Goal: Information Seeking & Learning: Learn about a topic

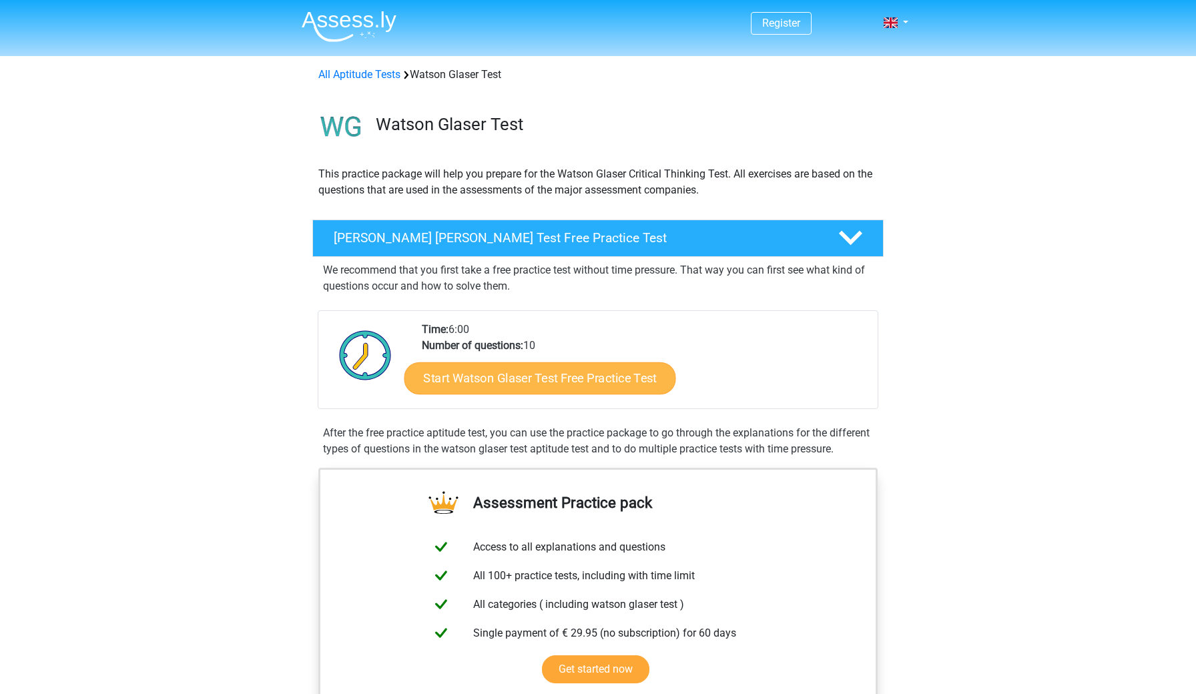
click at [544, 381] on link "Start Watson Glaser Test Free Practice Test" at bounding box center [540, 378] width 272 height 32
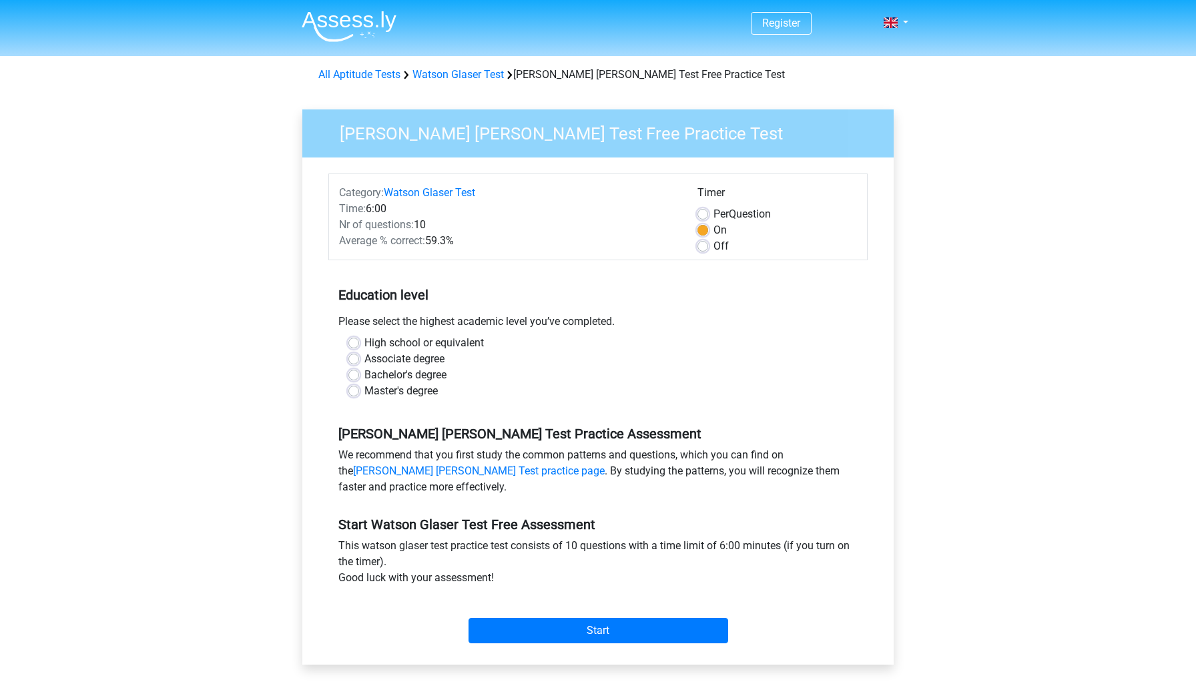
click at [426, 342] on label "High school or equivalent" at bounding box center [423, 343] width 119 height 16
click at [359, 342] on input "High school or equivalent" at bounding box center [353, 341] width 11 height 13
radio input "true"
click at [394, 376] on label "Bachelor's degree" at bounding box center [405, 375] width 82 height 16
click at [359, 376] on input "Bachelor's degree" at bounding box center [353, 373] width 11 height 13
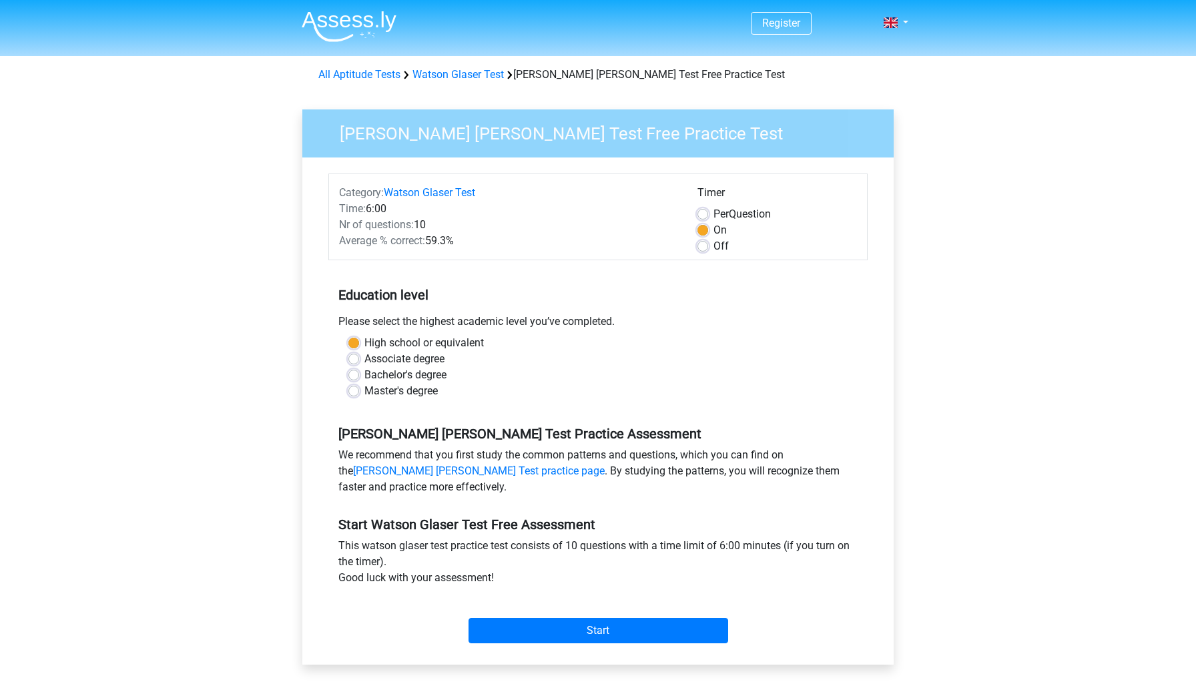
radio input "true"
click at [556, 629] on input "Start" at bounding box center [598, 630] width 260 height 25
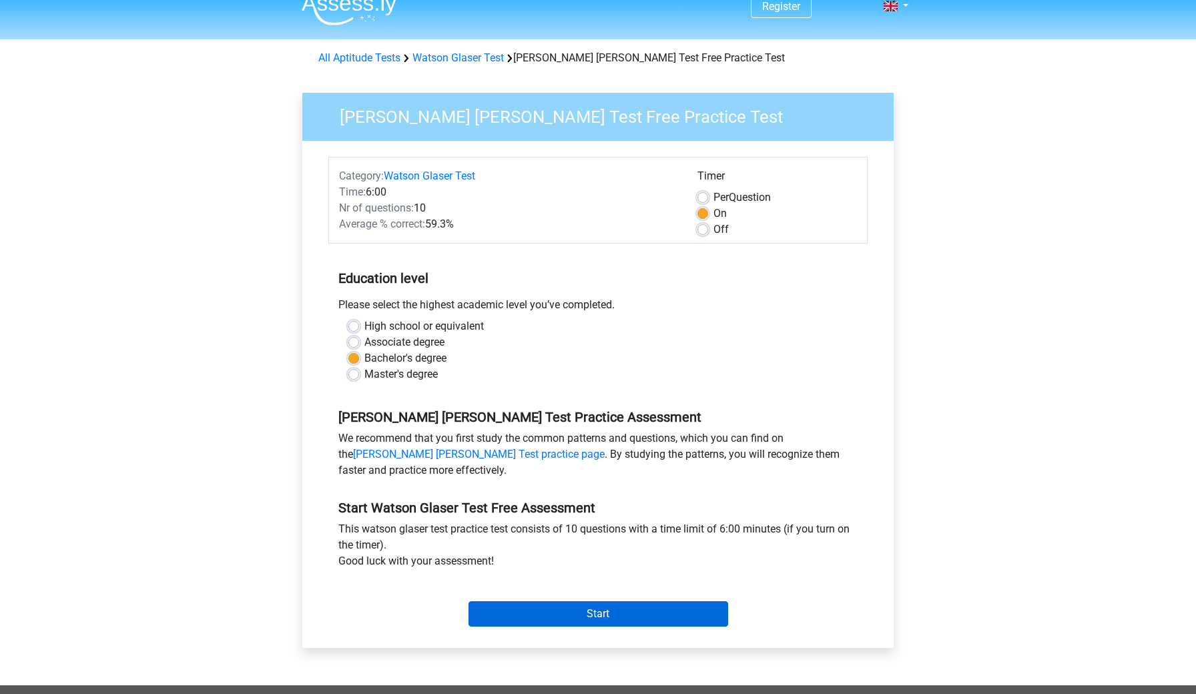
click at [549, 621] on input "Start" at bounding box center [598, 613] width 260 height 25
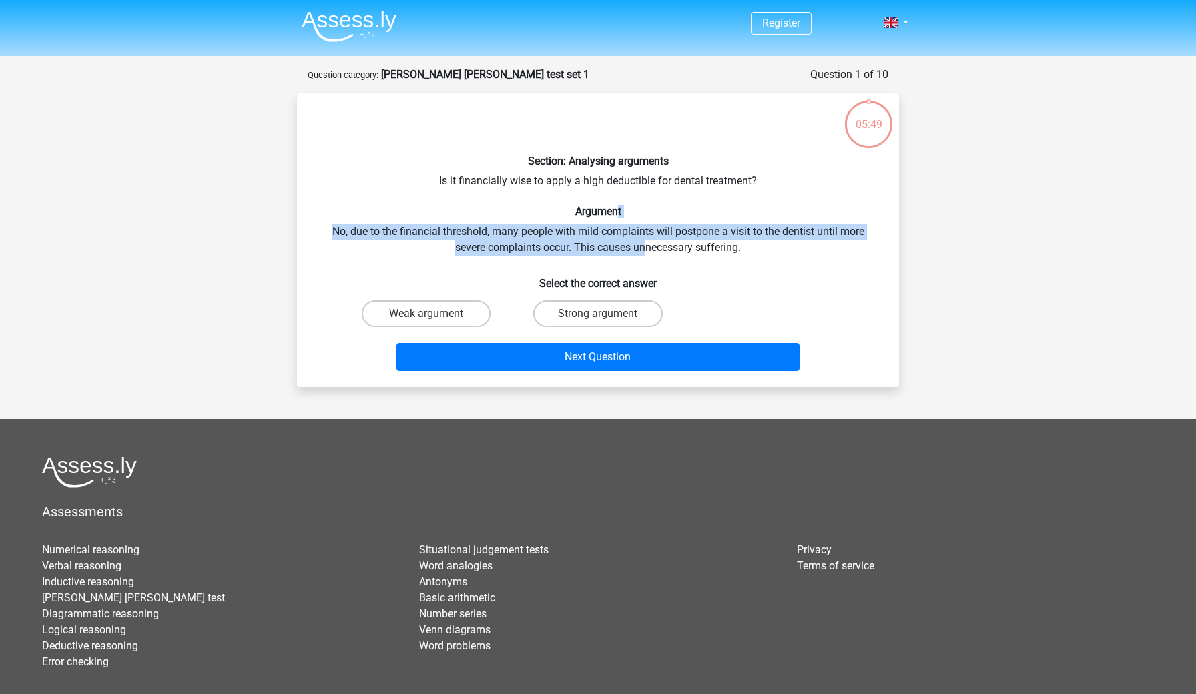
drag, startPoint x: 619, startPoint y: 215, endPoint x: 645, endPoint y: 238, distance: 35.5
click at [645, 238] on div "Section: Analysing arguments Is it financially wise to apply a high deductible …" at bounding box center [597, 240] width 591 height 272
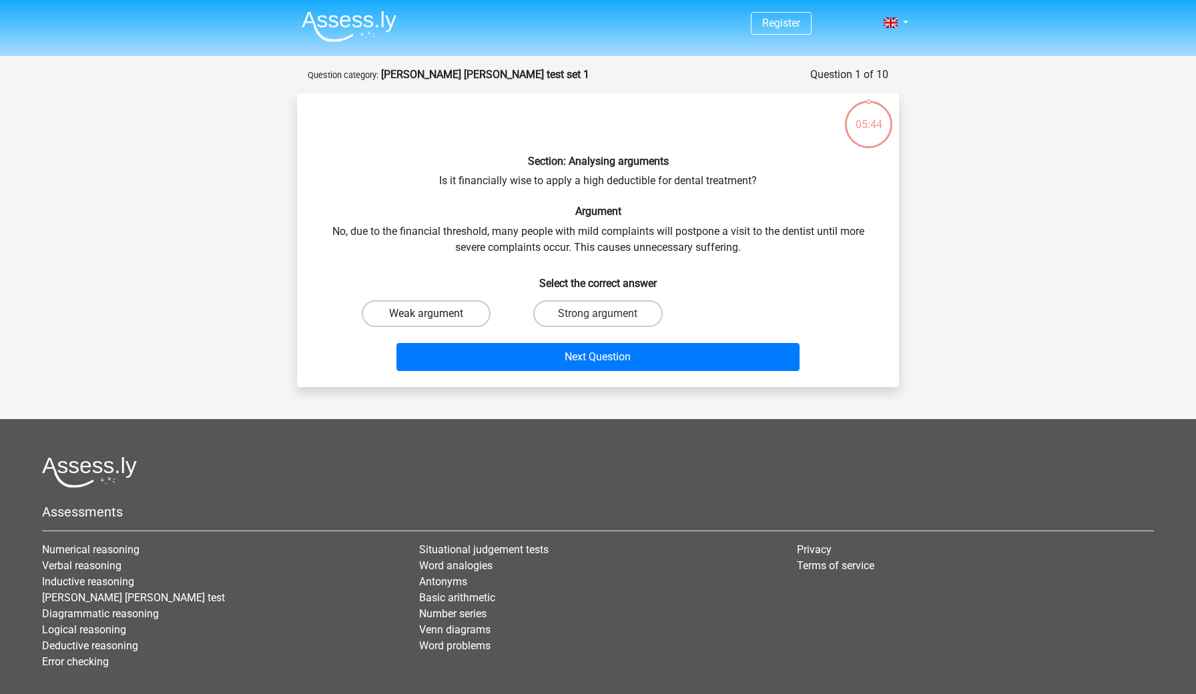
click at [447, 315] on label "Weak argument" at bounding box center [426, 313] width 129 height 27
click at [435, 315] on input "Weak argument" at bounding box center [430, 318] width 9 height 9
radio input "true"
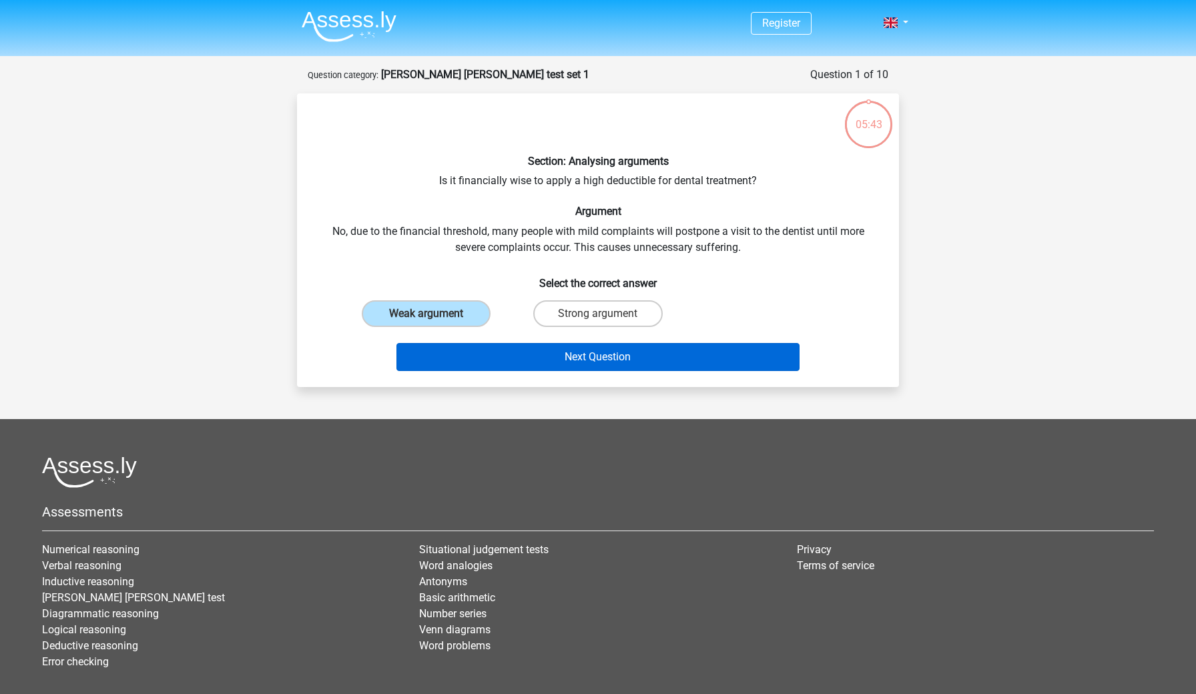
click at [485, 358] on button "Next Question" at bounding box center [598, 357] width 404 height 28
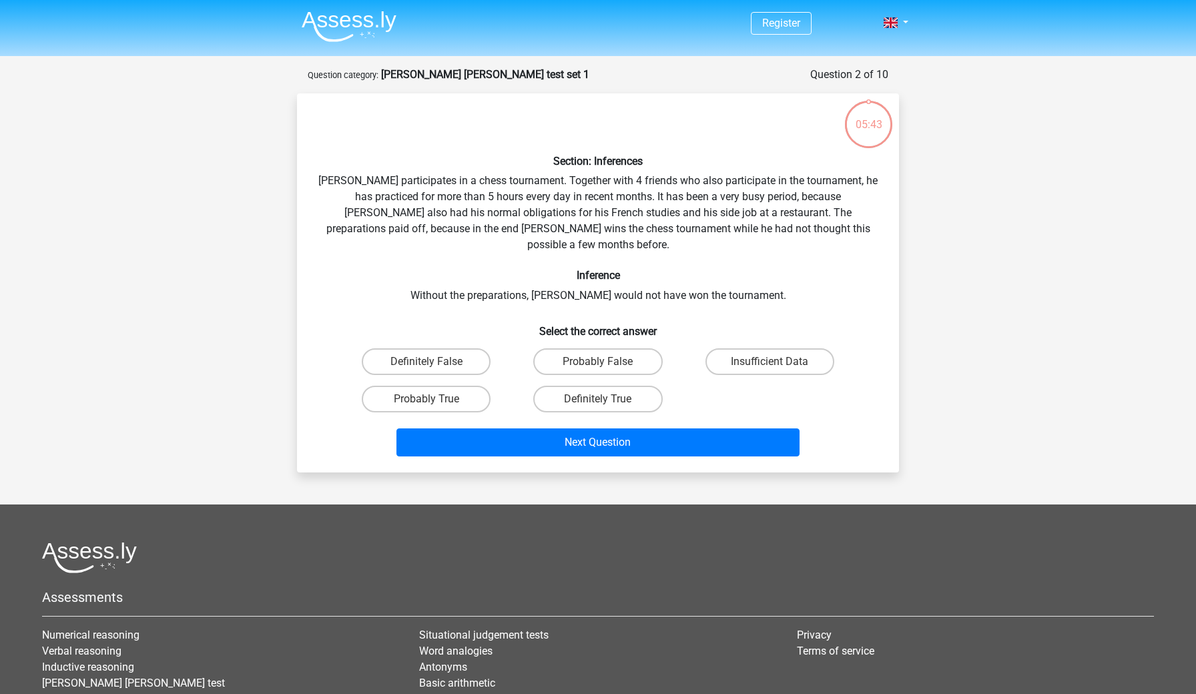
scroll to position [67, 0]
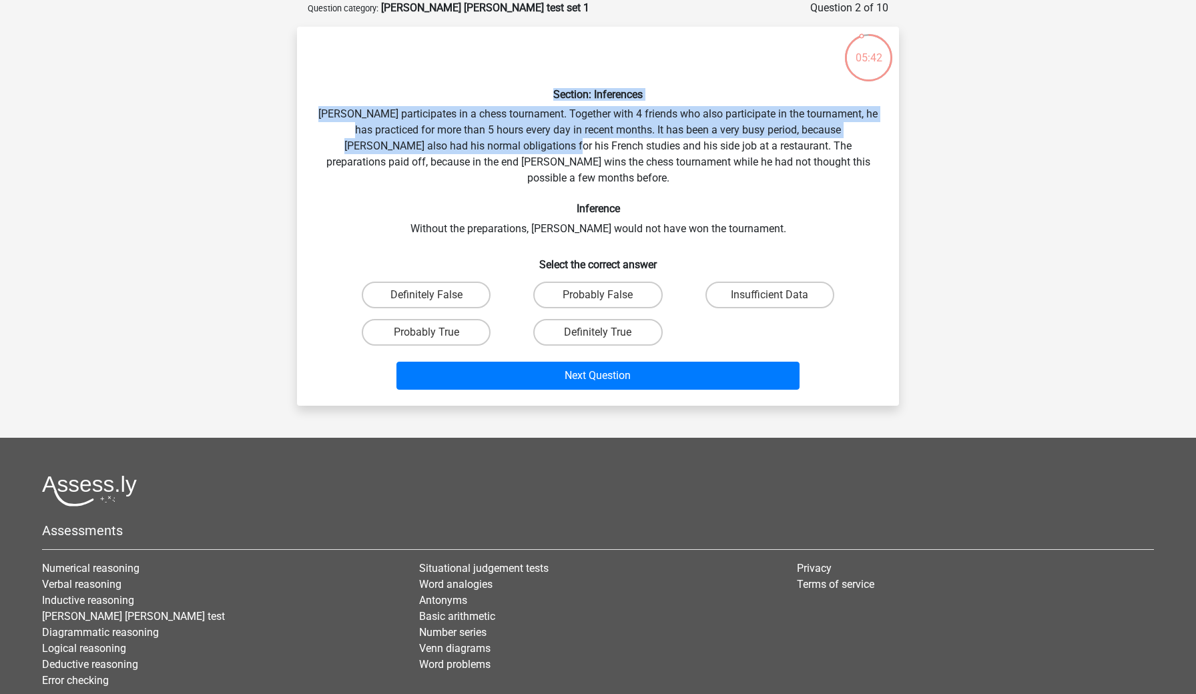
drag, startPoint x: 474, startPoint y: 99, endPoint x: 506, endPoint y: 144, distance: 55.5
click at [506, 144] on div "Section: Inferences Pablo participates in a chess tournament. Together with 4 f…" at bounding box center [597, 216] width 591 height 358
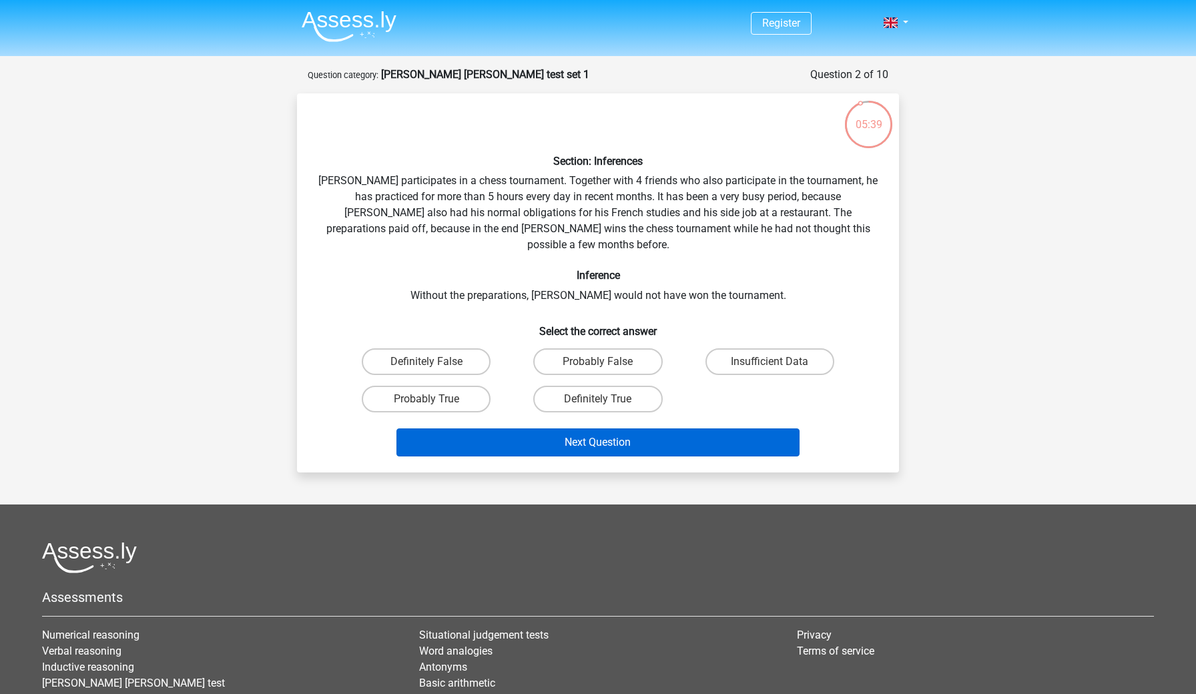
scroll to position [0, 0]
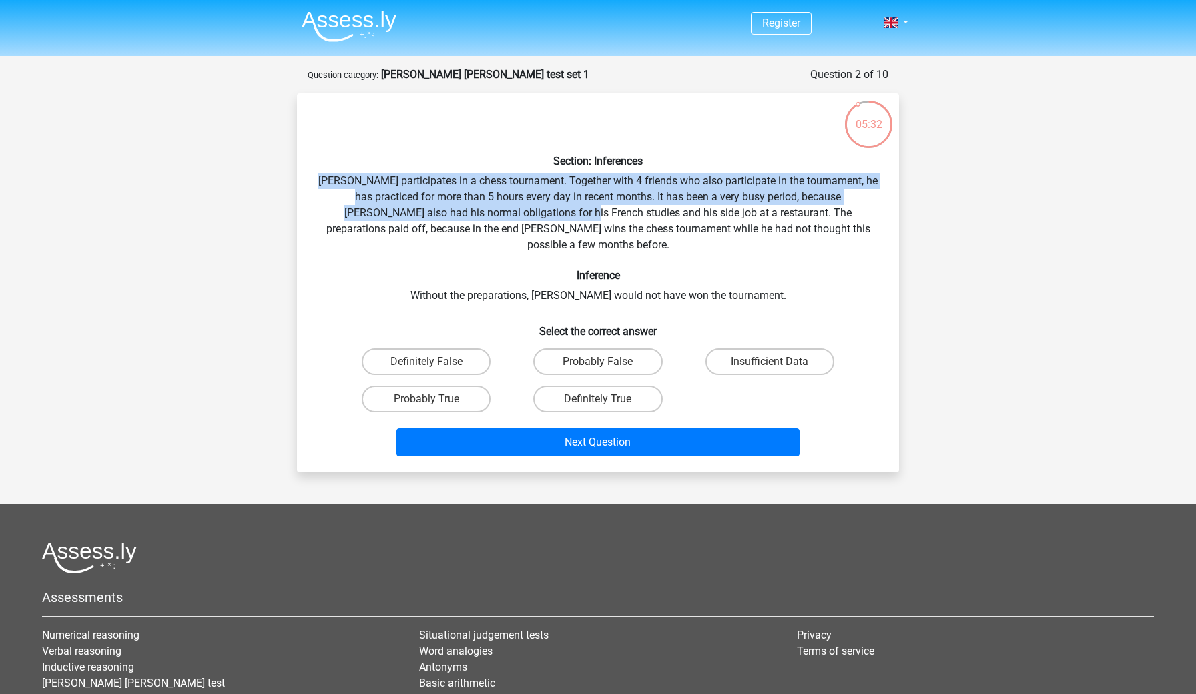
drag, startPoint x: 493, startPoint y: 168, endPoint x: 527, endPoint y: 212, distance: 55.3
click at [527, 212] on div "Section: Inferences Pablo participates in a chess tournament. Together with 4 f…" at bounding box center [597, 283] width 591 height 358
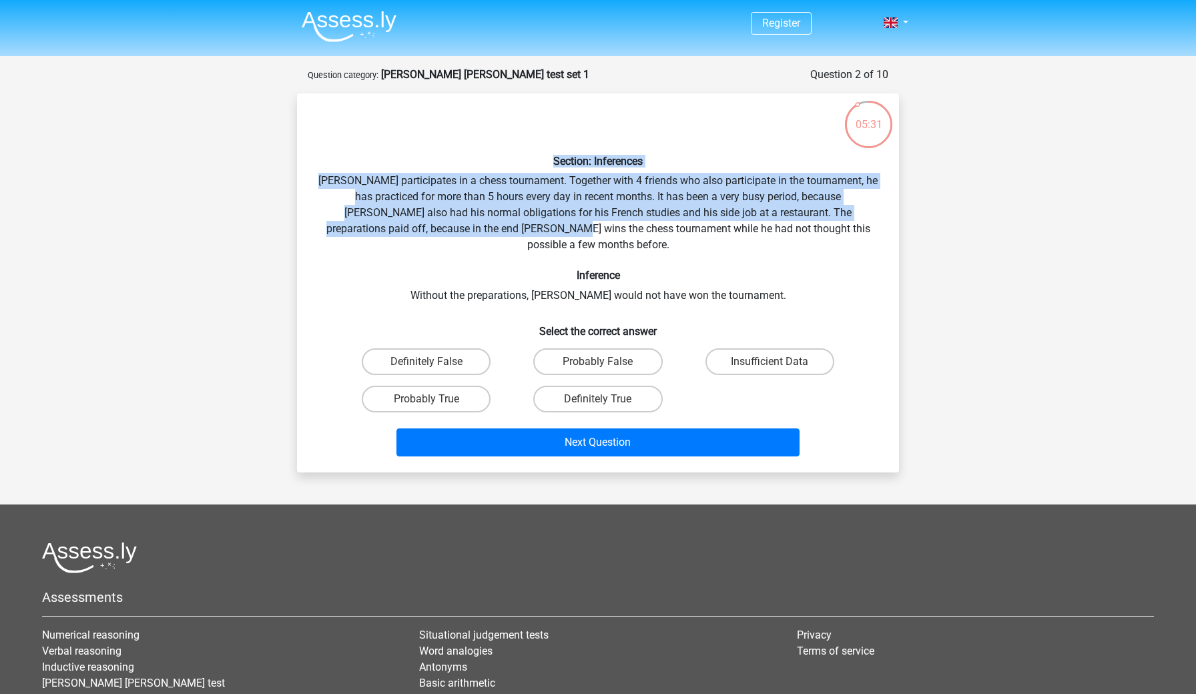
drag, startPoint x: 486, startPoint y: 162, endPoint x: 519, endPoint y: 224, distance: 69.9
click at [519, 224] on div "Section: Inferences Pablo participates in a chess tournament. Together with 4 f…" at bounding box center [597, 283] width 591 height 358
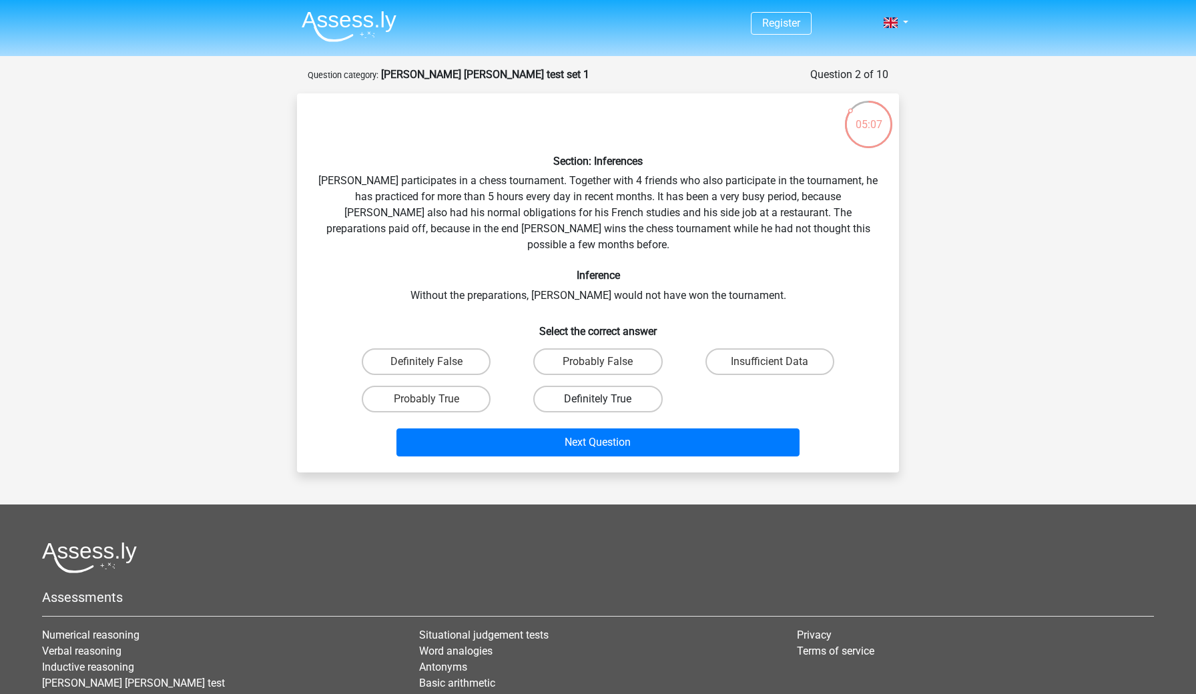
click at [581, 386] on label "Definitely True" at bounding box center [597, 399] width 129 height 27
click at [598, 399] on input "Definitely True" at bounding box center [602, 403] width 9 height 9
radio input "true"
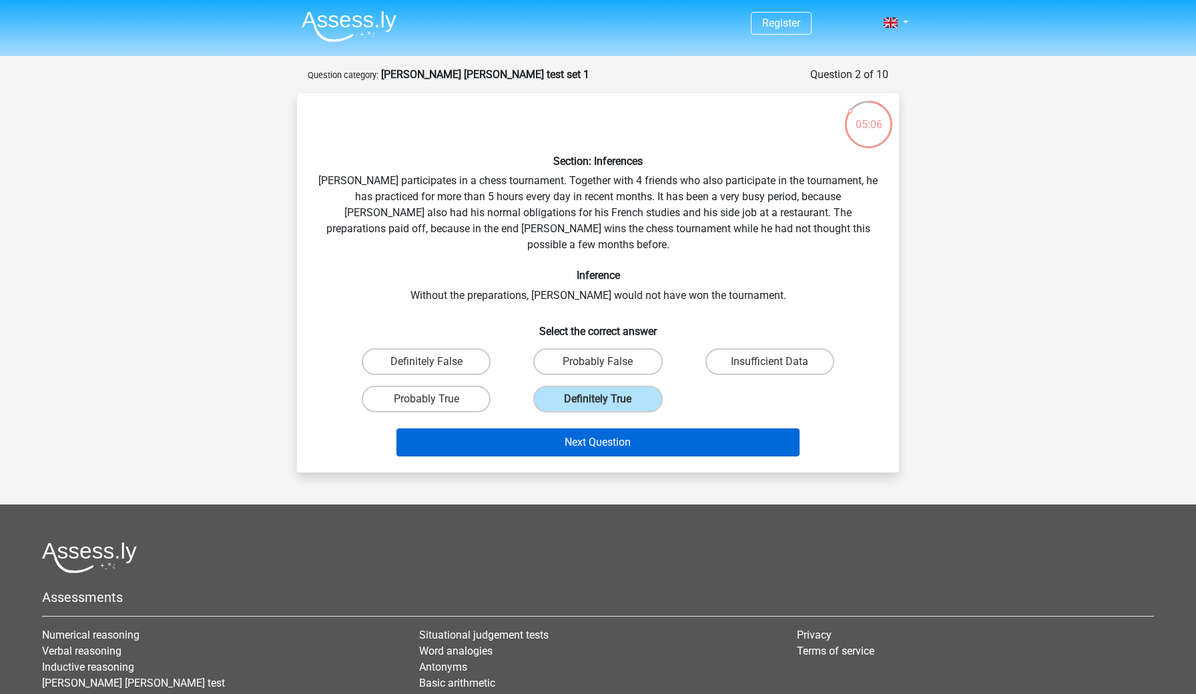
click at [575, 428] on button "Next Question" at bounding box center [598, 442] width 404 height 28
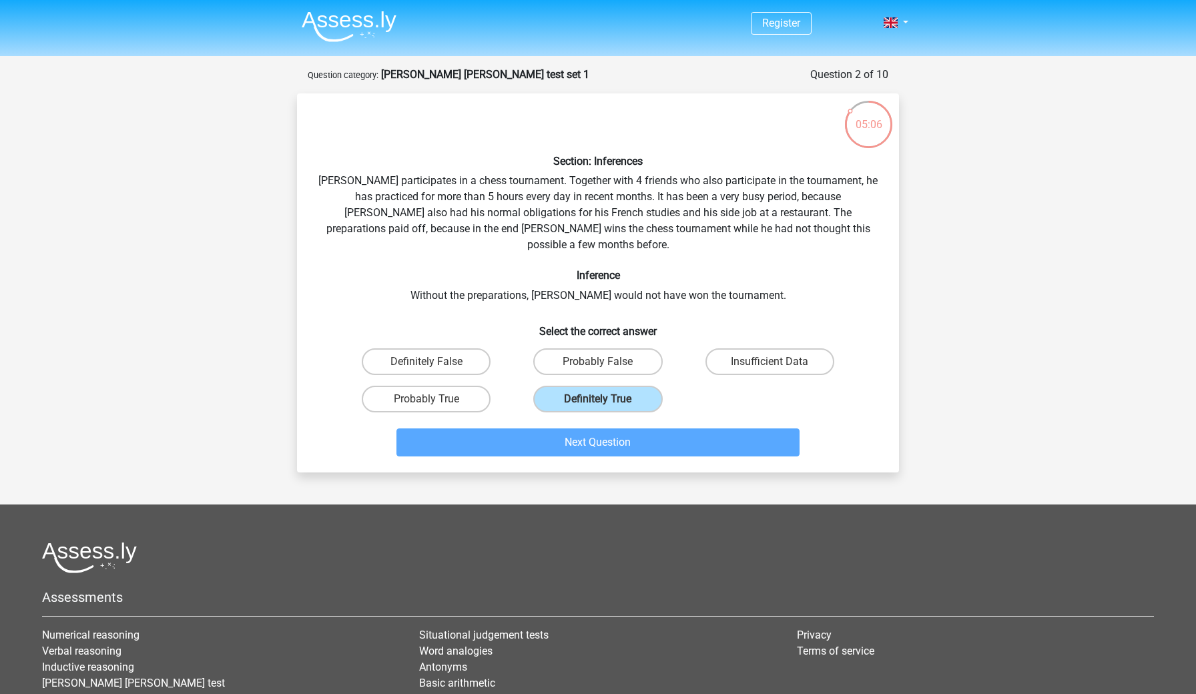
scroll to position [67, 0]
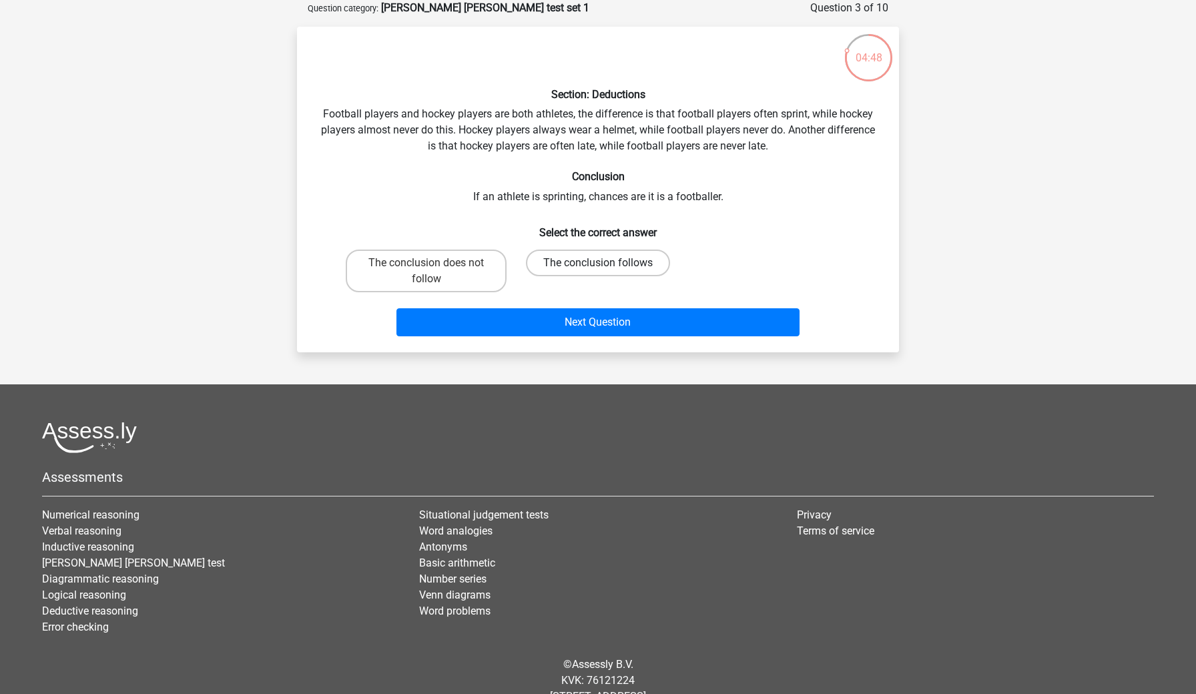
click at [587, 262] on label "The conclusion follows" at bounding box center [598, 263] width 144 height 27
click at [598, 263] on input "The conclusion follows" at bounding box center [602, 267] width 9 height 9
radio input "true"
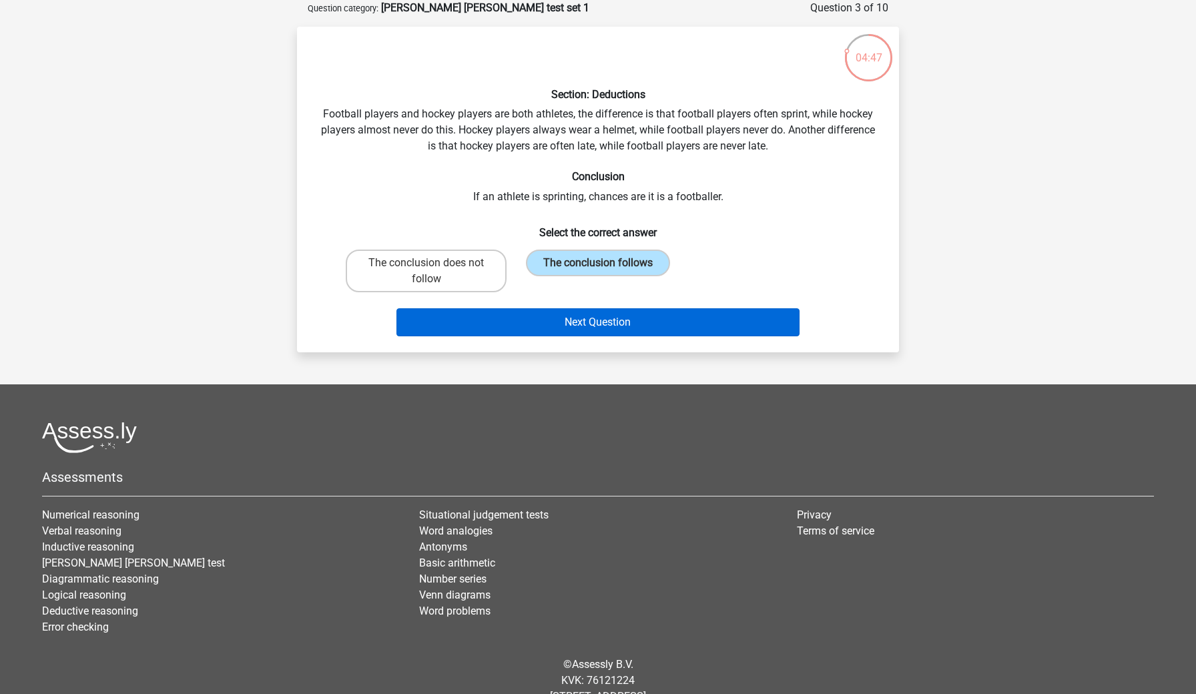
click at [595, 329] on button "Next Question" at bounding box center [598, 322] width 404 height 28
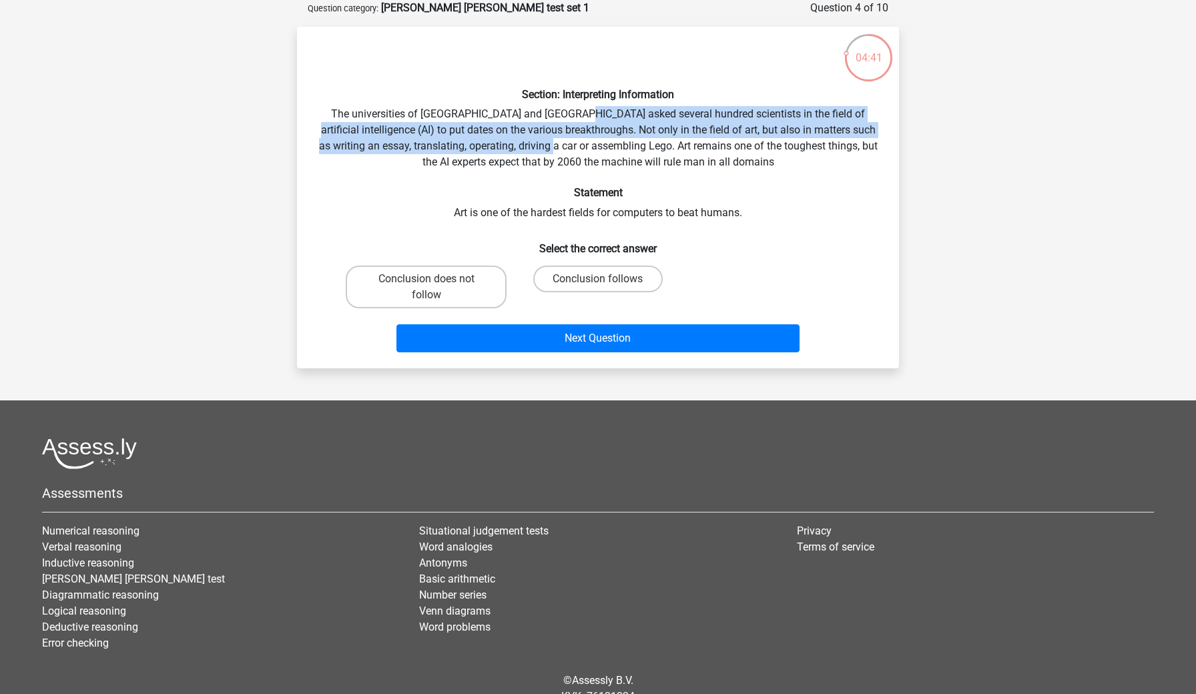
drag, startPoint x: 568, startPoint y: 107, endPoint x: 589, endPoint y: 149, distance: 46.9
click at [589, 149] on div "Section: Interpreting Information The universities of Oxford and Yale asked sev…" at bounding box center [597, 197] width 591 height 320
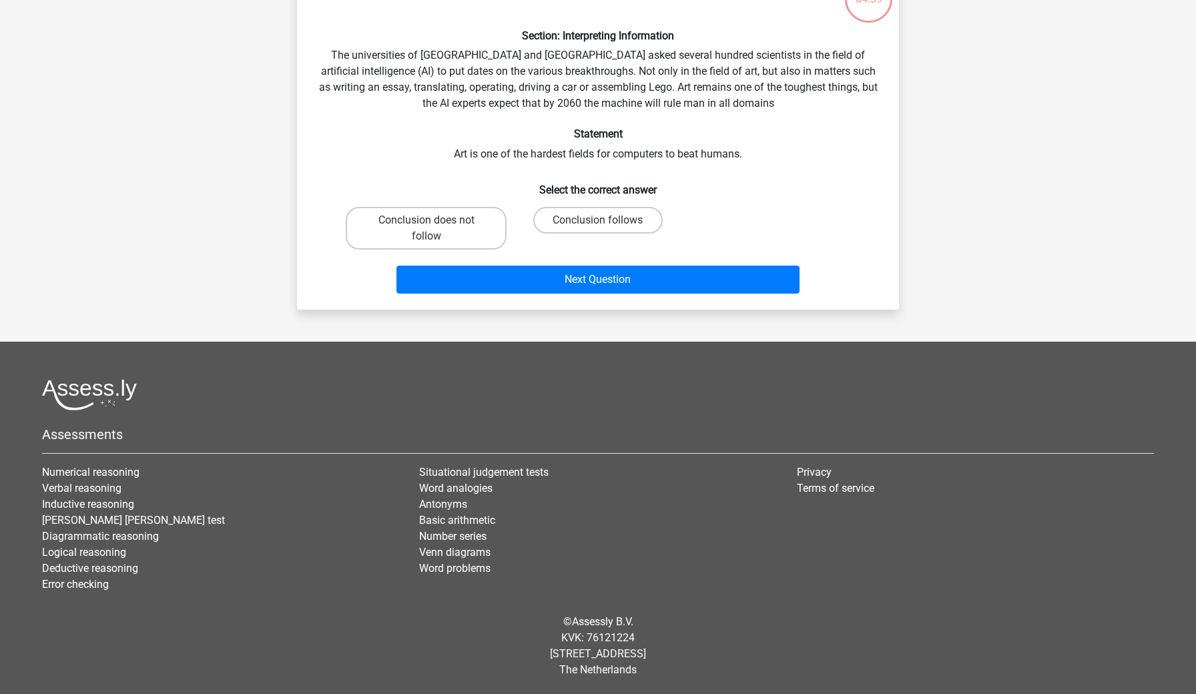
scroll to position [125, 0]
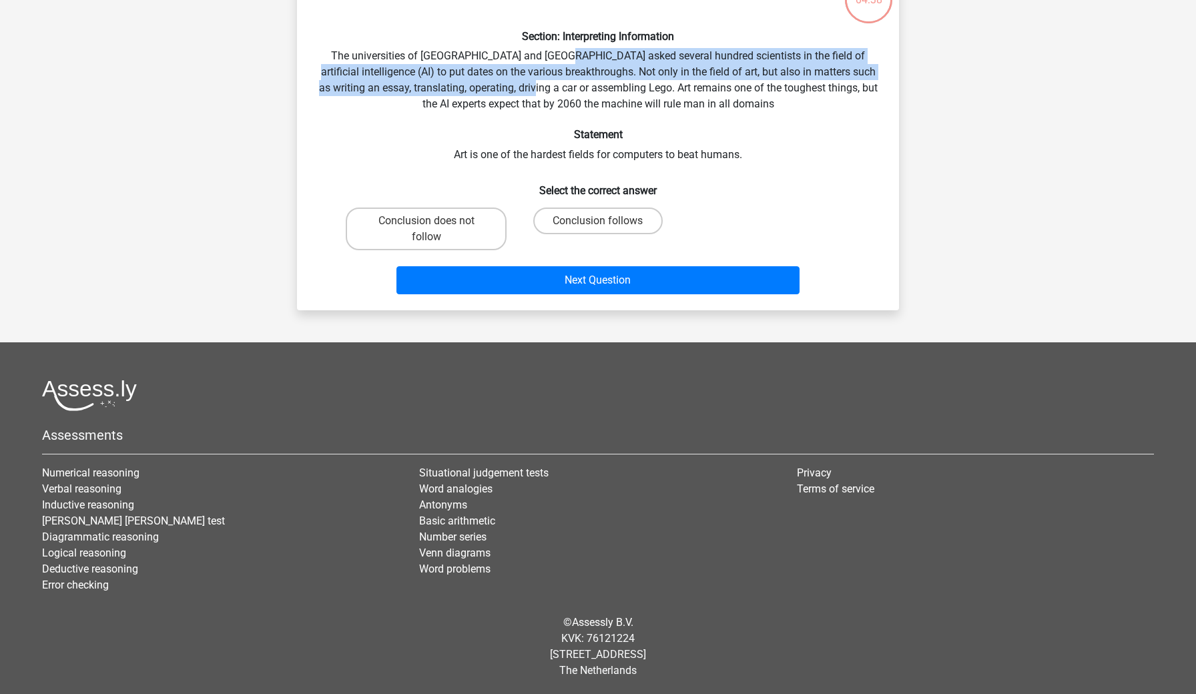
drag, startPoint x: 557, startPoint y: 55, endPoint x: 567, endPoint y: 81, distance: 27.3
click at [567, 81] on div "Section: Interpreting Information The universities of Oxford and Yale asked sev…" at bounding box center [597, 139] width 591 height 320
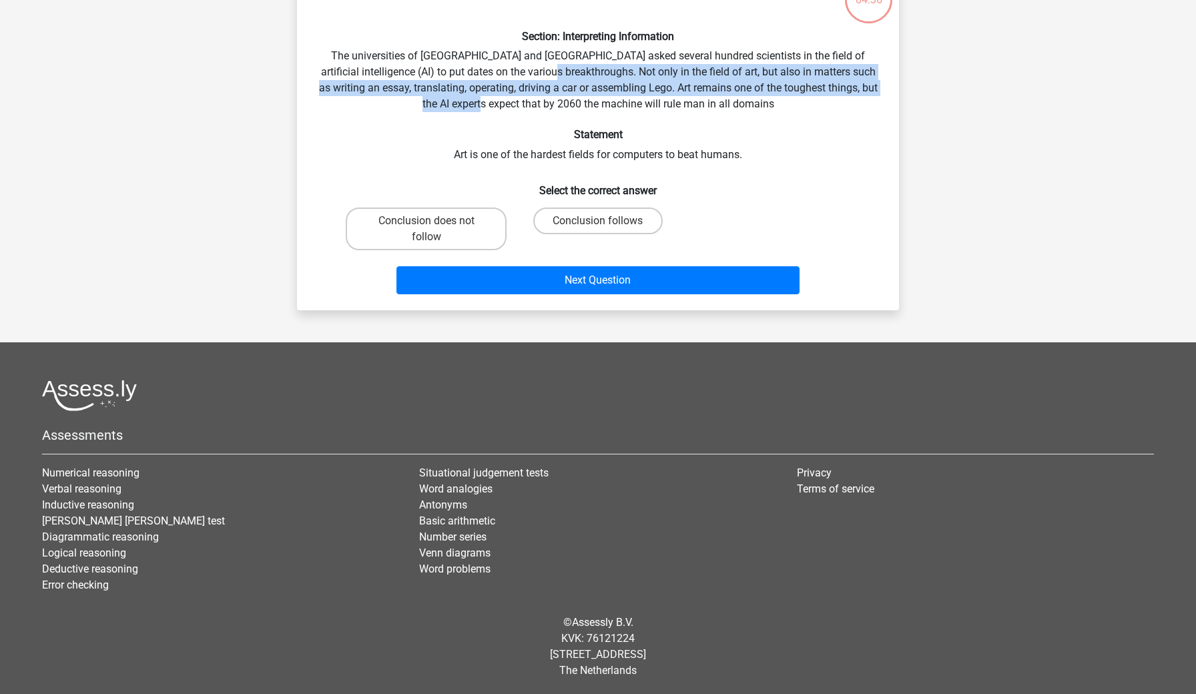
drag, startPoint x: 551, startPoint y: 70, endPoint x: 559, endPoint y: 95, distance: 26.6
click at [559, 95] on div "Section: Interpreting Information The universities of Oxford and Yale asked sev…" at bounding box center [597, 139] width 591 height 320
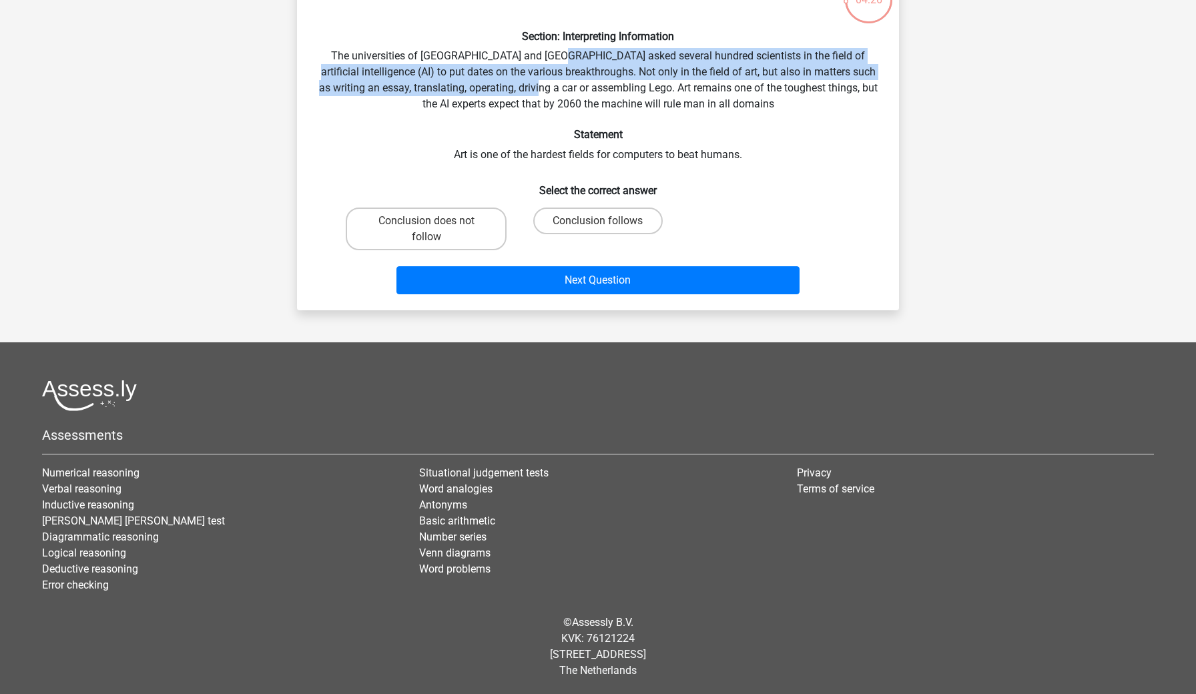
drag, startPoint x: 553, startPoint y: 62, endPoint x: 570, endPoint y: 92, distance: 34.7
click at [570, 92] on div "Section: Interpreting Information The universities of Oxford and Yale asked sev…" at bounding box center [597, 139] width 591 height 320
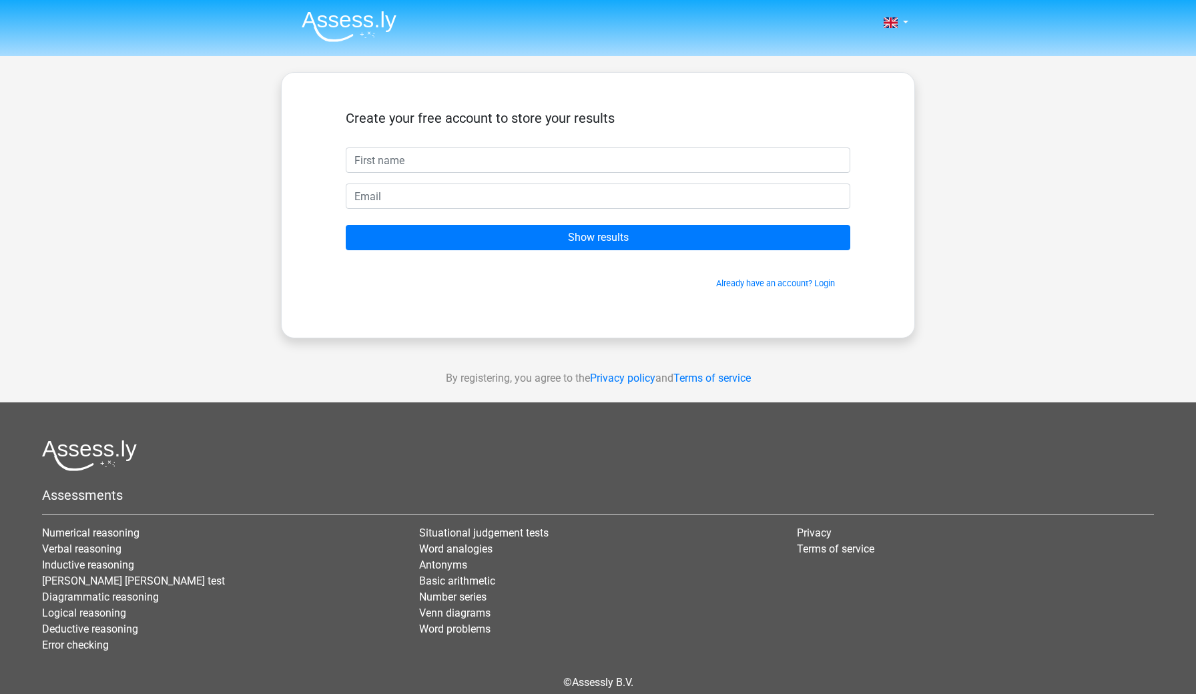
scroll to position [1, 0]
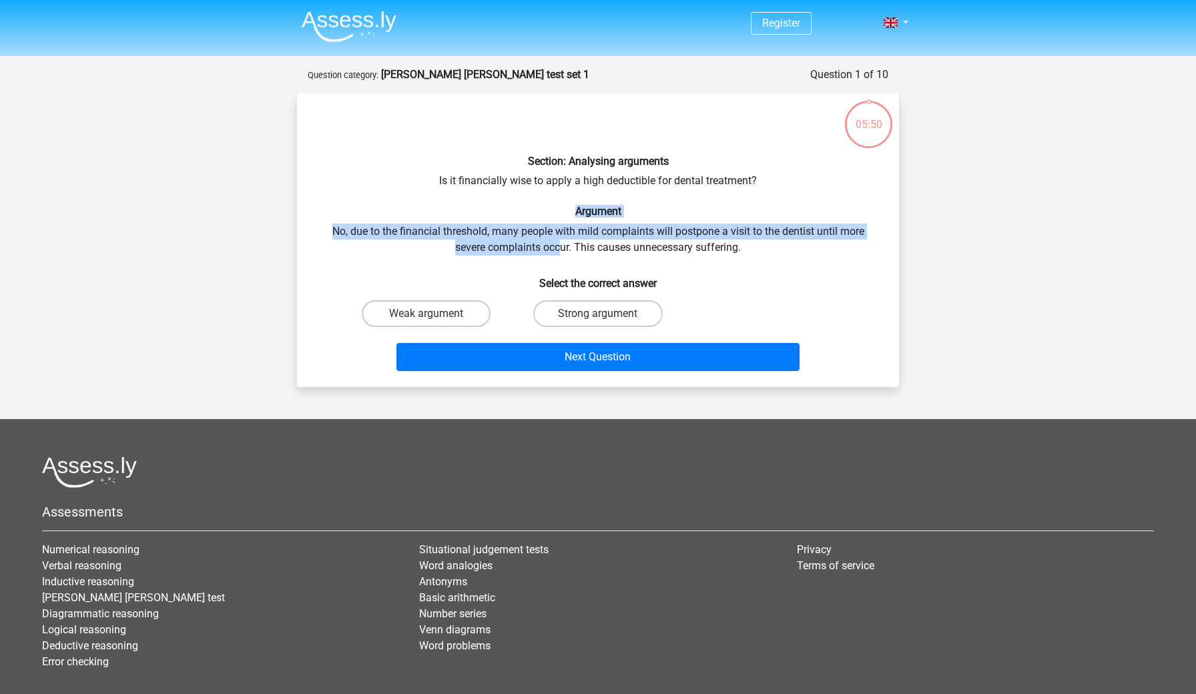
drag, startPoint x: 540, startPoint y: 206, endPoint x: 559, endPoint y: 241, distance: 40.3
click at [559, 241] on div "Section: Analysing arguments Is it financially wise to apply a high deductible …" at bounding box center [597, 240] width 591 height 272
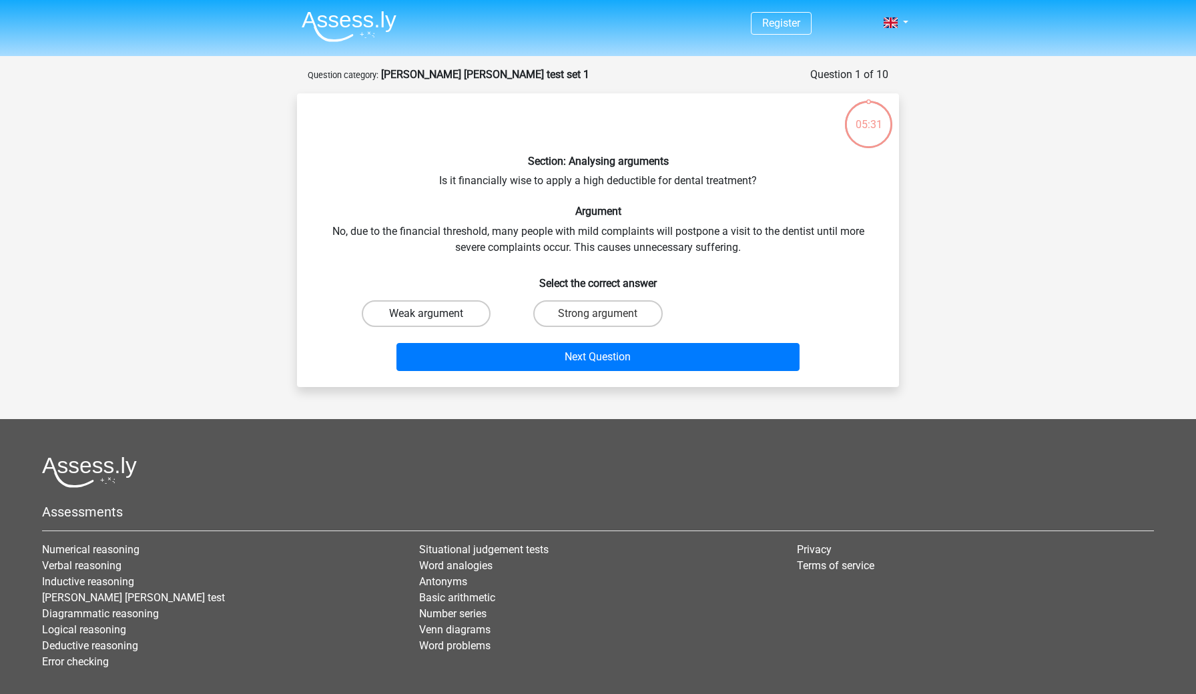
click at [440, 322] on label "Weak argument" at bounding box center [426, 313] width 129 height 27
click at [435, 322] on input "Weak argument" at bounding box center [430, 318] width 9 height 9
radio input "true"
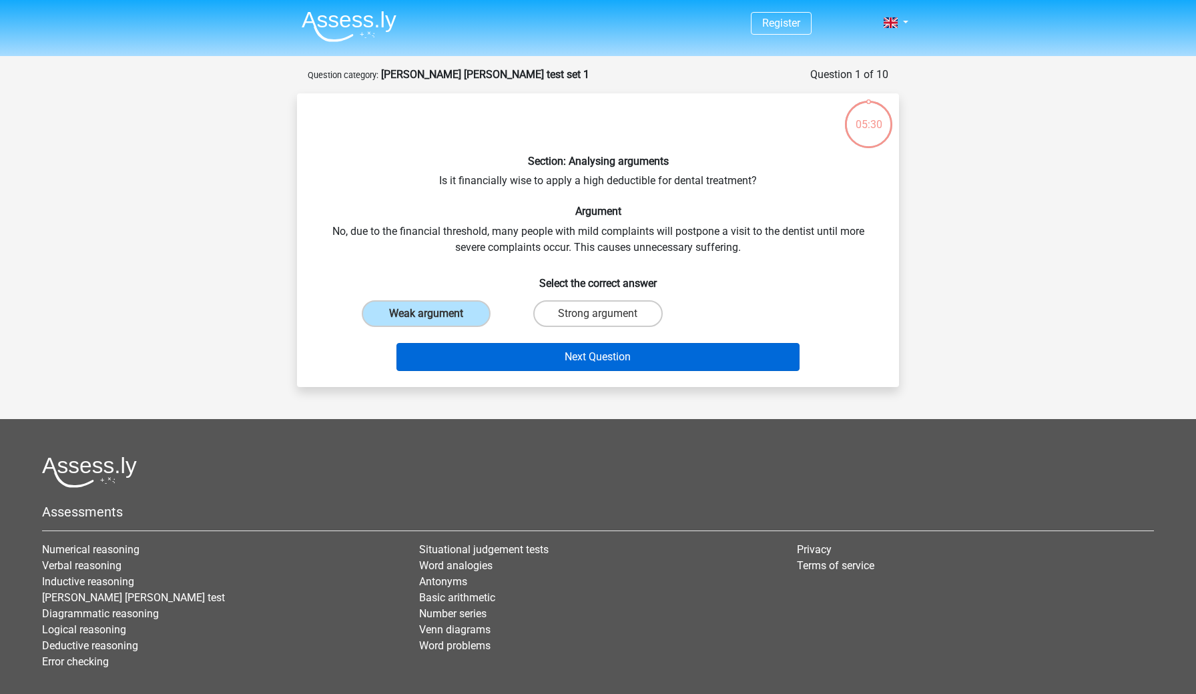
click at [473, 361] on button "Next Question" at bounding box center [598, 357] width 404 height 28
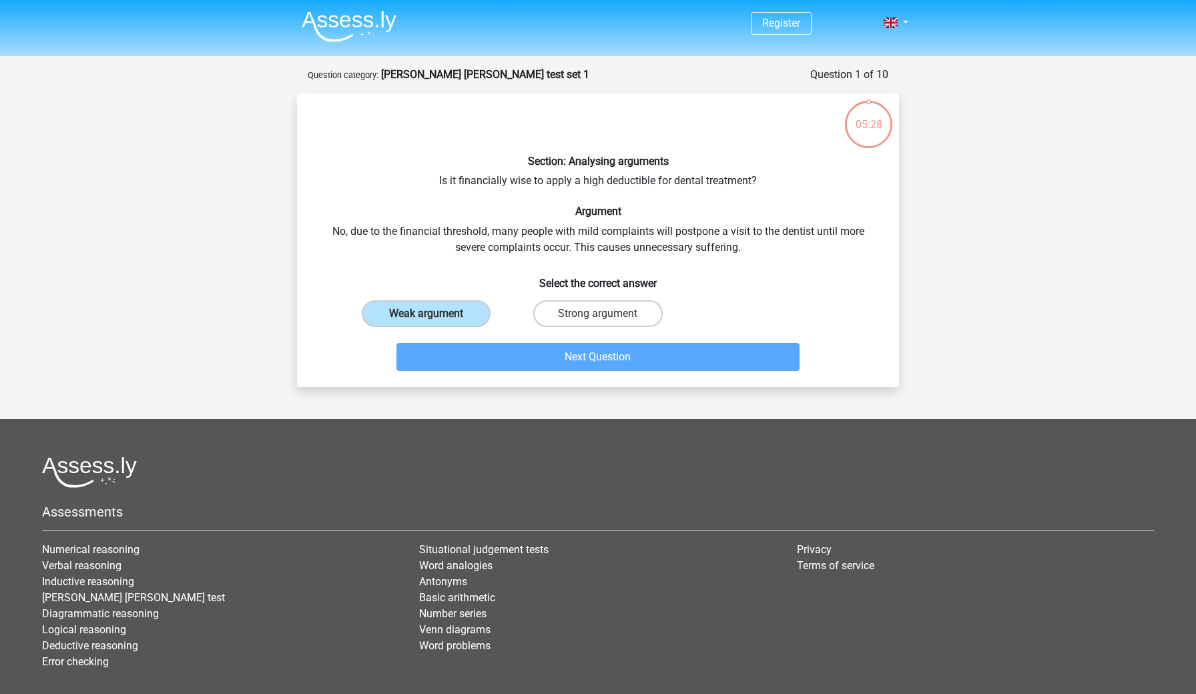
scroll to position [67, 0]
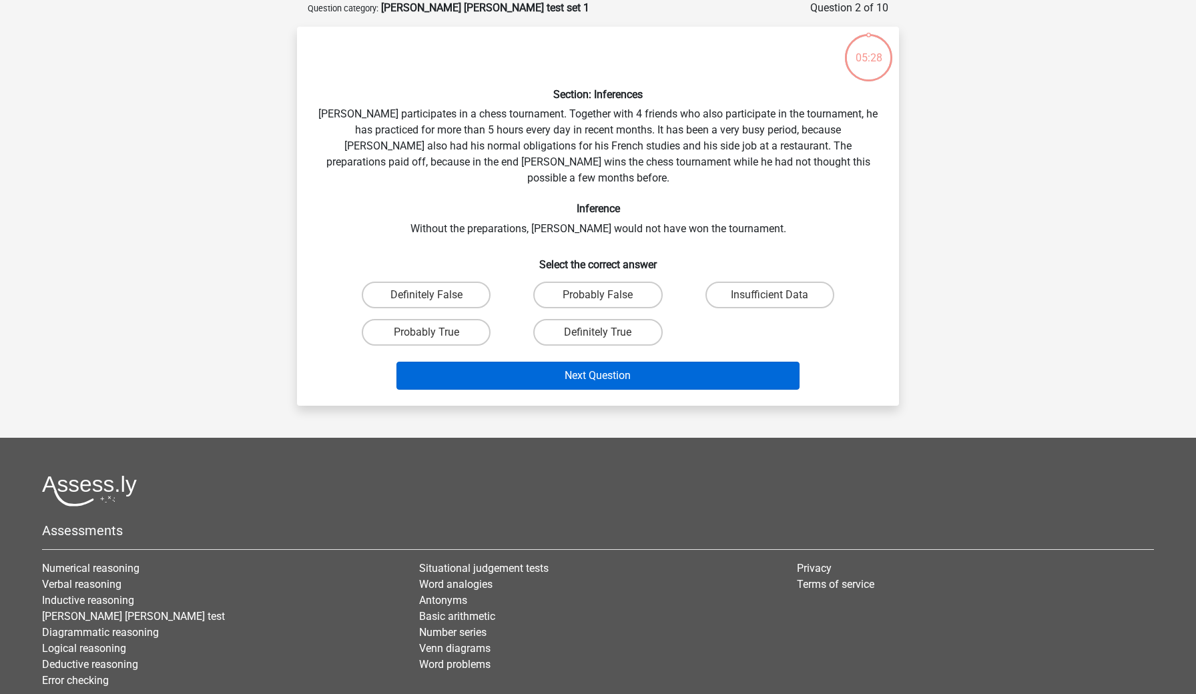
click at [473, 362] on button "Next Question" at bounding box center [598, 376] width 404 height 28
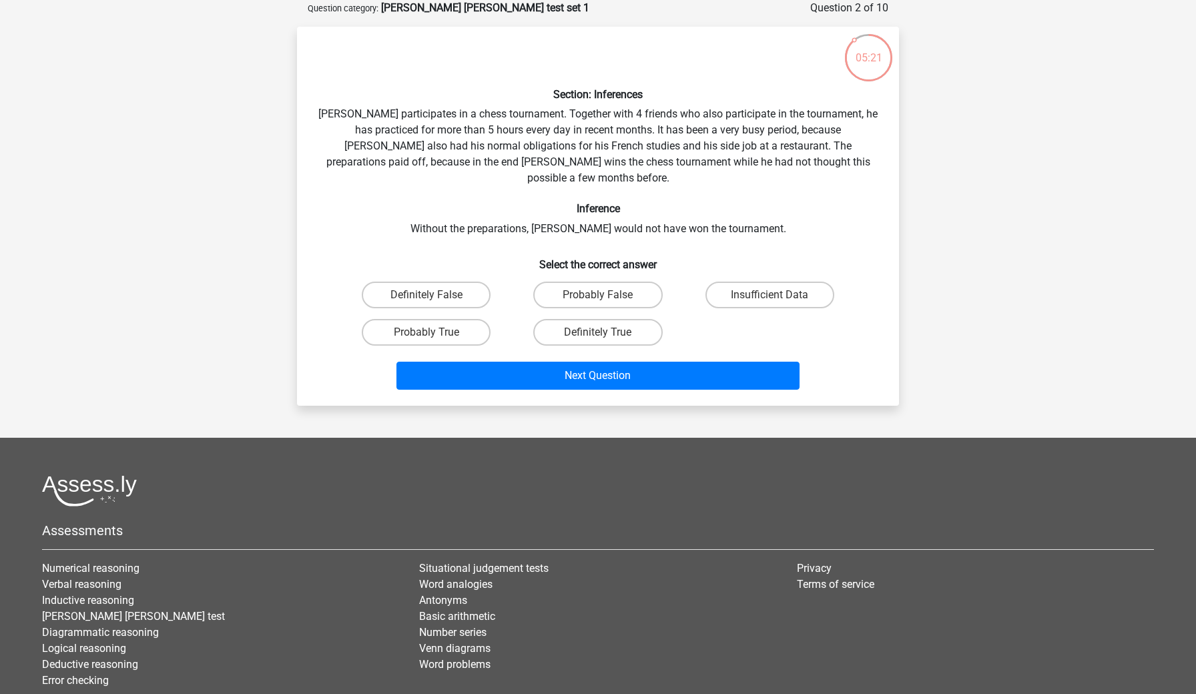
click at [672, 99] on h6 "Section: Inferences" at bounding box center [597, 94] width 559 height 13
click at [606, 319] on label "Definitely True" at bounding box center [597, 332] width 129 height 27
click at [606, 332] on input "Definitely True" at bounding box center [602, 336] width 9 height 9
radio input "true"
click at [607, 374] on div "Next Question" at bounding box center [597, 378] width 515 height 33
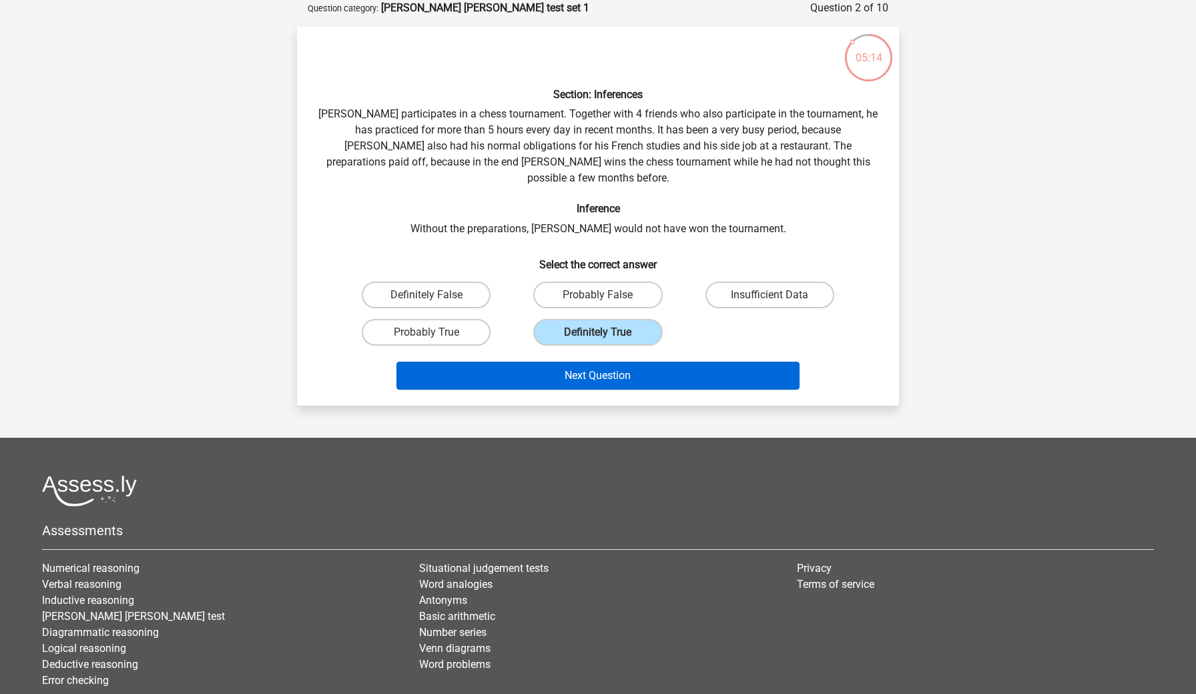
click at [606, 362] on button "Next Question" at bounding box center [598, 376] width 404 height 28
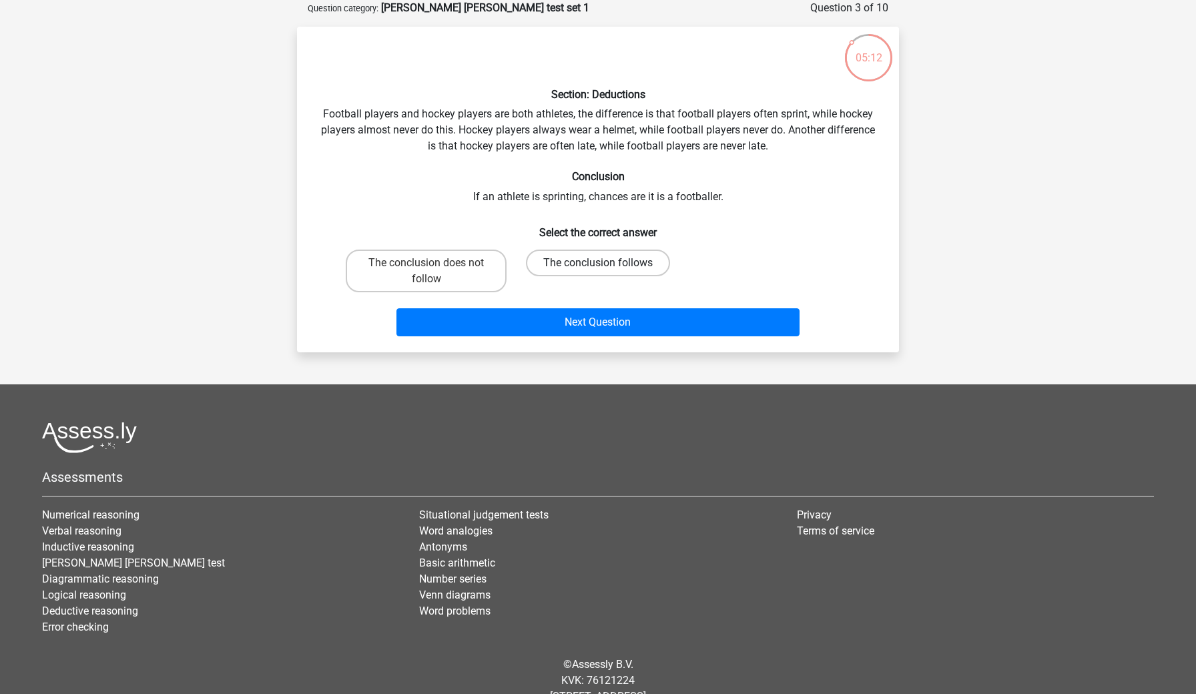
click at [585, 262] on label "The conclusion follows" at bounding box center [598, 263] width 144 height 27
click at [598, 263] on input "The conclusion follows" at bounding box center [602, 267] width 9 height 9
radio input "true"
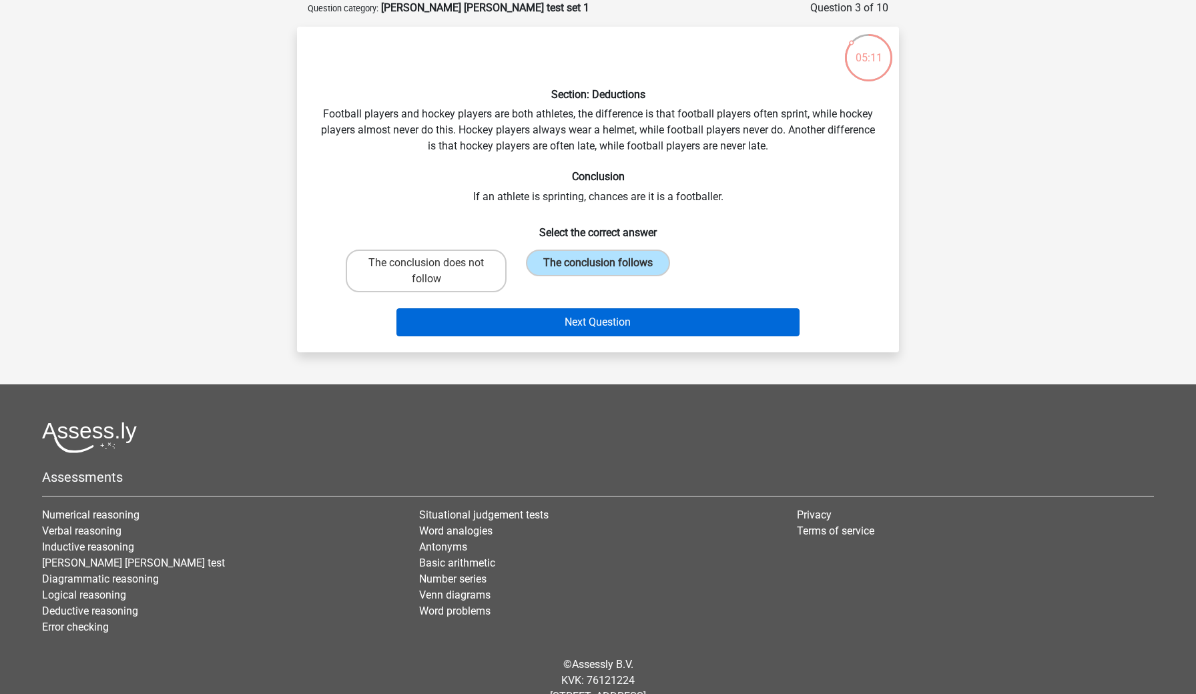
click at [577, 316] on button "Next Question" at bounding box center [598, 322] width 404 height 28
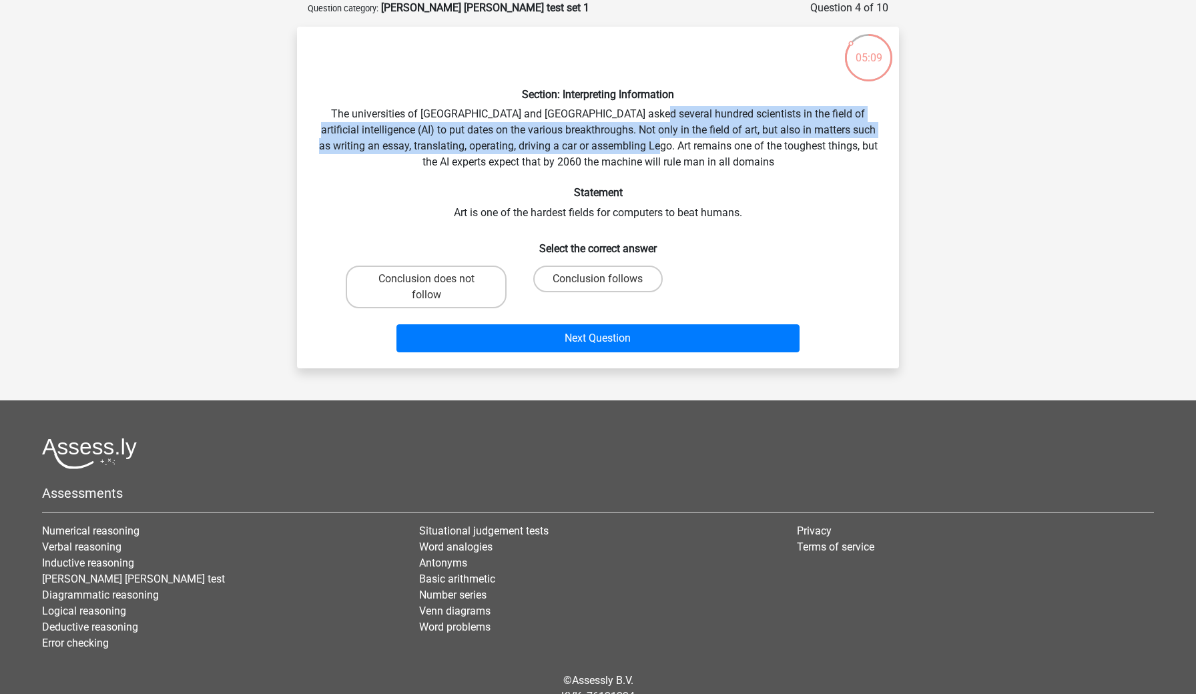
drag, startPoint x: 637, startPoint y: 109, endPoint x: 691, endPoint y: 145, distance: 65.0
click at [691, 145] on div "Section: Interpreting Information The universities of Oxford and Yale asked sev…" at bounding box center [597, 197] width 591 height 320
drag, startPoint x: 587, startPoint y: 118, endPoint x: 611, endPoint y: 151, distance: 40.6
click at [611, 151] on div "Section: Interpreting Information The universities of Oxford and Yale asked sev…" at bounding box center [597, 197] width 591 height 320
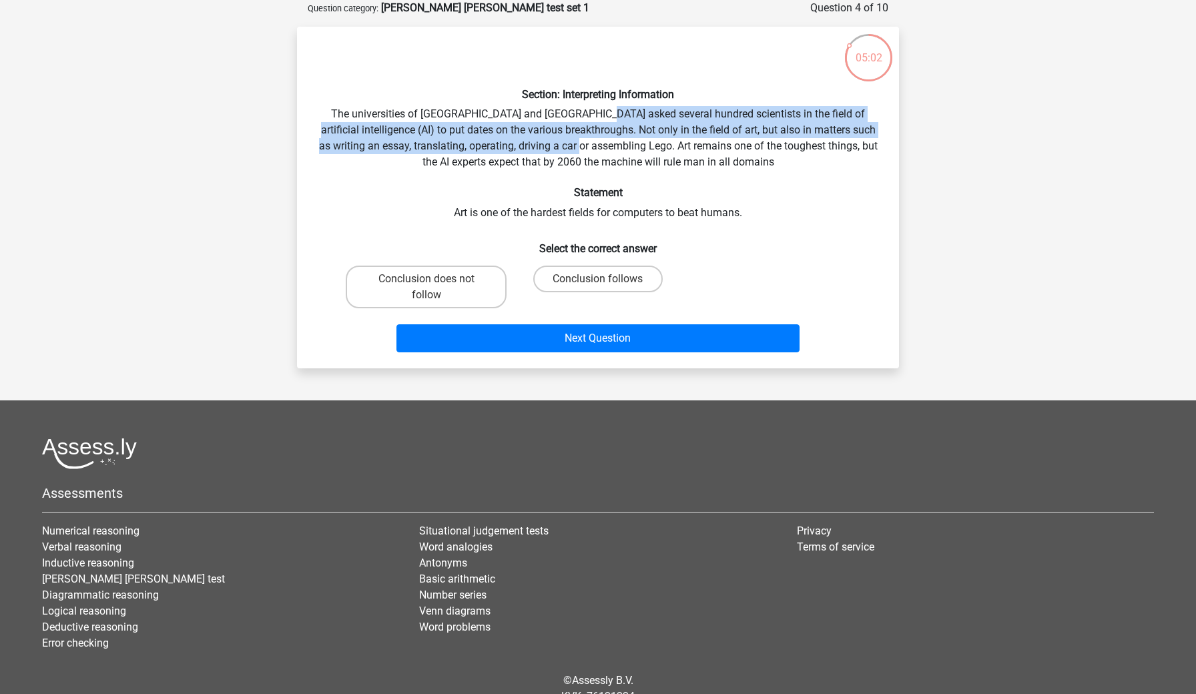
click at [611, 151] on div "Section: Interpreting Information The universities of Oxford and Yale asked sev…" at bounding box center [597, 197] width 591 height 320
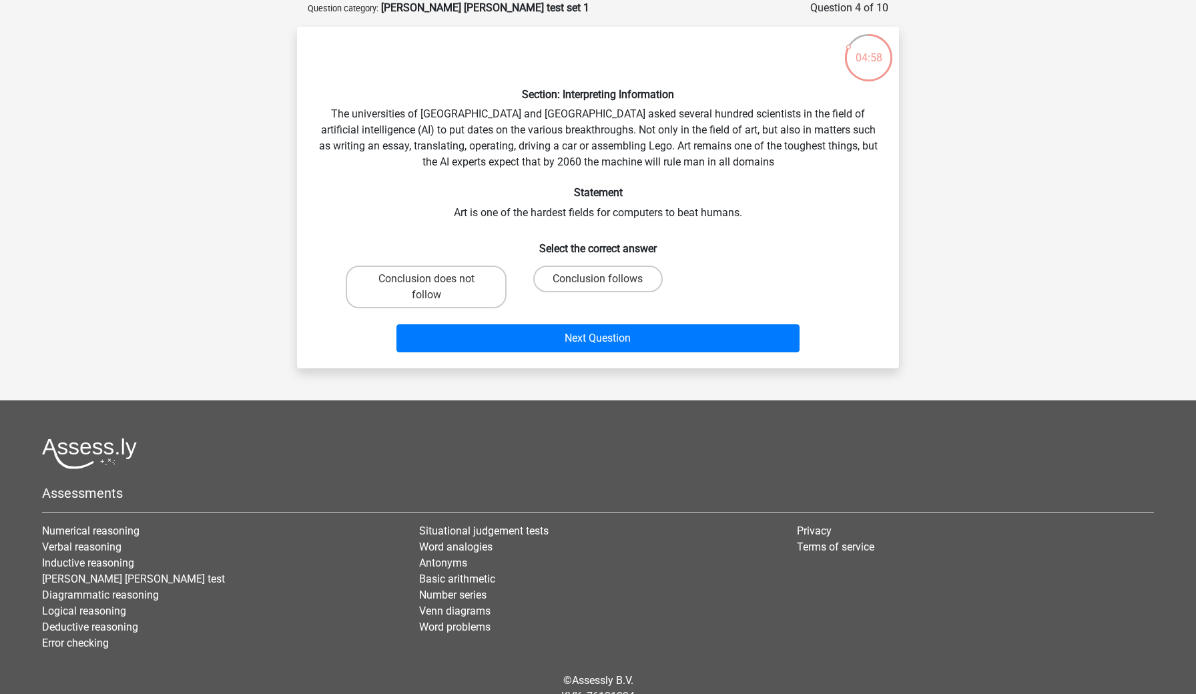
click at [598, 281] on input "Conclusion follows" at bounding box center [602, 283] width 9 height 9
radio input "true"
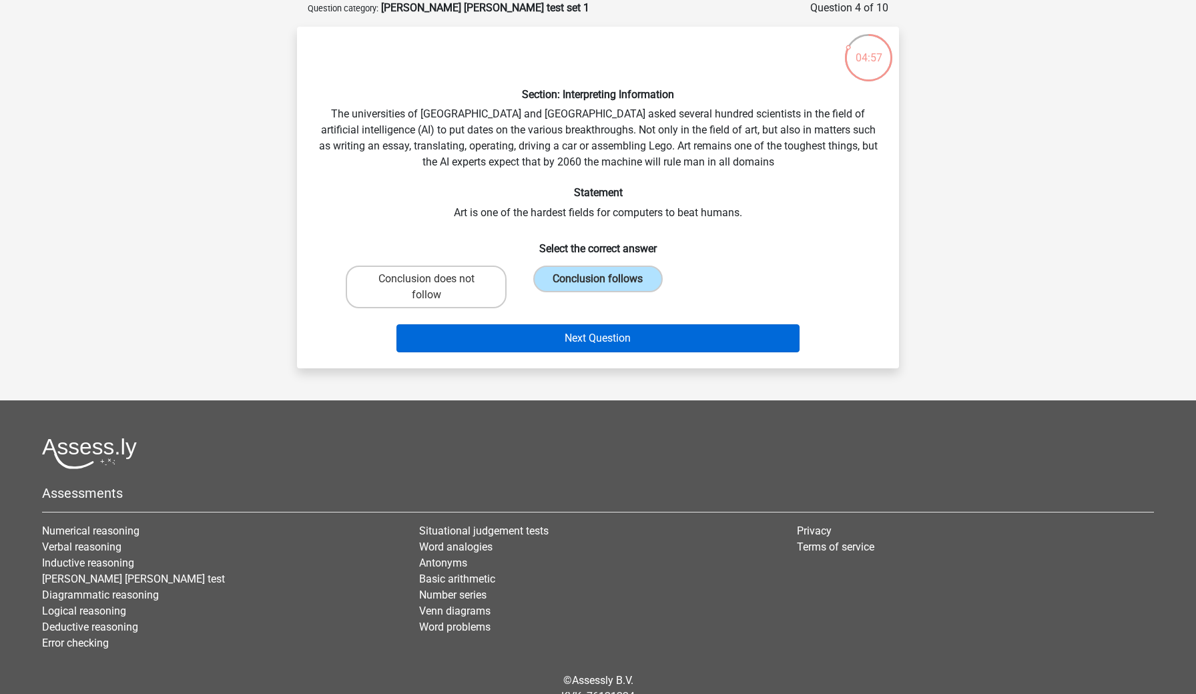
click at [605, 343] on button "Next Question" at bounding box center [598, 338] width 404 height 28
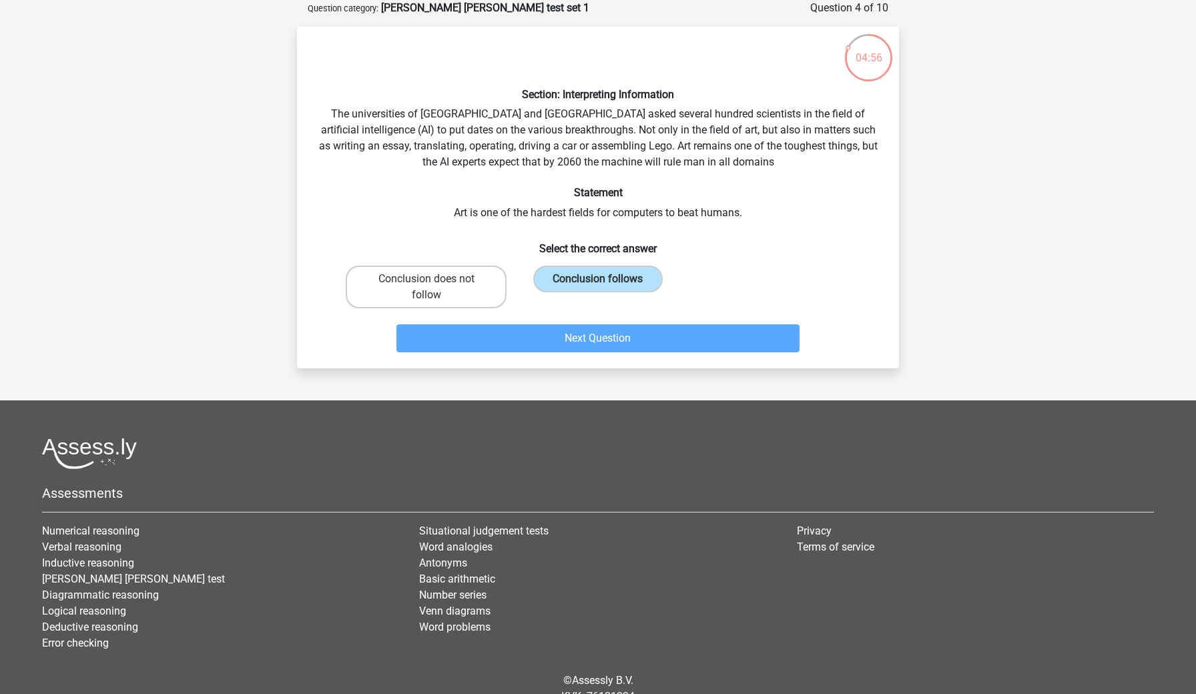
scroll to position [61, 0]
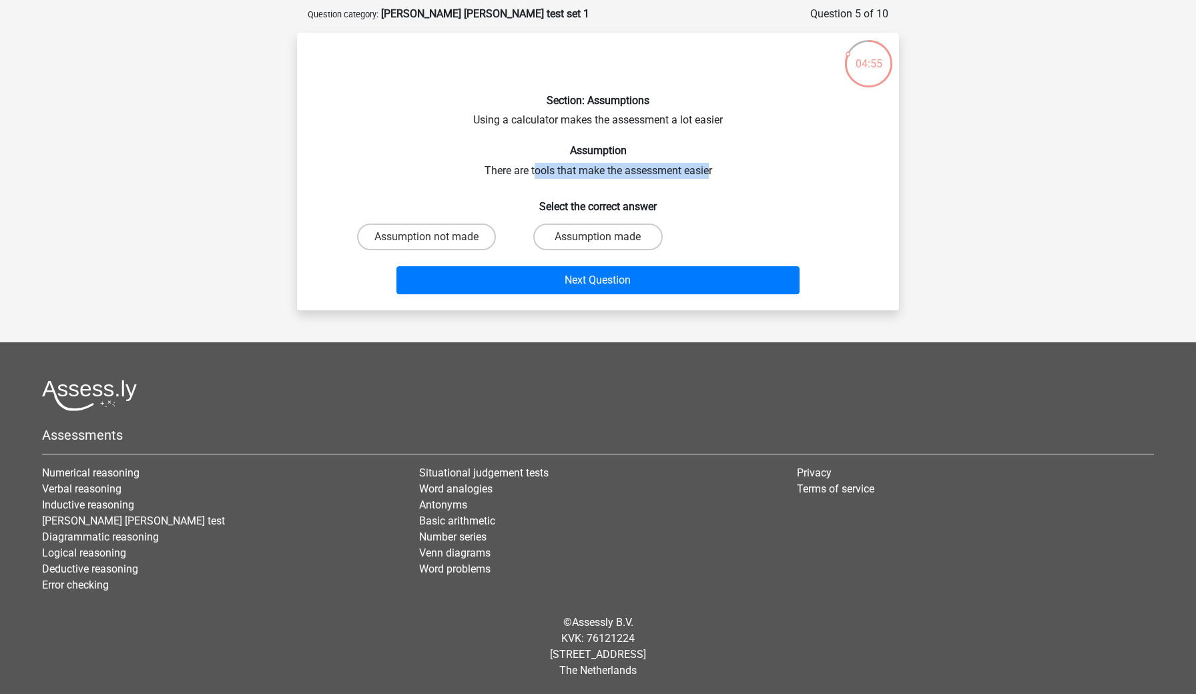
drag, startPoint x: 533, startPoint y: 165, endPoint x: 708, endPoint y: 175, distance: 175.1
click at [708, 175] on div "Section: Assumptions Using a calculator makes the assessment a lot easier Assum…" at bounding box center [597, 171] width 591 height 256
click at [621, 239] on label "Assumption made" at bounding box center [597, 237] width 129 height 27
click at [607, 239] on input "Assumption made" at bounding box center [602, 241] width 9 height 9
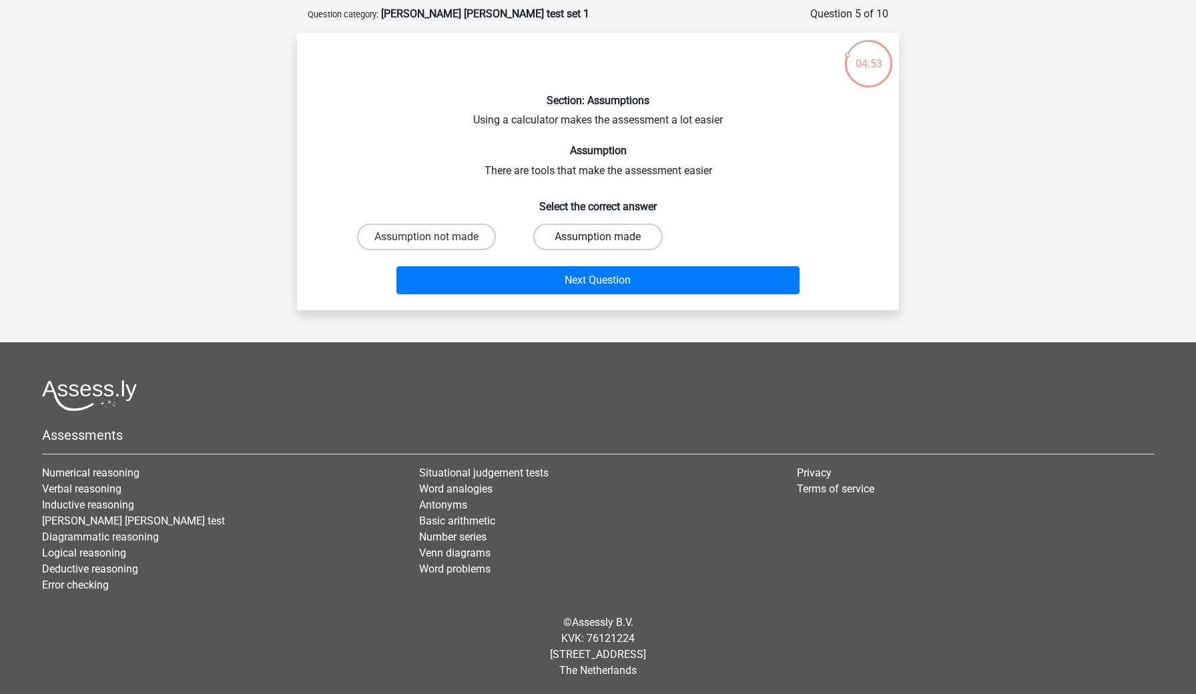
radio input "true"
click at [621, 294] on div "Next Question" at bounding box center [597, 282] width 515 height 33
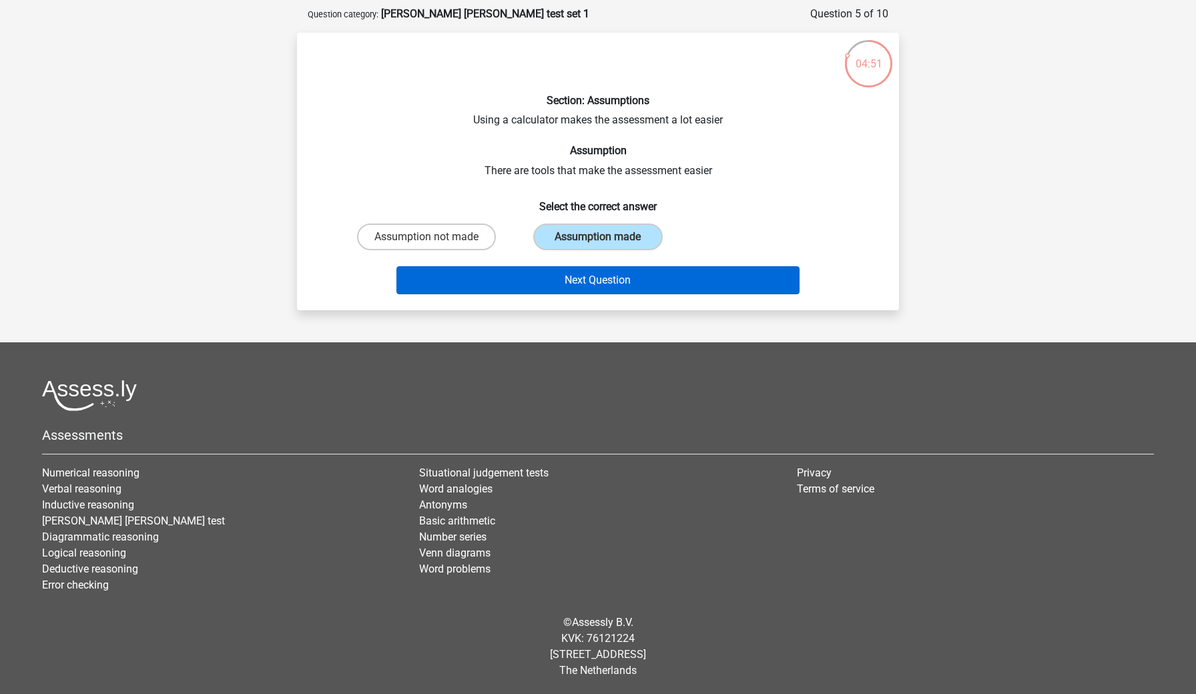
click at [620, 282] on button "Next Question" at bounding box center [598, 280] width 404 height 28
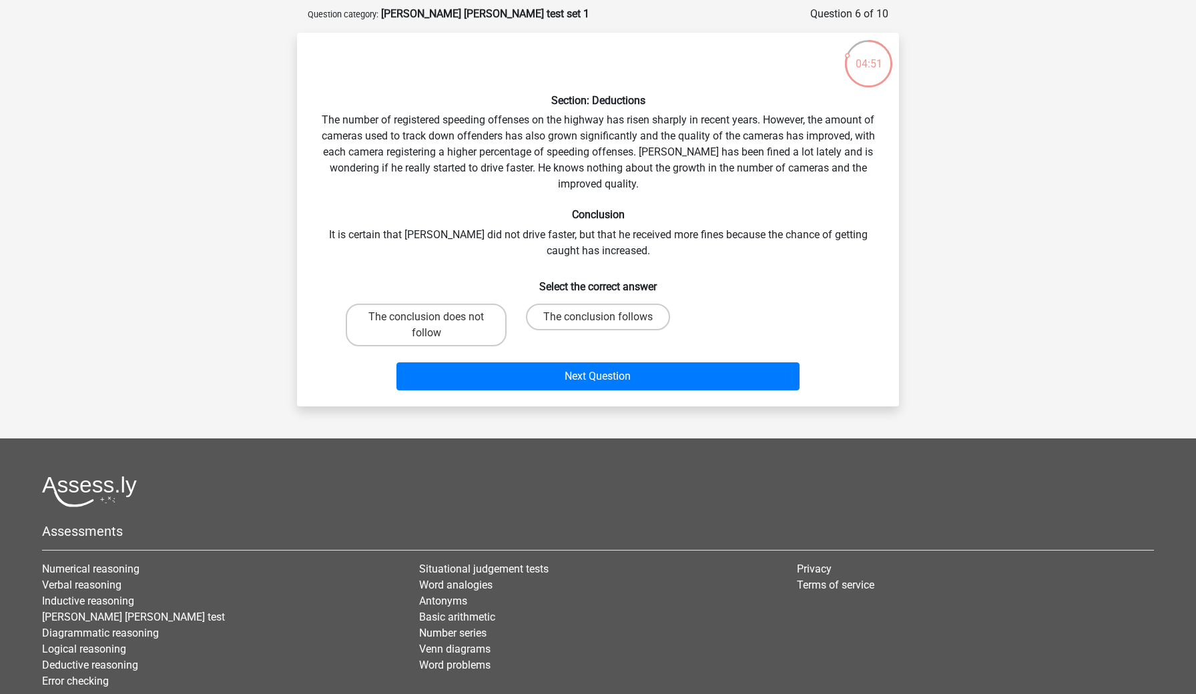
scroll to position [67, 0]
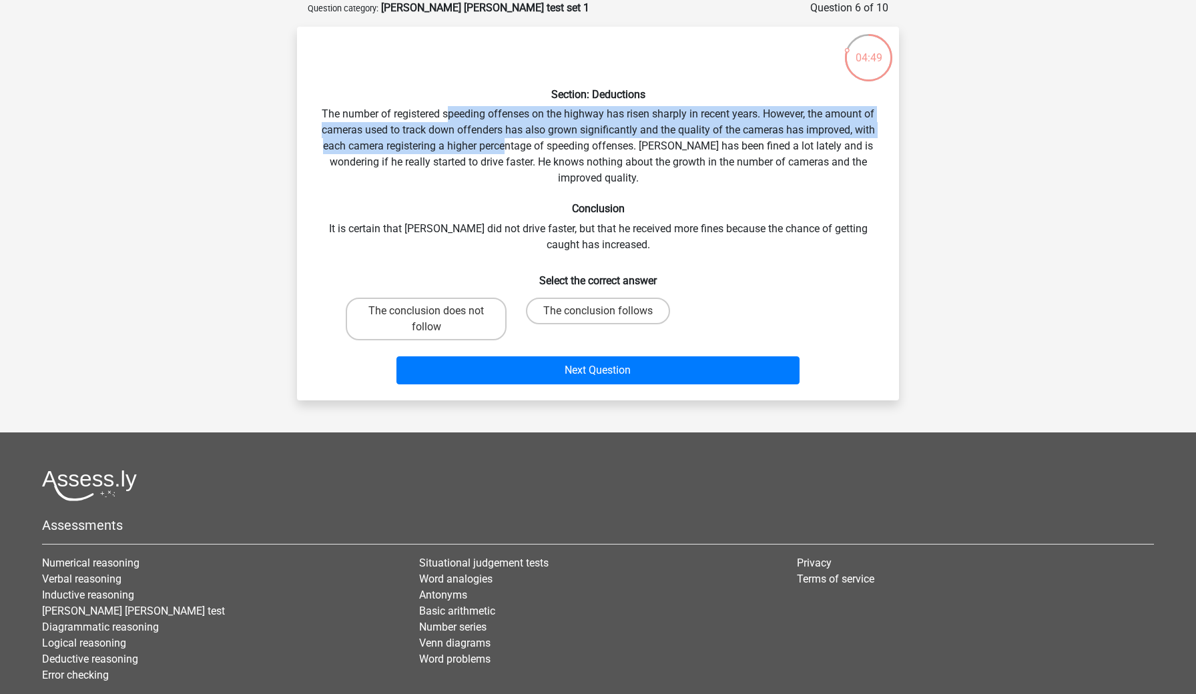
drag, startPoint x: 447, startPoint y: 115, endPoint x: 509, endPoint y: 145, distance: 68.9
click at [509, 145] on div "Section: Deductions The number of registered speeding offenses on the highway h…" at bounding box center [597, 213] width 591 height 352
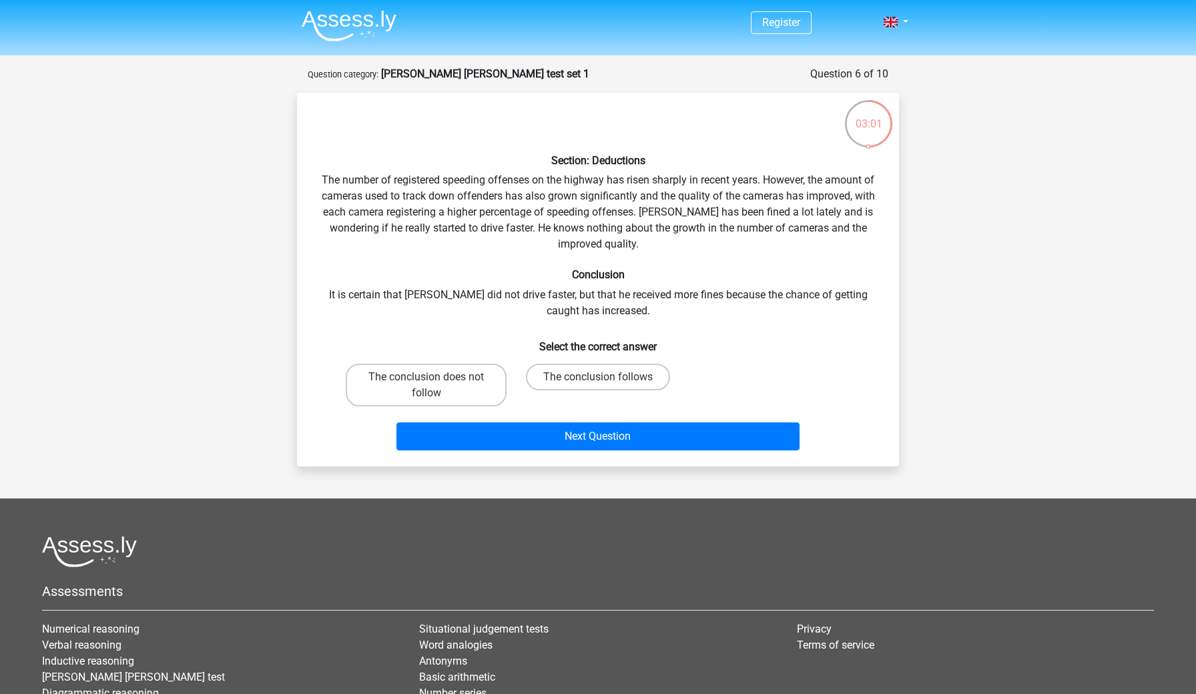
scroll to position [1, 0]
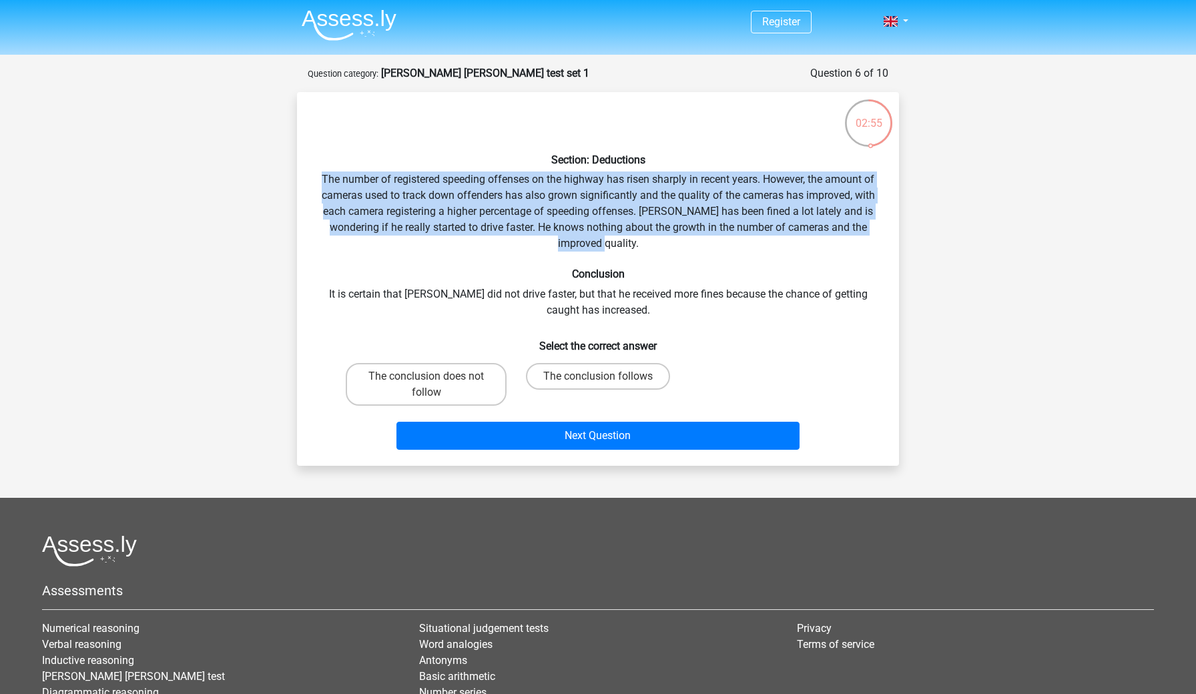
drag, startPoint x: 542, startPoint y: 170, endPoint x: 644, endPoint y: 238, distance: 122.3
click at [644, 238] on div "Section: Deductions The number of registered speeding offenses on the highway h…" at bounding box center [597, 279] width 591 height 352
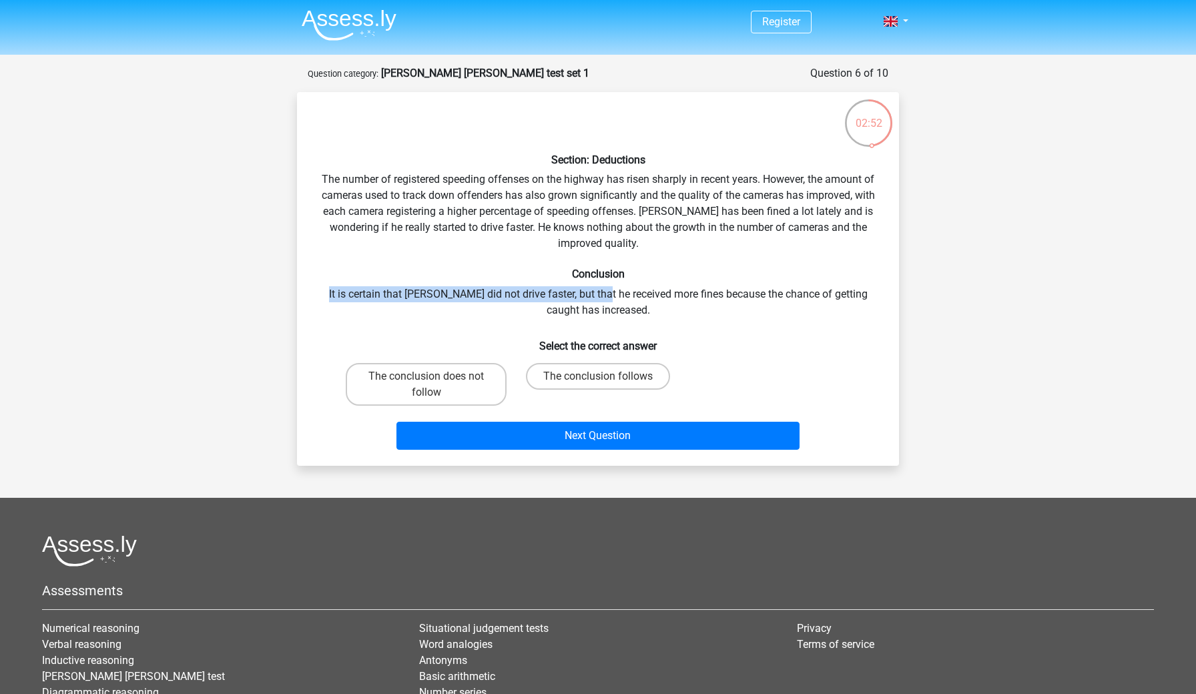
drag, startPoint x: 556, startPoint y: 282, endPoint x: 592, endPoint y: 295, distance: 38.2
click at [592, 295] on div "Section: Deductions The number of registered speeding offenses on the highway h…" at bounding box center [597, 279] width 591 height 352
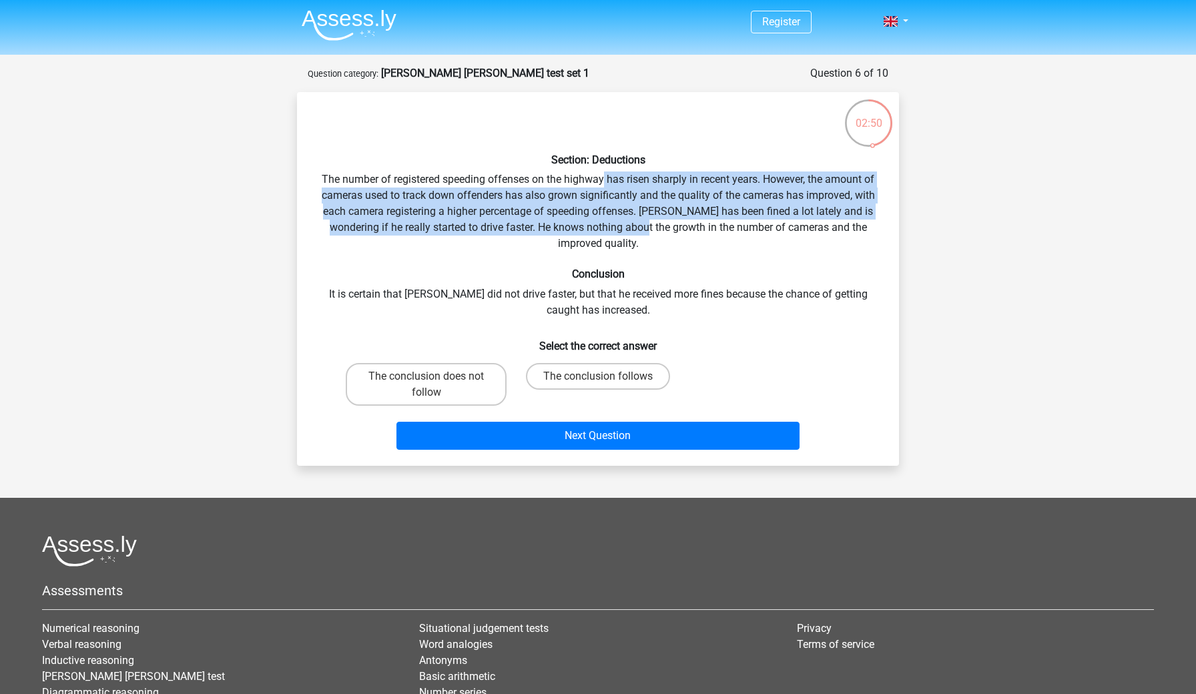
drag, startPoint x: 605, startPoint y: 179, endPoint x: 634, endPoint y: 220, distance: 50.7
click at [634, 220] on div "Section: Deductions The number of registered speeding offenses on the highway h…" at bounding box center [597, 279] width 591 height 352
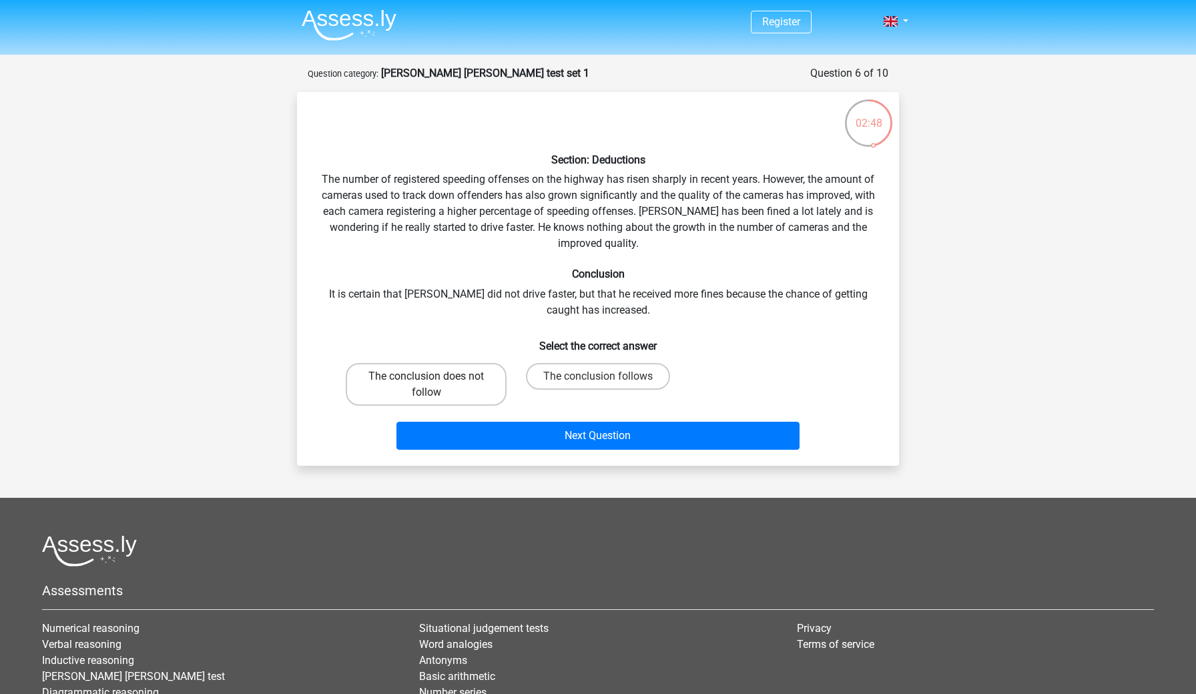
click at [454, 394] on label "The conclusion does not follow" at bounding box center [426, 384] width 161 height 43
click at [435, 385] on input "The conclusion does not follow" at bounding box center [430, 380] width 9 height 9
radio input "true"
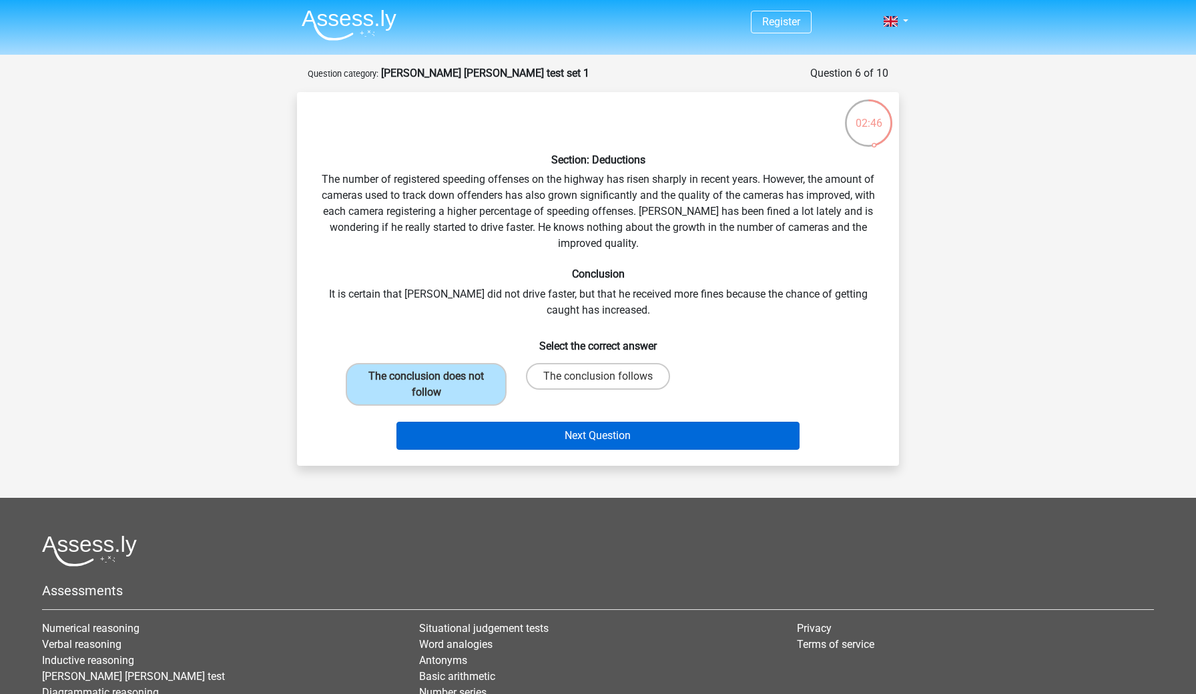
click at [537, 440] on button "Next Question" at bounding box center [598, 436] width 404 height 28
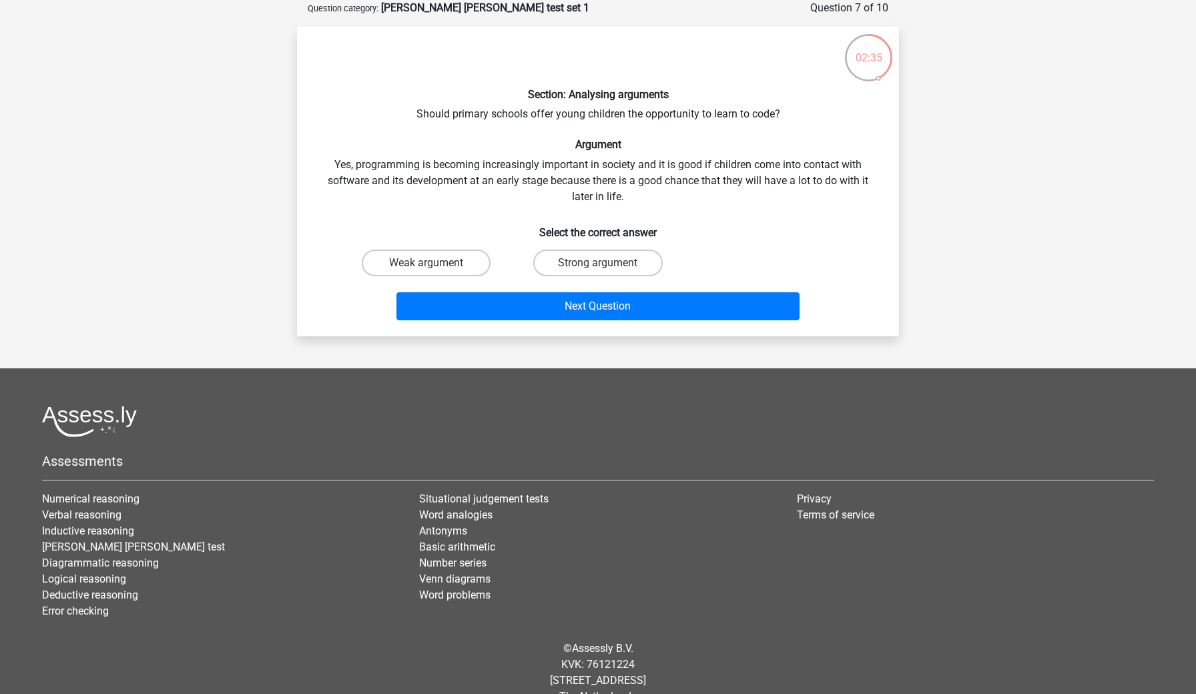
scroll to position [67, 0]
click at [564, 252] on label "Strong argument" at bounding box center [597, 262] width 129 height 27
click at [598, 262] on input "Strong argument" at bounding box center [602, 266] width 9 height 9
radio input "true"
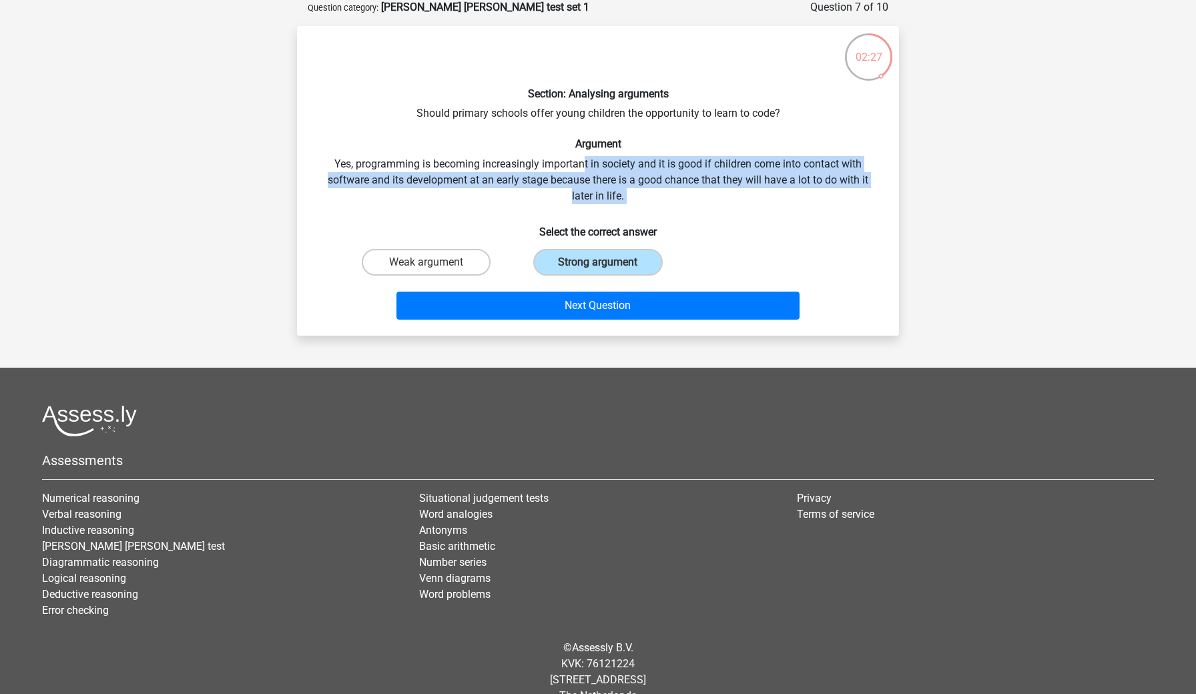
drag, startPoint x: 585, startPoint y: 166, endPoint x: 655, endPoint y: 212, distance: 84.4
click at [655, 212] on div "Section: Analysing arguments Should primary schools offer young children the op…" at bounding box center [597, 181] width 591 height 288
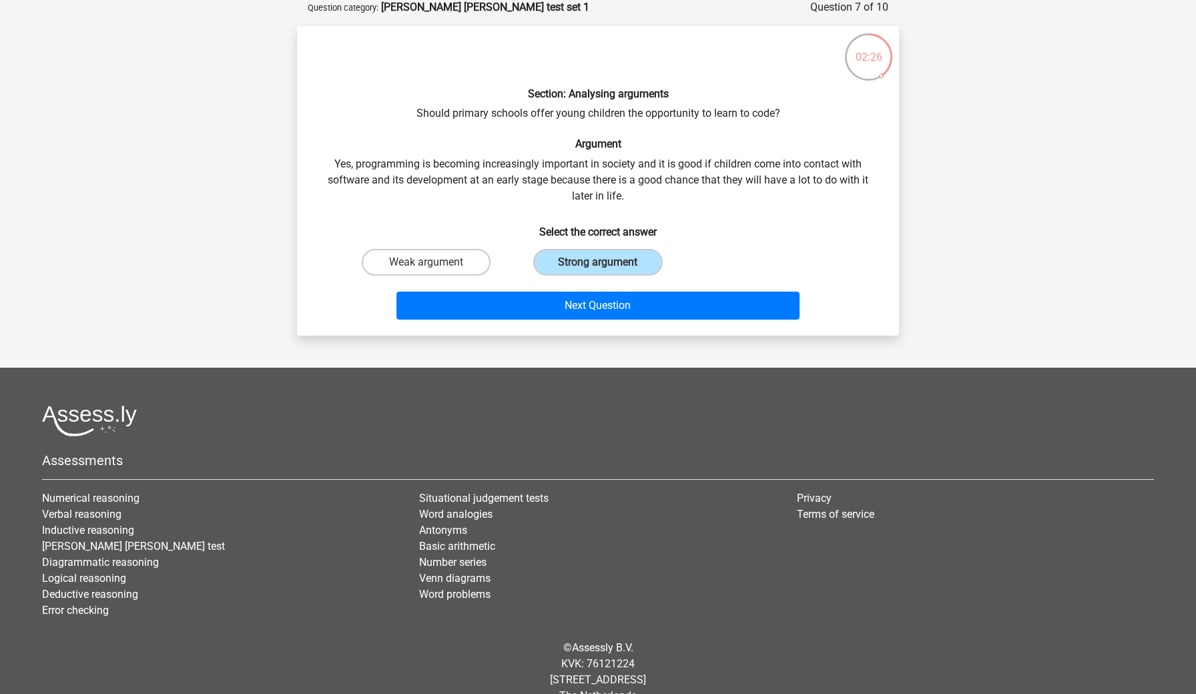
click at [655, 212] on div "Section: Analysing arguments Should primary schools offer young children the op…" at bounding box center [597, 181] width 591 height 288
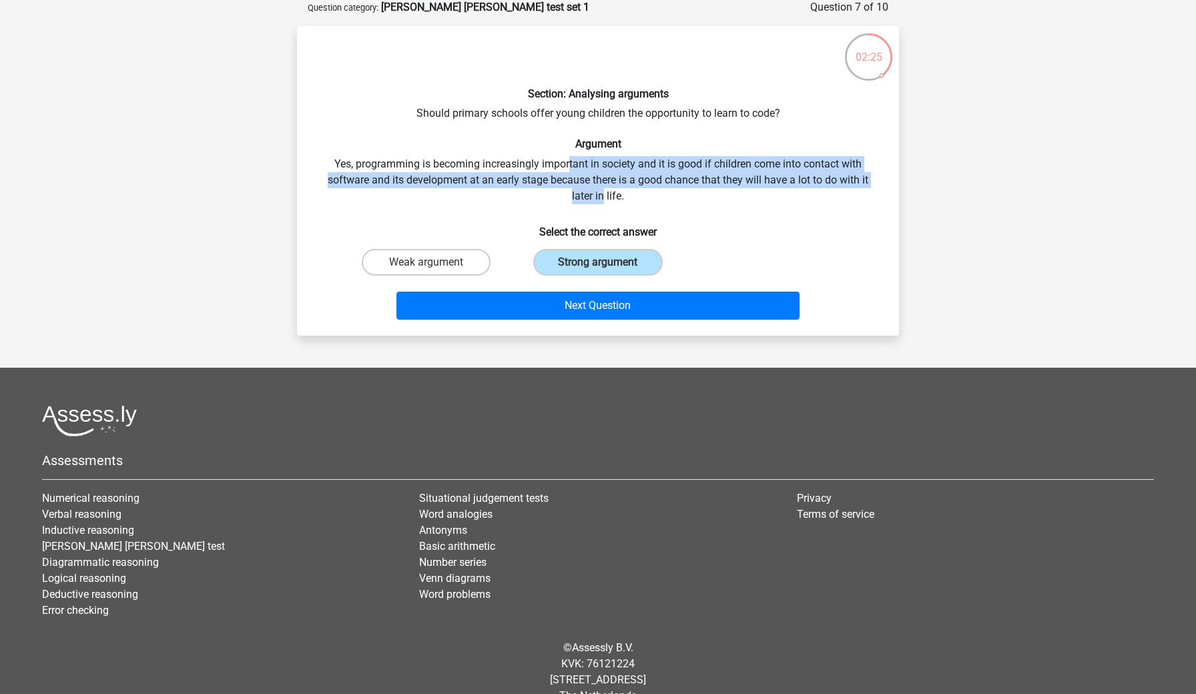
drag, startPoint x: 570, startPoint y: 166, endPoint x: 605, endPoint y: 190, distance: 42.4
click at [605, 190] on div "Section: Analysing arguments Should primary schools offer young children the op…" at bounding box center [597, 181] width 591 height 288
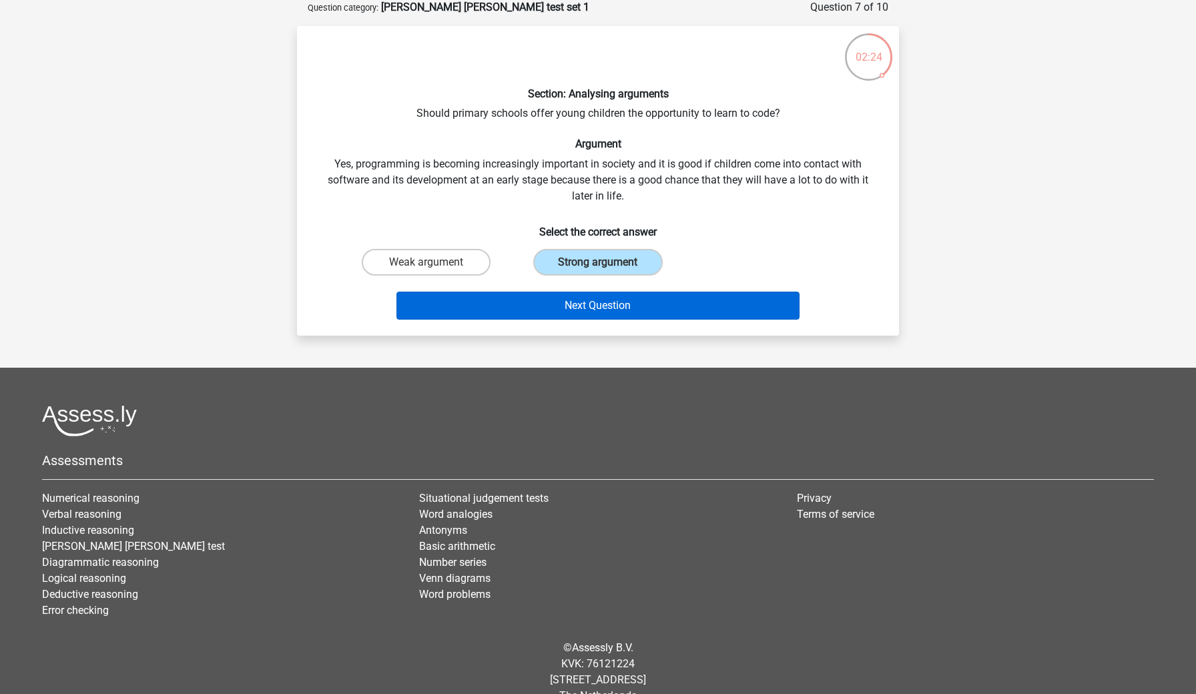
click at [545, 294] on button "Next Question" at bounding box center [598, 306] width 404 height 28
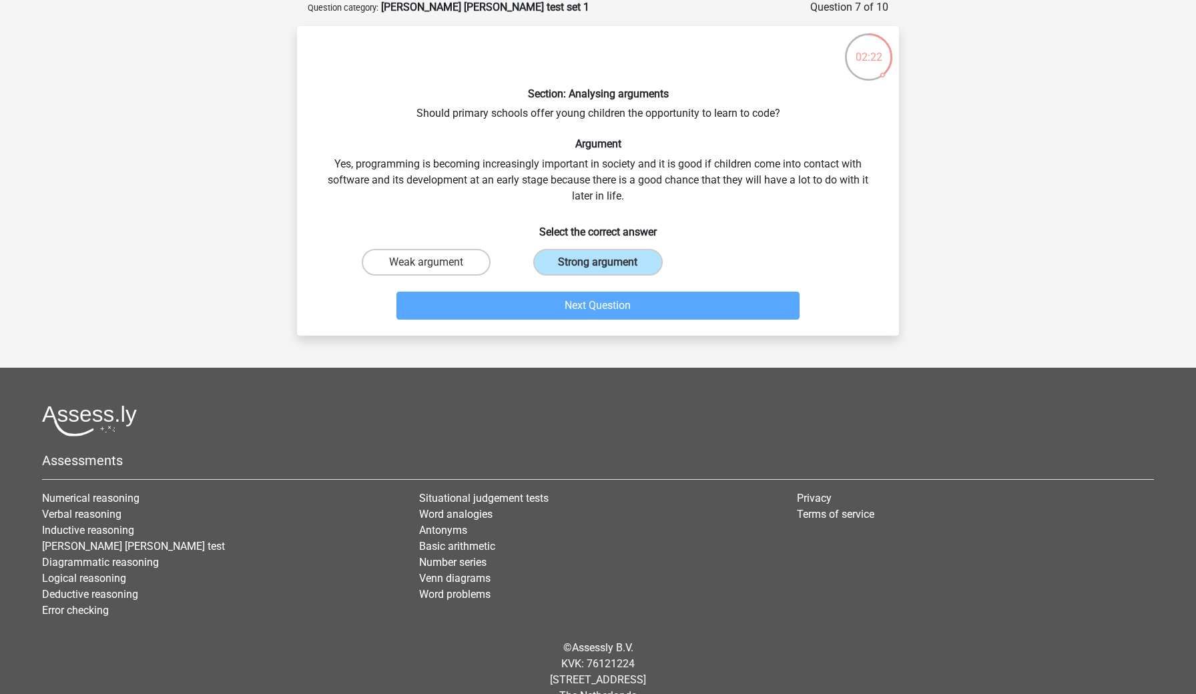
scroll to position [67, 0]
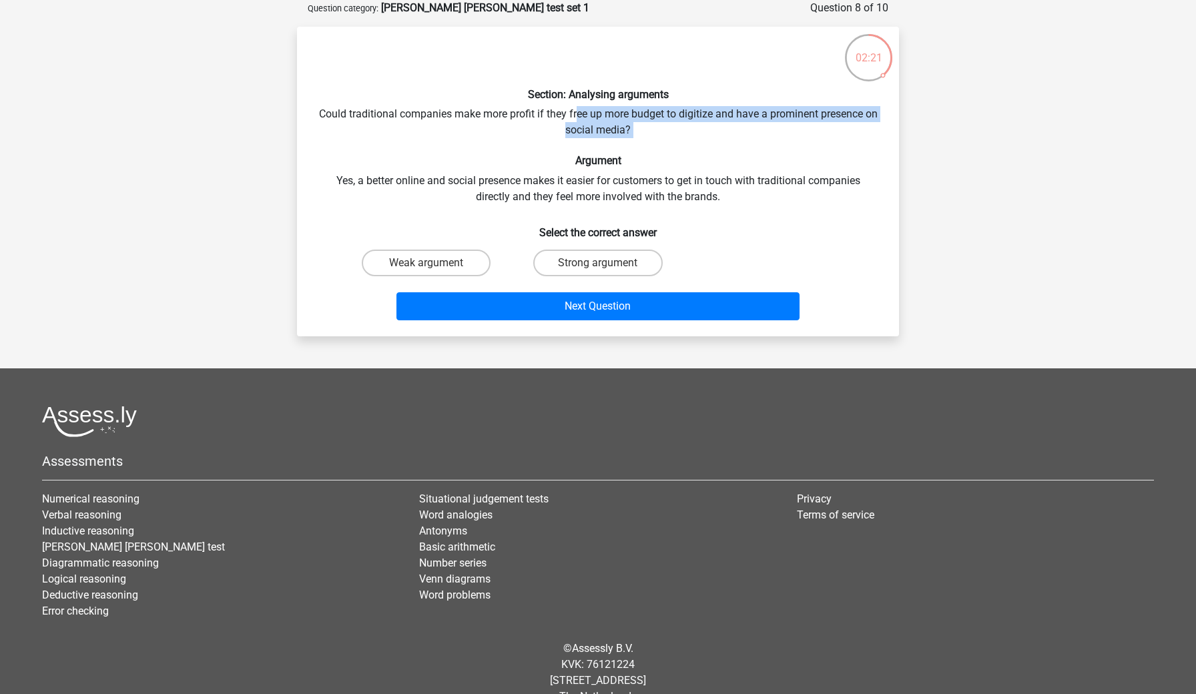
drag, startPoint x: 582, startPoint y: 113, endPoint x: 613, endPoint y: 138, distance: 39.4
click at [613, 138] on div "Section: Analysing arguments Could traditional companies make more profit if th…" at bounding box center [597, 181] width 591 height 288
drag, startPoint x: 589, startPoint y: 97, endPoint x: 622, endPoint y: 138, distance: 52.6
click at [622, 138] on div "Section: Analysing arguments Could traditional companies make more profit if th…" at bounding box center [597, 181] width 591 height 288
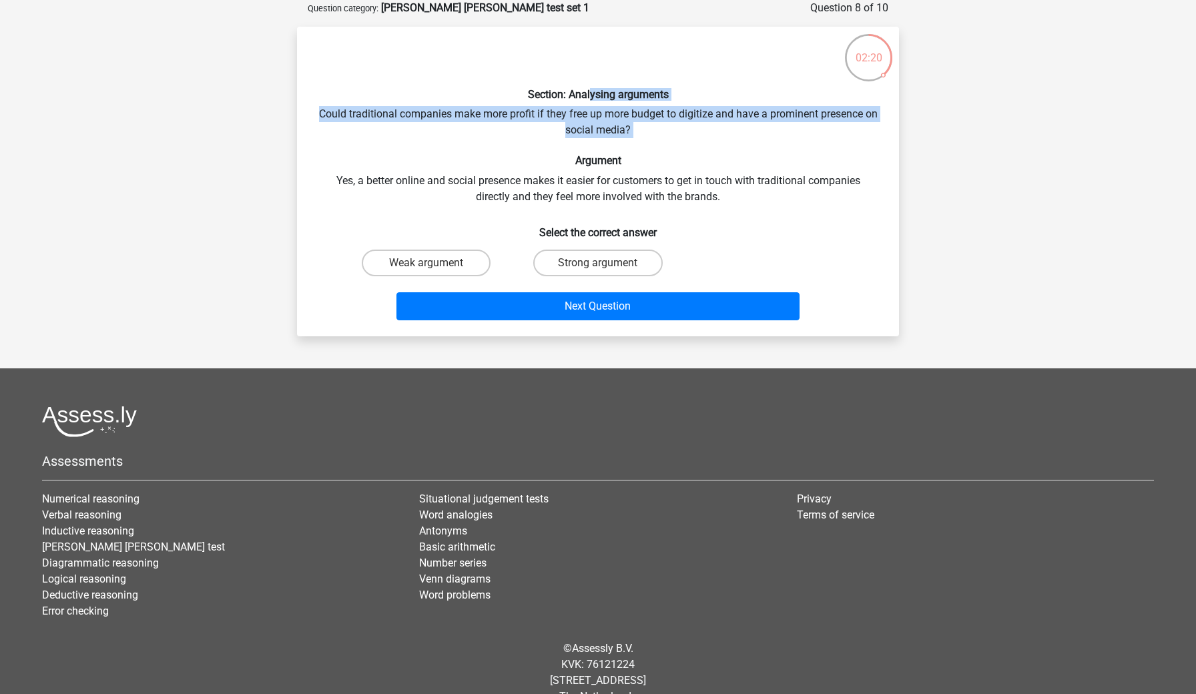
click at [622, 138] on div "Section: Analysing arguments Could traditional companies make more profit if th…" at bounding box center [597, 181] width 591 height 288
drag, startPoint x: 587, startPoint y: 90, endPoint x: 629, endPoint y: 136, distance: 62.4
click at [629, 136] on div "Section: Analysing arguments Could traditional companies make more profit if th…" at bounding box center [597, 181] width 591 height 288
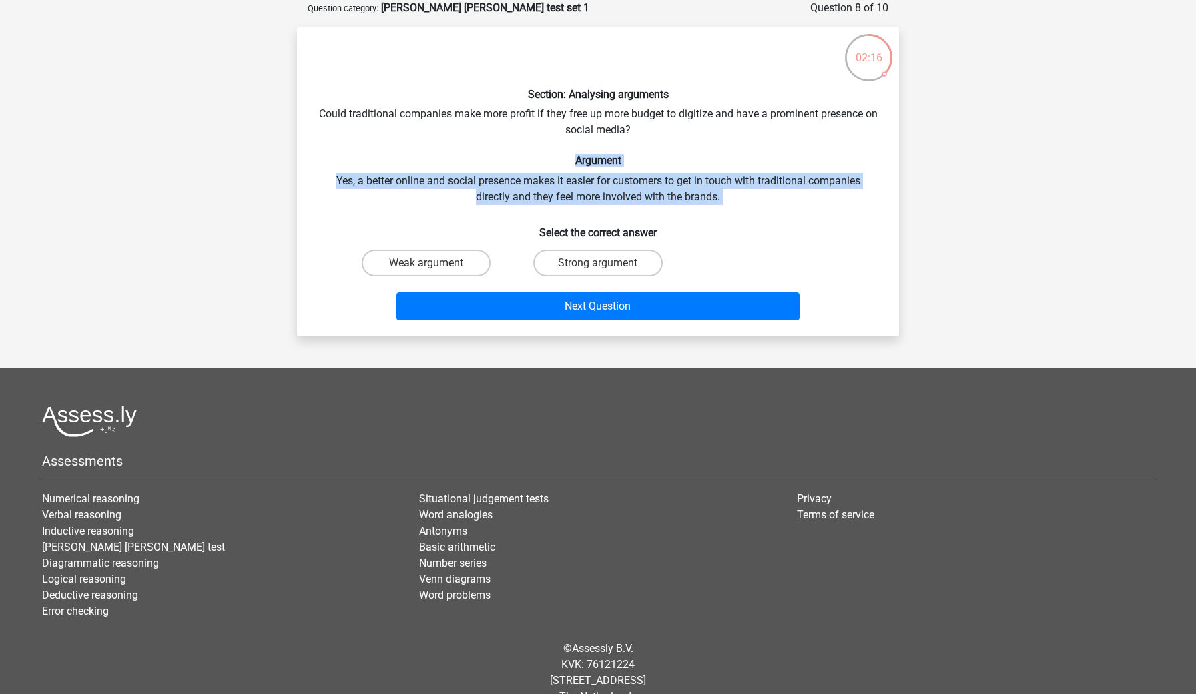
drag, startPoint x: 558, startPoint y: 163, endPoint x: 586, endPoint y: 208, distance: 53.3
click at [586, 208] on div "Section: Analysing arguments Could traditional companies make more profit if th…" at bounding box center [597, 181] width 591 height 288
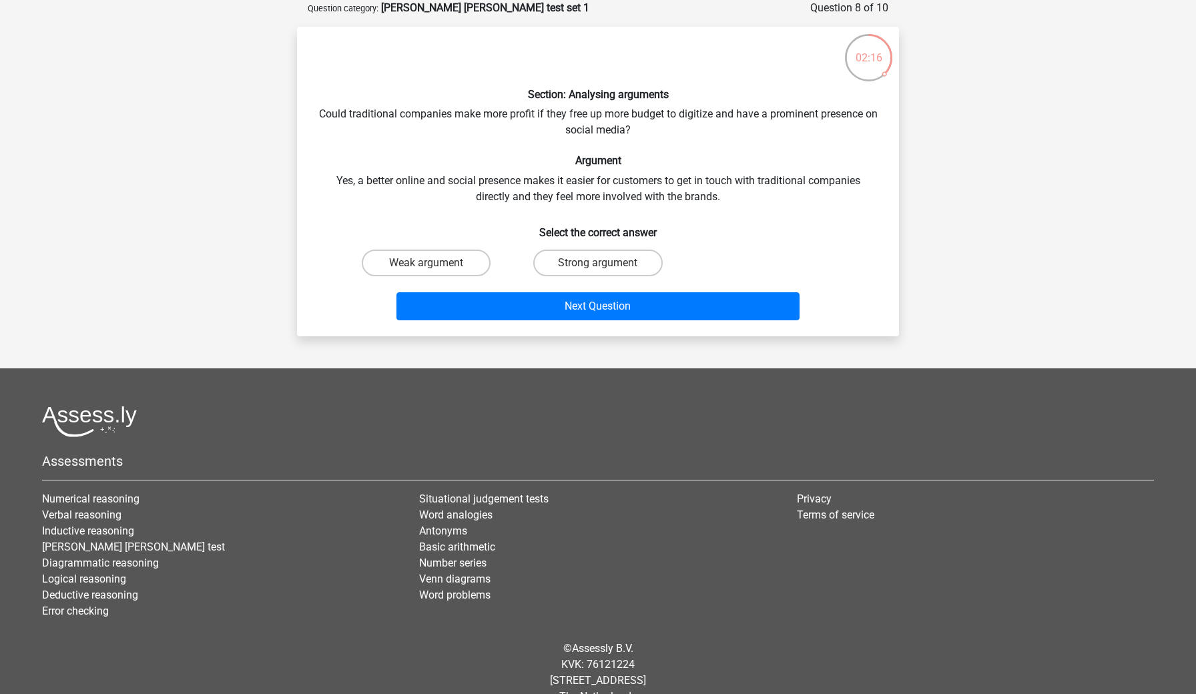
click at [586, 208] on div "Section: Analysing arguments Could traditional companies make more profit if th…" at bounding box center [597, 181] width 591 height 288
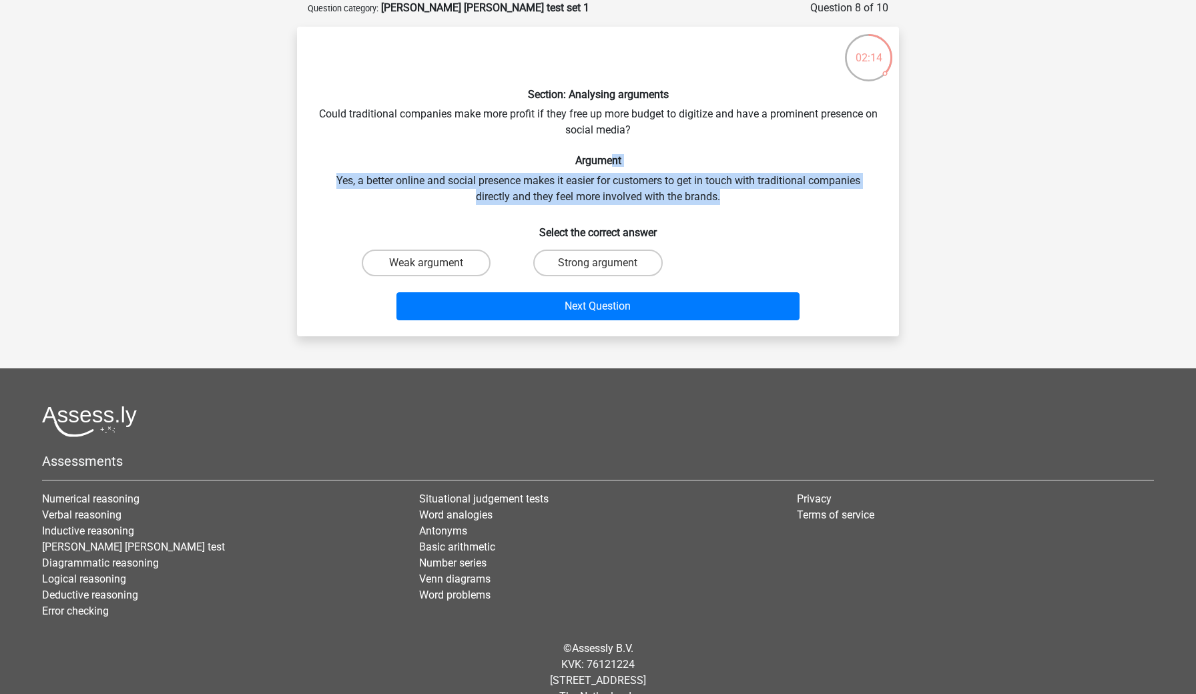
drag, startPoint x: 611, startPoint y: 156, endPoint x: 650, endPoint y: 204, distance: 62.1
click at [650, 204] on div "Section: Analysing arguments Could traditional companies make more profit if th…" at bounding box center [597, 181] width 591 height 288
drag, startPoint x: 649, startPoint y: 168, endPoint x: 663, endPoint y: 193, distance: 28.4
click at [663, 193] on div "Section: Analysing arguments Could traditional companies make more profit if th…" at bounding box center [597, 181] width 591 height 288
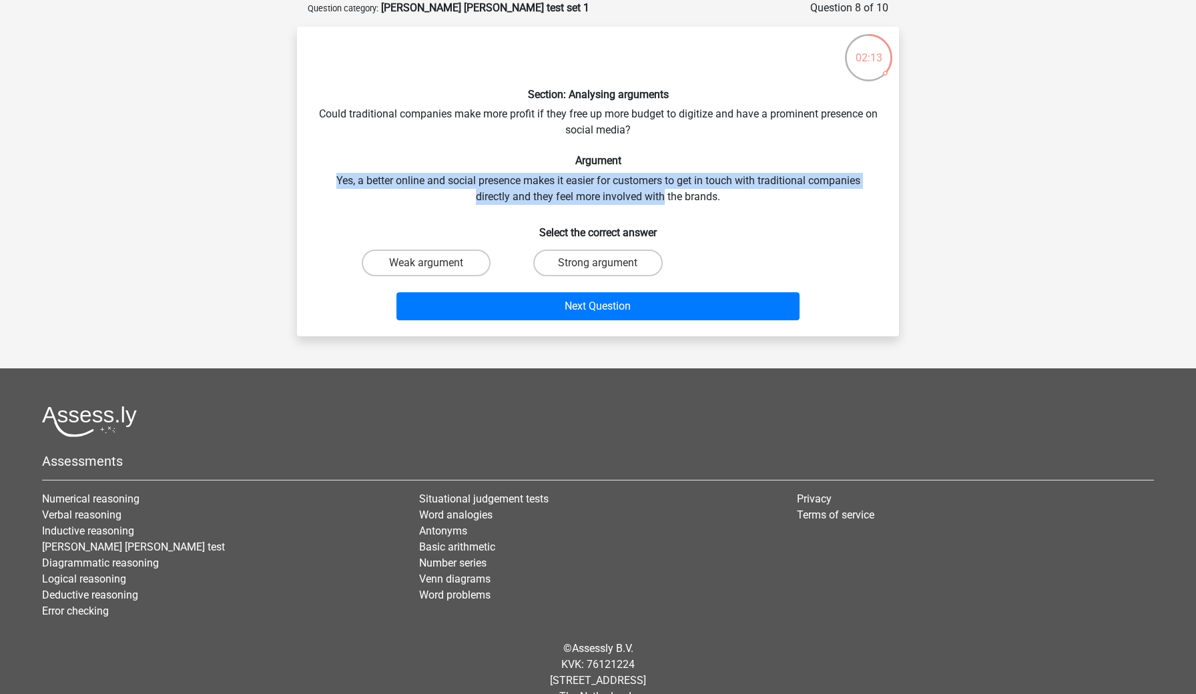
click at [663, 193] on div "Section: Analysing arguments Could traditional companies make more profit if th…" at bounding box center [597, 181] width 591 height 288
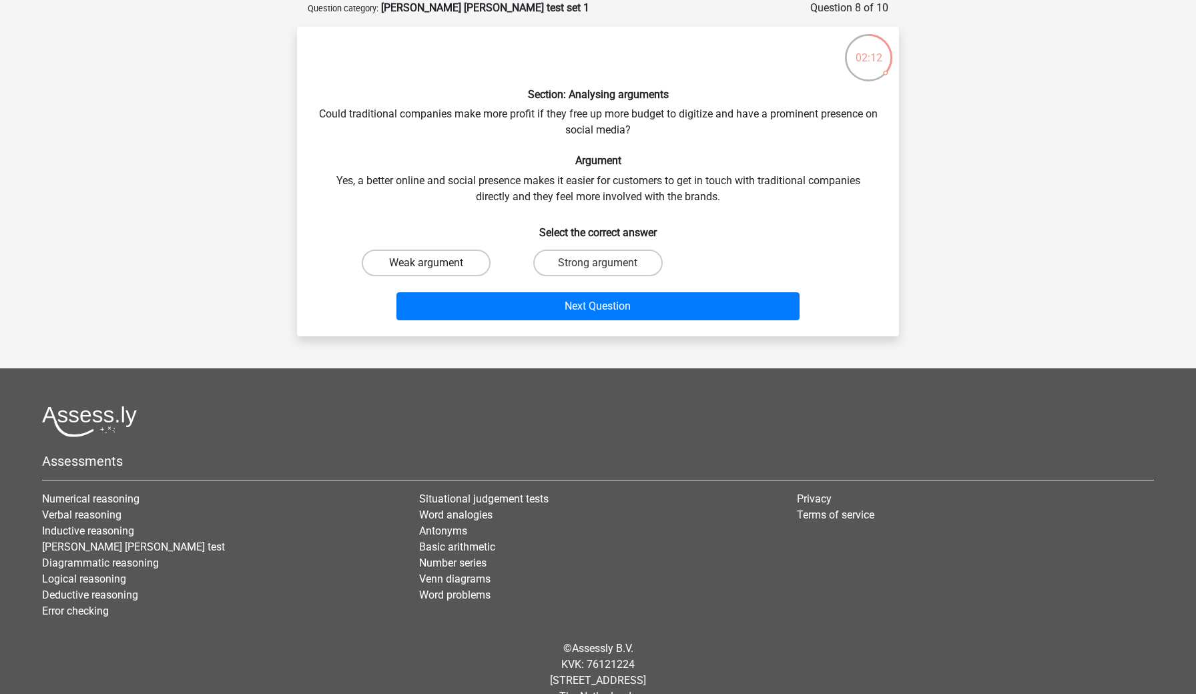
click at [462, 272] on label "Weak argument" at bounding box center [426, 263] width 129 height 27
click at [435, 272] on input "Weak argument" at bounding box center [430, 267] width 9 height 9
radio input "true"
click at [509, 321] on div "Next Question" at bounding box center [597, 308] width 515 height 33
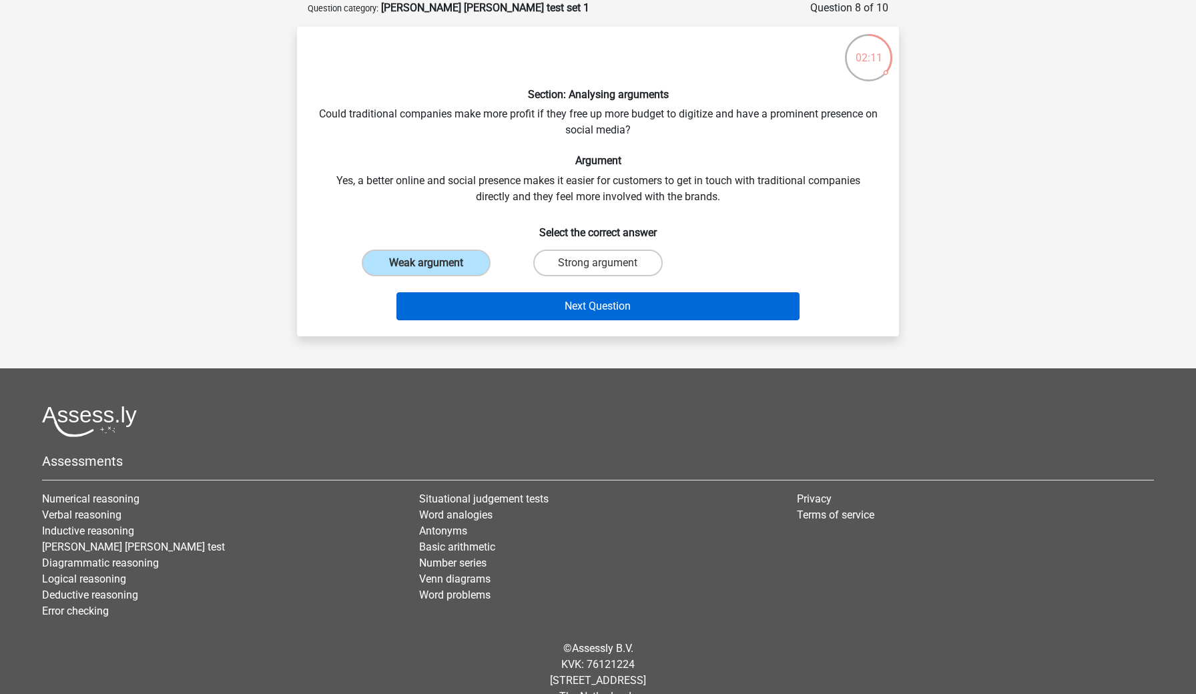
click at [509, 312] on button "Next Question" at bounding box center [598, 306] width 404 height 28
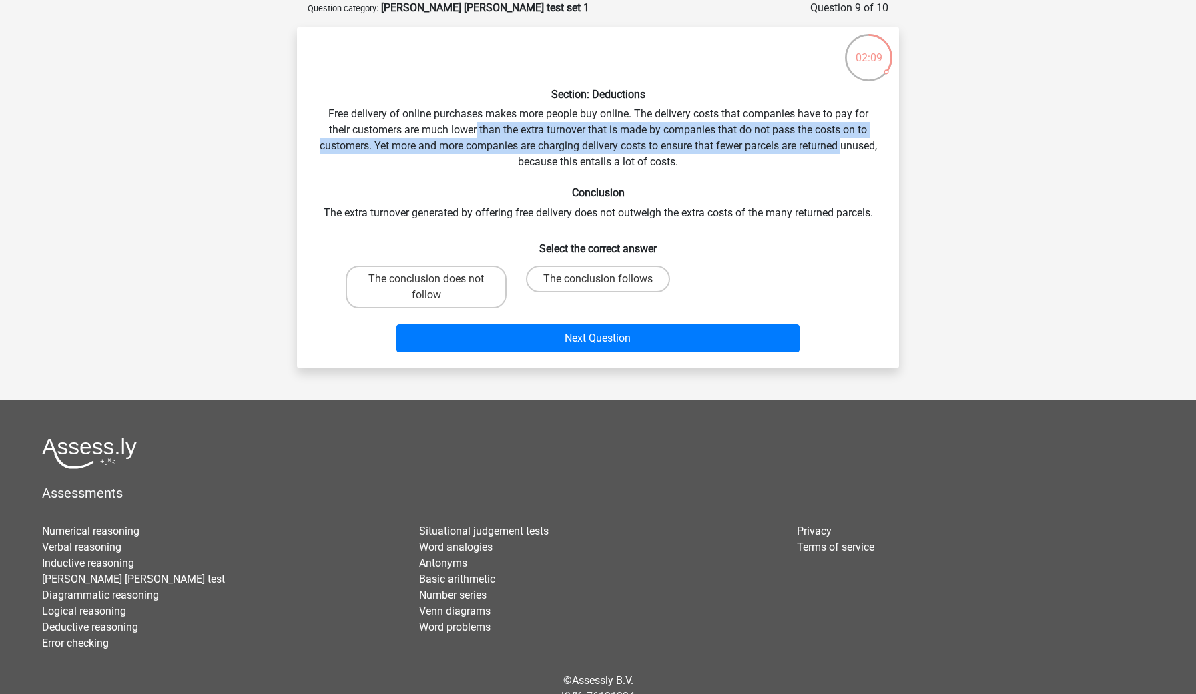
drag, startPoint x: 475, startPoint y: 127, endPoint x: 495, endPoint y: 156, distance: 35.5
click at [495, 156] on div "Section: Deductions Free delivery of online purchases makes more people buy onl…" at bounding box center [597, 197] width 591 height 320
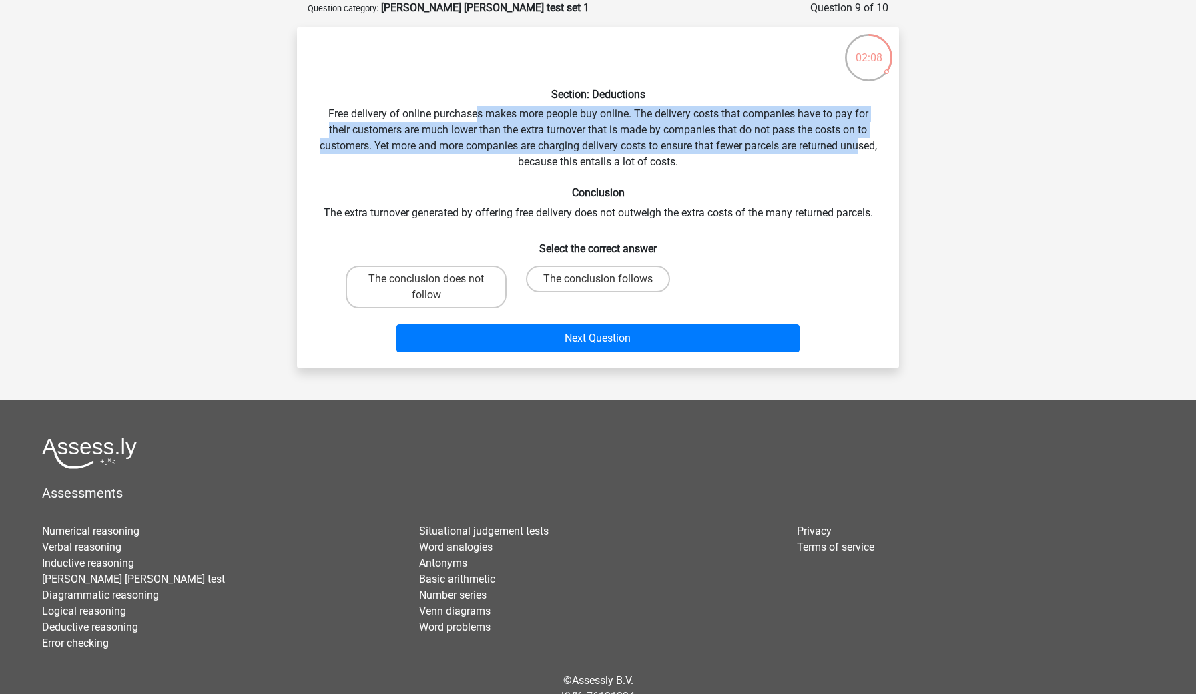
drag, startPoint x: 475, startPoint y: 115, endPoint x: 515, endPoint y: 170, distance: 67.8
click at [515, 170] on div "Section: Deductions Free delivery of online purchases makes more people buy onl…" at bounding box center [597, 197] width 591 height 320
drag, startPoint x: 470, startPoint y: 105, endPoint x: 525, endPoint y: 183, distance: 95.0
click at [525, 183] on div "Section: Deductions Free delivery of online purchases makes more people buy onl…" at bounding box center [597, 197] width 591 height 320
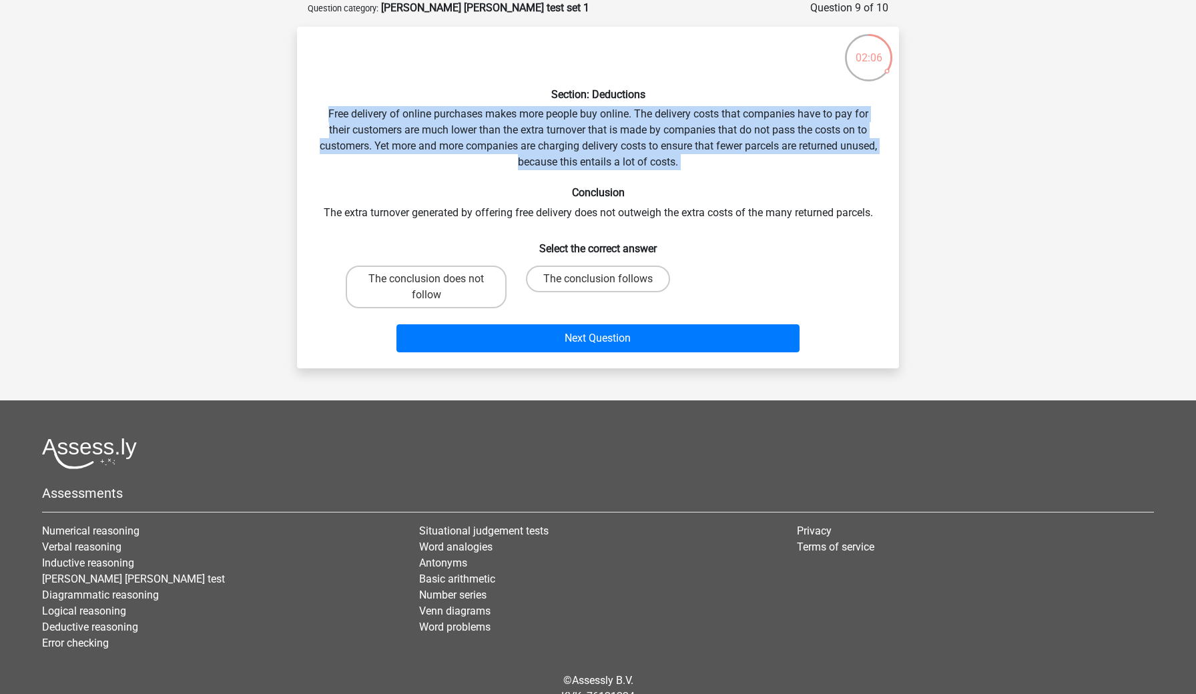
click at [525, 183] on div "Section: Deductions Free delivery of online purchases makes more people buy onl…" at bounding box center [597, 197] width 591 height 320
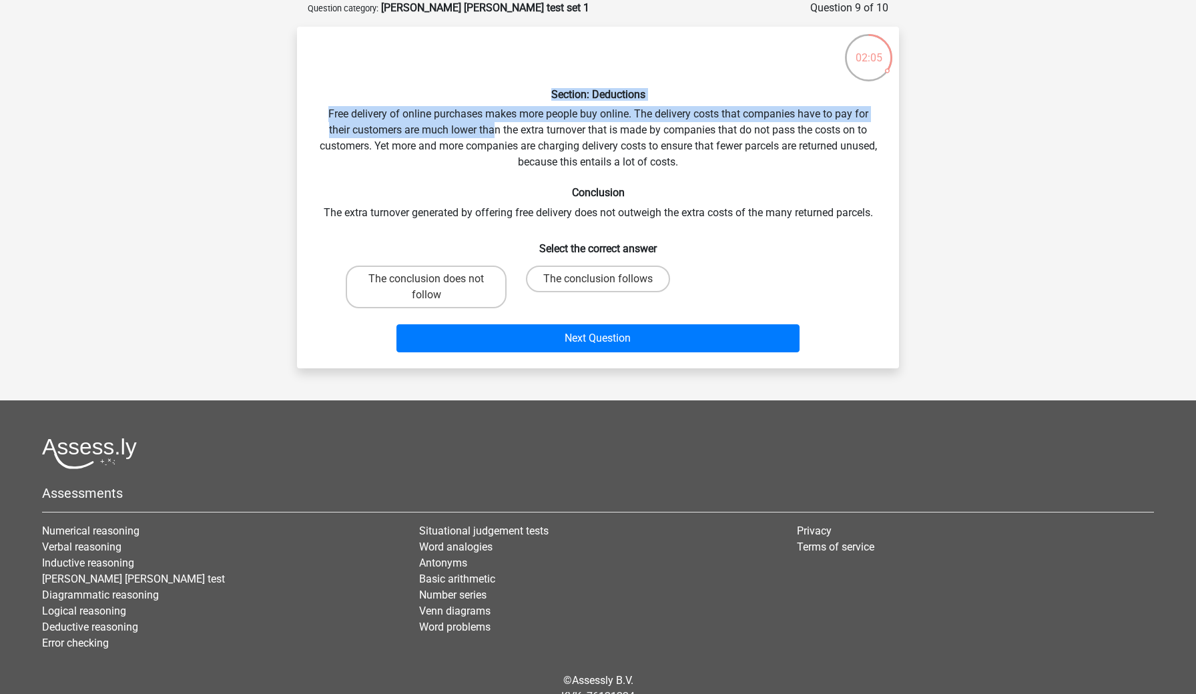
drag, startPoint x: 473, startPoint y: 97, endPoint x: 495, endPoint y: 129, distance: 37.9
click at [495, 129] on div "Section: Deductions Free delivery of online purchases makes more people buy onl…" at bounding box center [597, 197] width 591 height 320
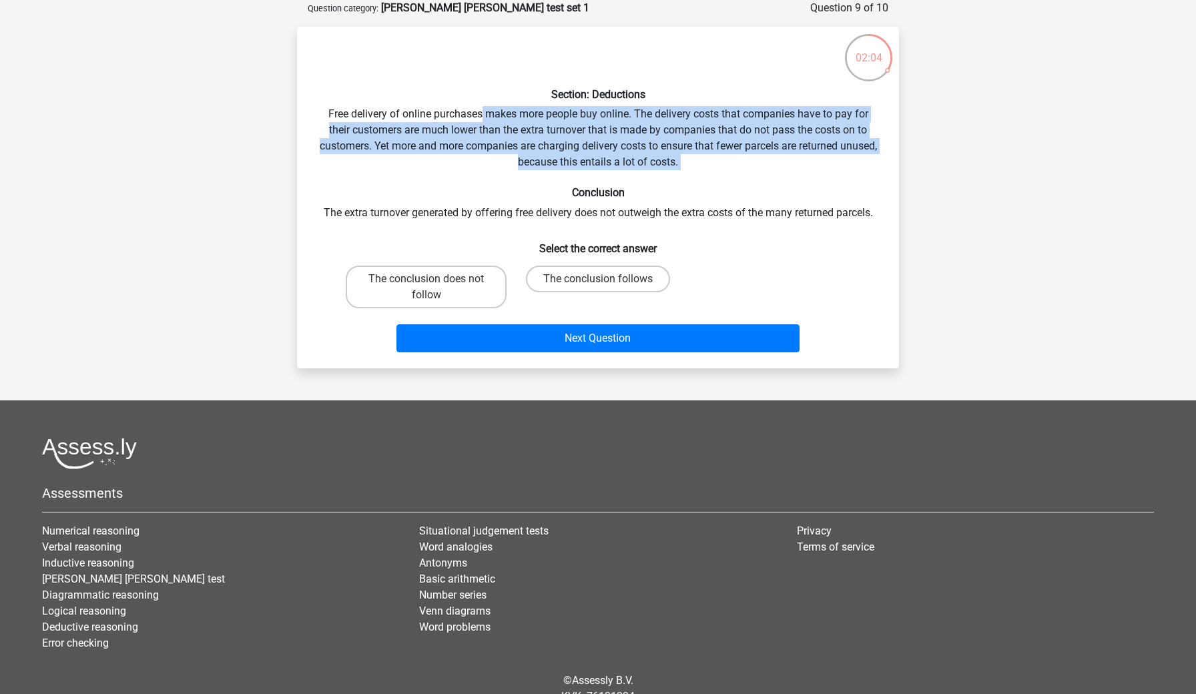
drag, startPoint x: 479, startPoint y: 113, endPoint x: 519, endPoint y: 169, distance: 68.5
click at [519, 169] on div "Section: Deductions Free delivery of online purchases makes more people buy onl…" at bounding box center [597, 197] width 591 height 320
click at [519, 168] on div "Section: Deductions Free delivery of online purchases makes more people buy onl…" at bounding box center [597, 197] width 591 height 320
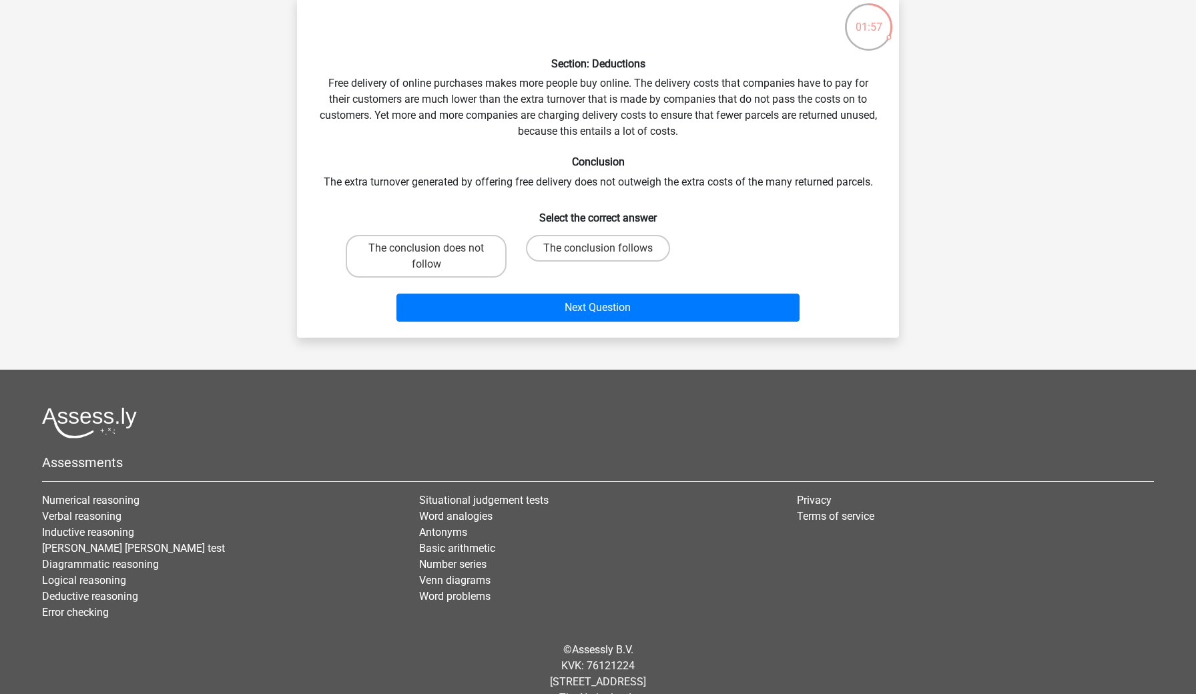
scroll to position [97, 0]
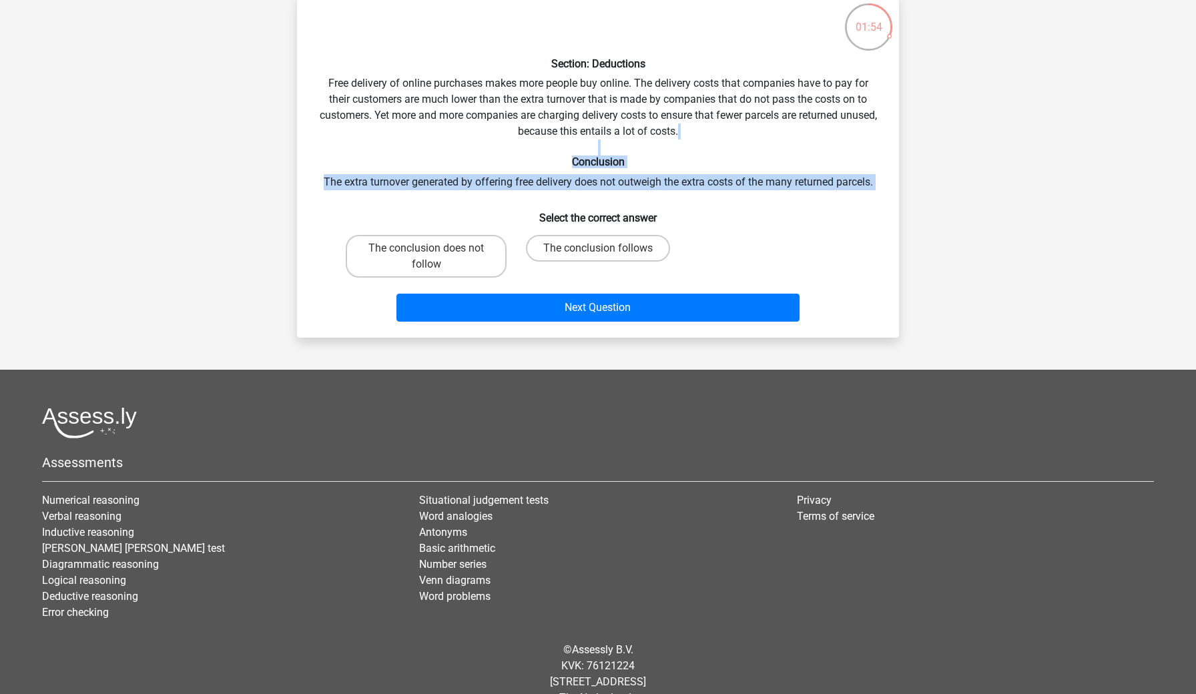
drag, startPoint x: 474, startPoint y: 152, endPoint x: 512, endPoint y: 199, distance: 60.2
click at [512, 199] on div "Section: Deductions Free delivery of online purchases makes more people buy onl…" at bounding box center [597, 167] width 591 height 320
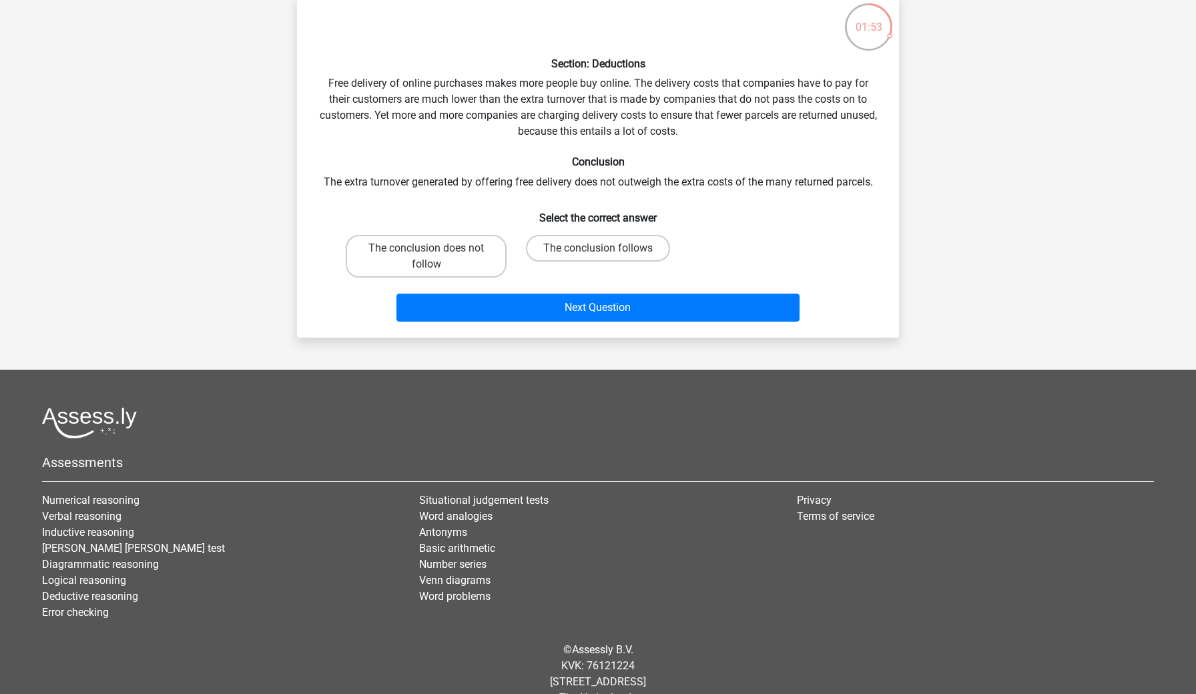
click at [512, 199] on div "Section: Deductions Free delivery of online purchases makes more people buy onl…" at bounding box center [597, 167] width 591 height 320
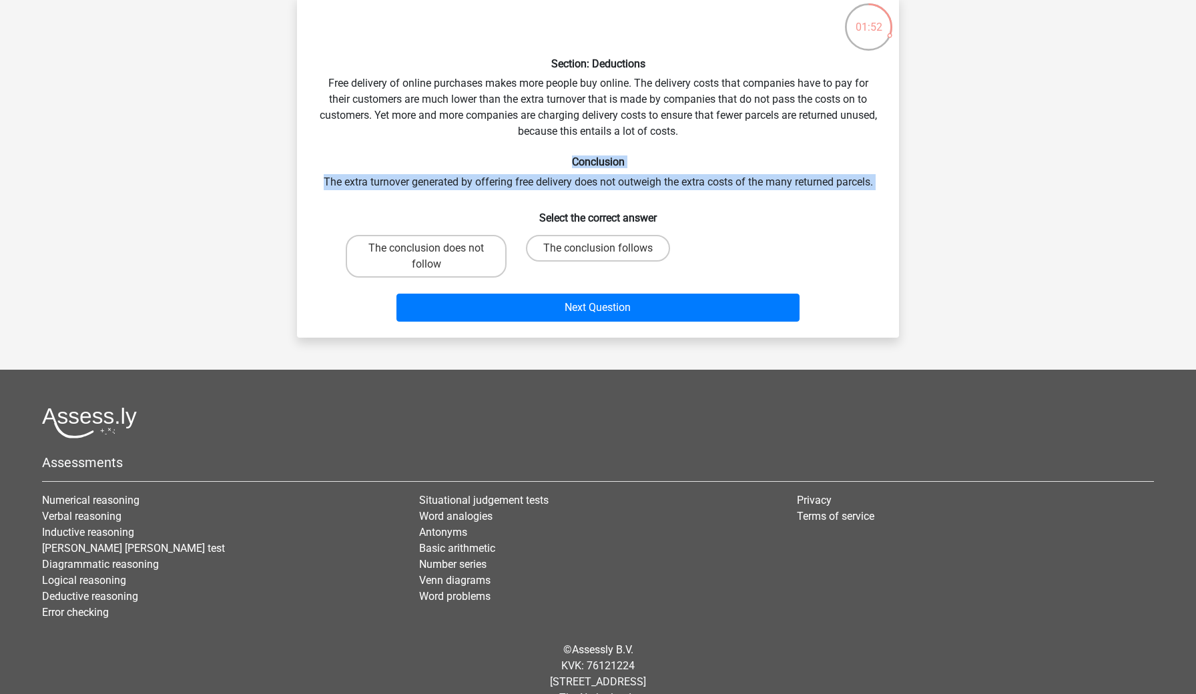
drag, startPoint x: 484, startPoint y: 166, endPoint x: 499, endPoint y: 199, distance: 35.8
click at [499, 199] on div "Section: Deductions Free delivery of online purchases makes more people buy onl…" at bounding box center [597, 167] width 591 height 320
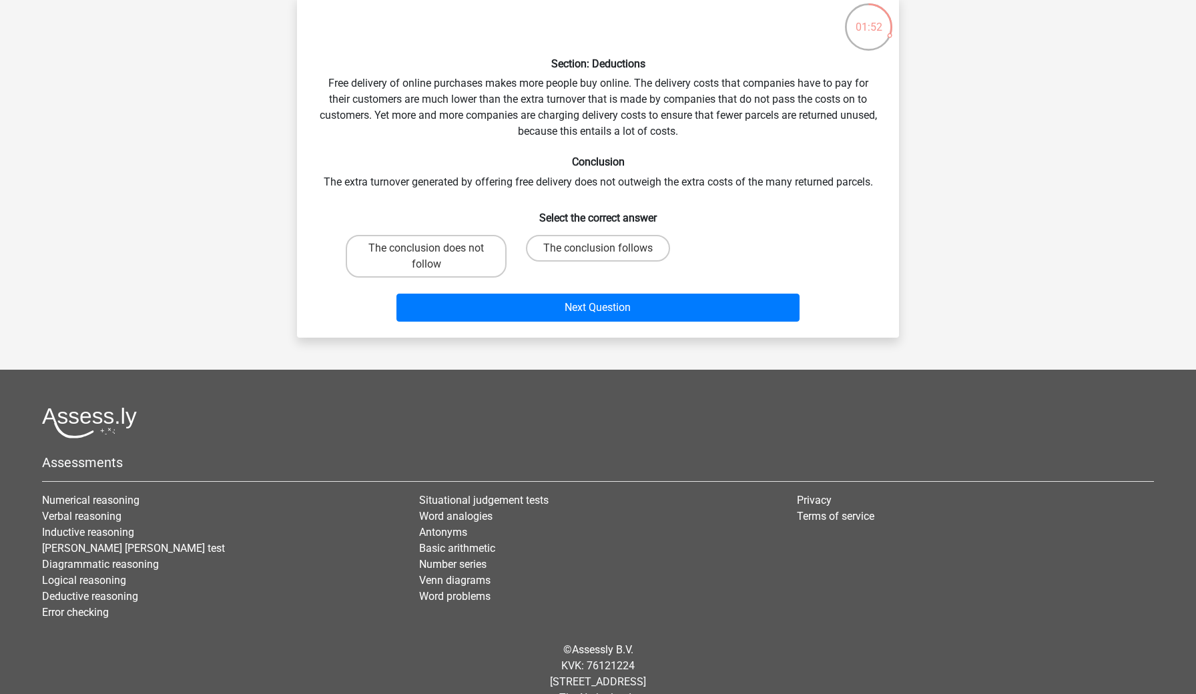
click at [499, 199] on div "Section: Deductions Free delivery of online purchases makes more people buy onl…" at bounding box center [597, 167] width 591 height 320
click at [551, 256] on label "The conclusion follows" at bounding box center [598, 248] width 144 height 27
click at [598, 256] on input "The conclusion follows" at bounding box center [602, 252] width 9 height 9
radio input "true"
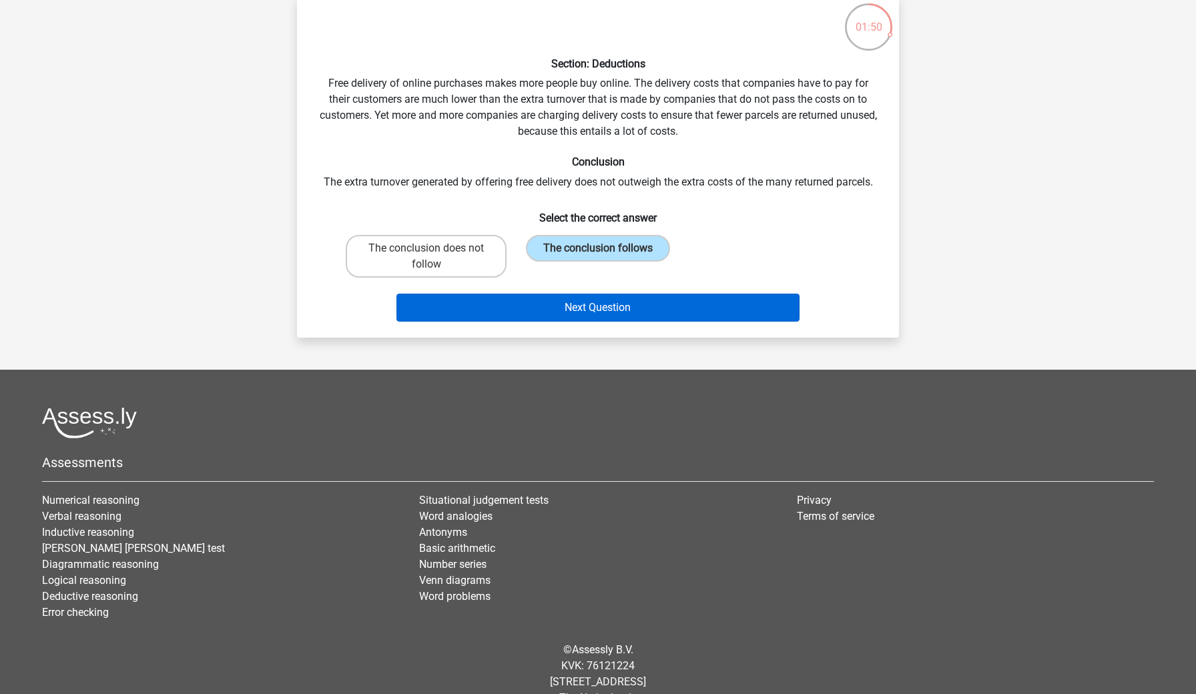
click at [551, 294] on button "Next Question" at bounding box center [598, 308] width 404 height 28
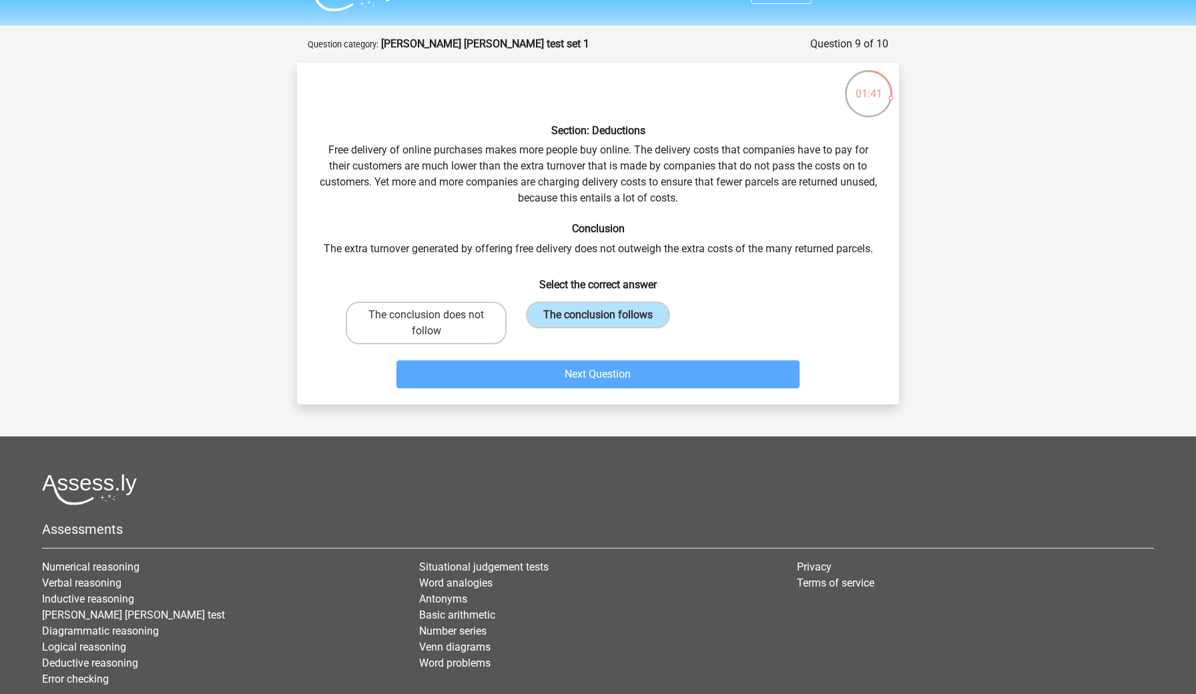
scroll to position [31, 0]
click at [437, 332] on label "The conclusion does not follow" at bounding box center [426, 322] width 161 height 43
click at [435, 323] on input "The conclusion does not follow" at bounding box center [430, 318] width 9 height 9
radio input "true"
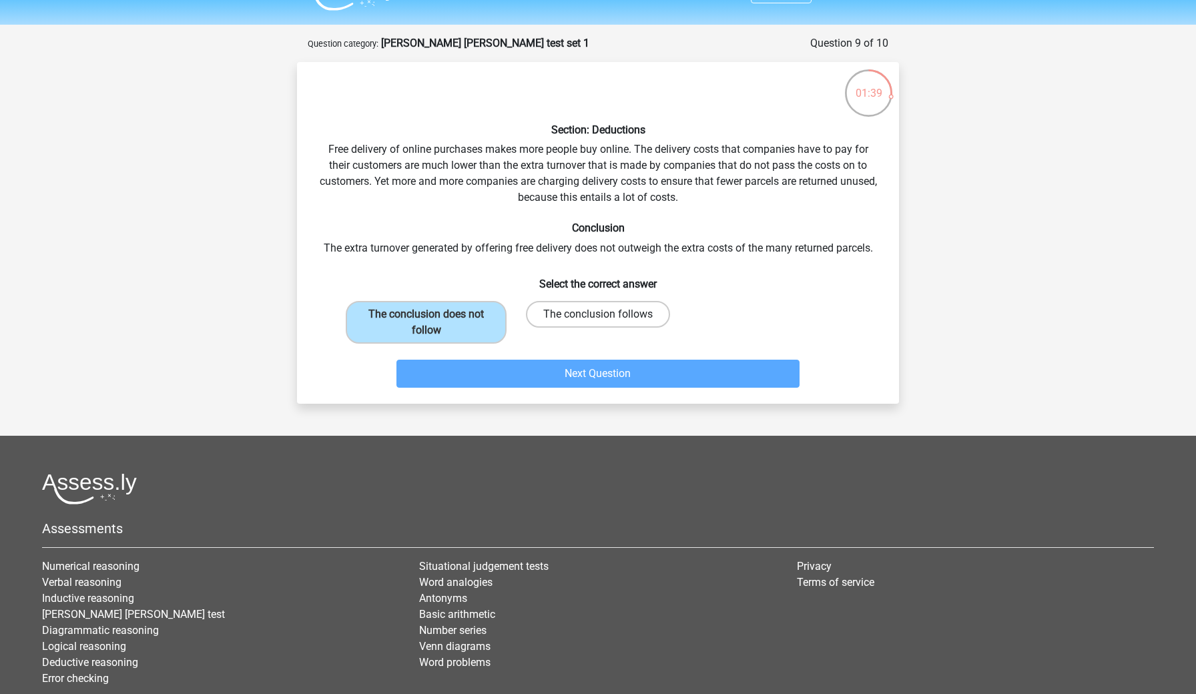
click at [583, 308] on label "The conclusion follows" at bounding box center [598, 314] width 144 height 27
click at [598, 314] on input "The conclusion follows" at bounding box center [602, 318] width 9 height 9
radio input "true"
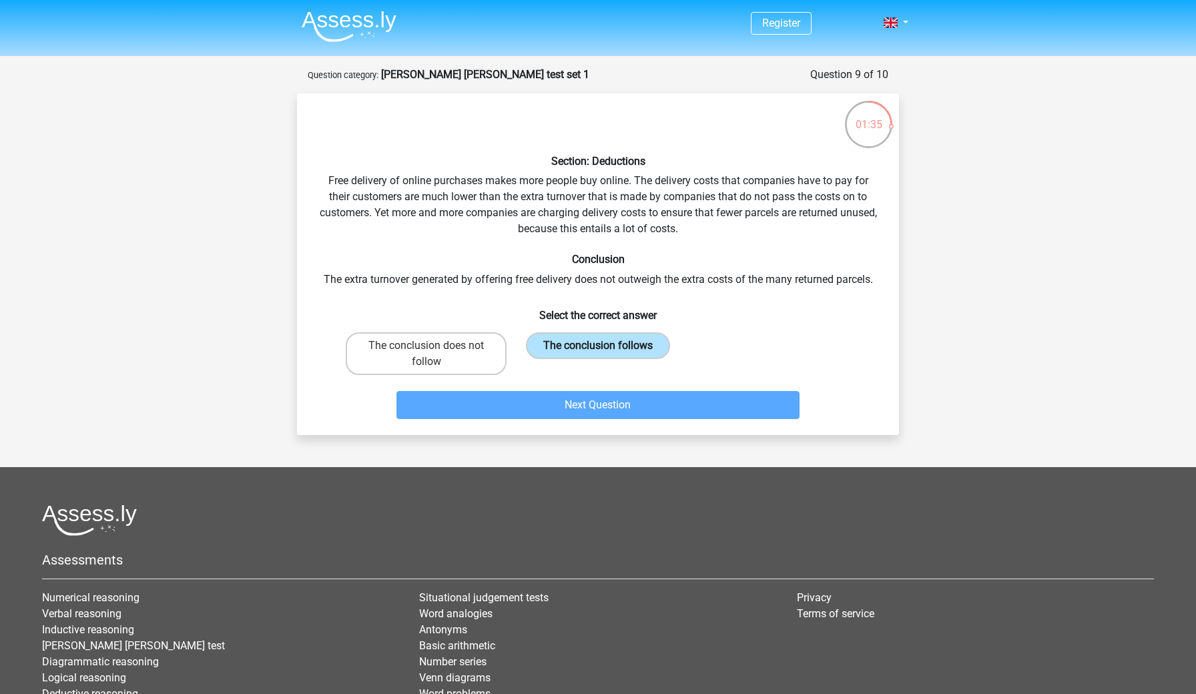
scroll to position [0, 0]
click at [609, 347] on label "The conclusion follows" at bounding box center [598, 345] width 144 height 27
click at [607, 347] on input "The conclusion follows" at bounding box center [602, 350] width 9 height 9
click at [609, 347] on label "The conclusion follows" at bounding box center [598, 345] width 144 height 27
click at [607, 347] on input "The conclusion follows" at bounding box center [602, 350] width 9 height 9
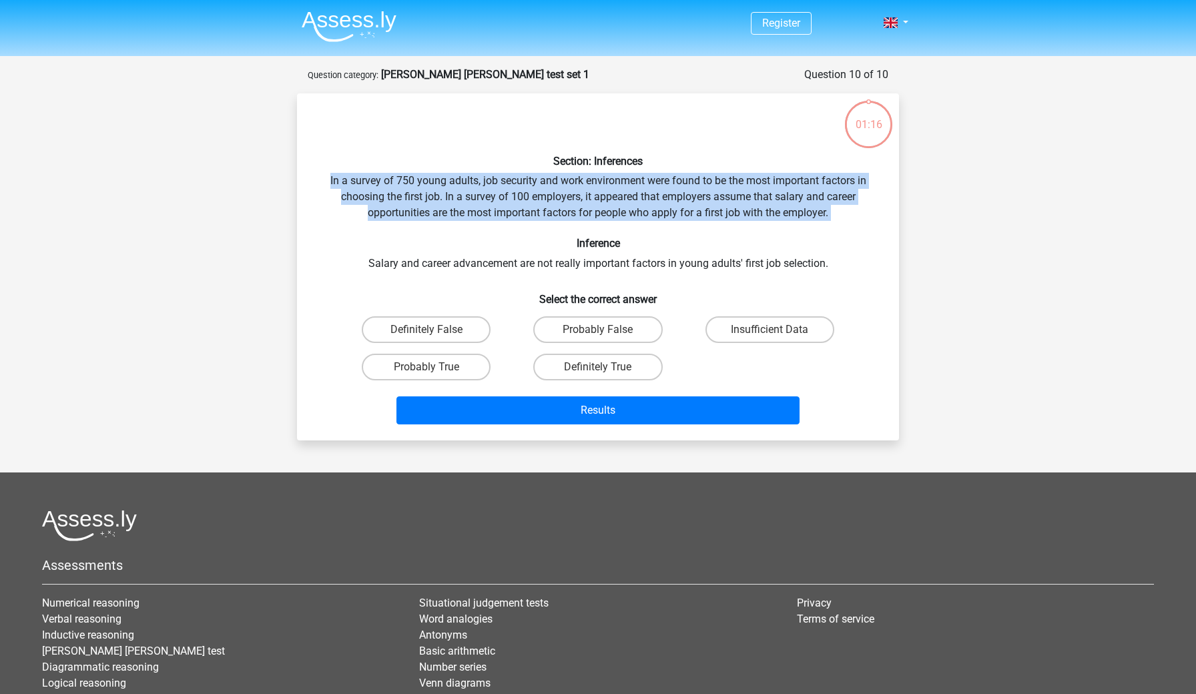
drag, startPoint x: 478, startPoint y: 172, endPoint x: 523, endPoint y: 236, distance: 78.1
click at [523, 236] on div "Section: Inferences In a survey of 750 young adults, job security and work envi…" at bounding box center [597, 267] width 591 height 326
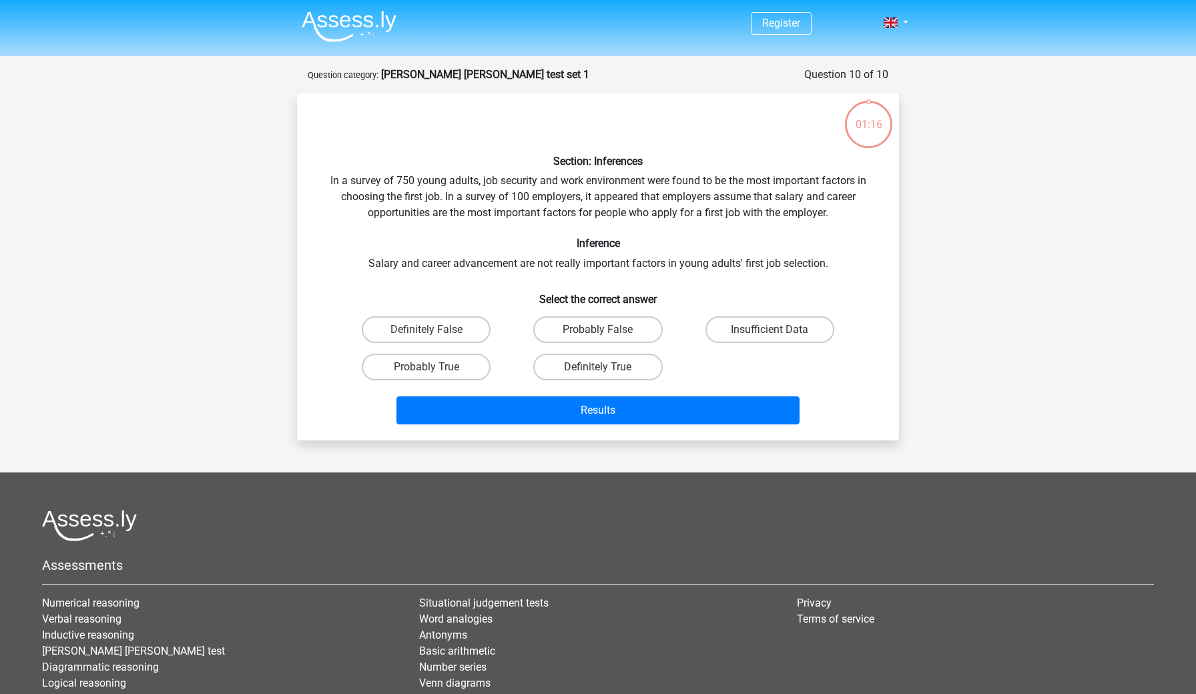
click at [527, 238] on h6 "Inference" at bounding box center [597, 243] width 559 height 13
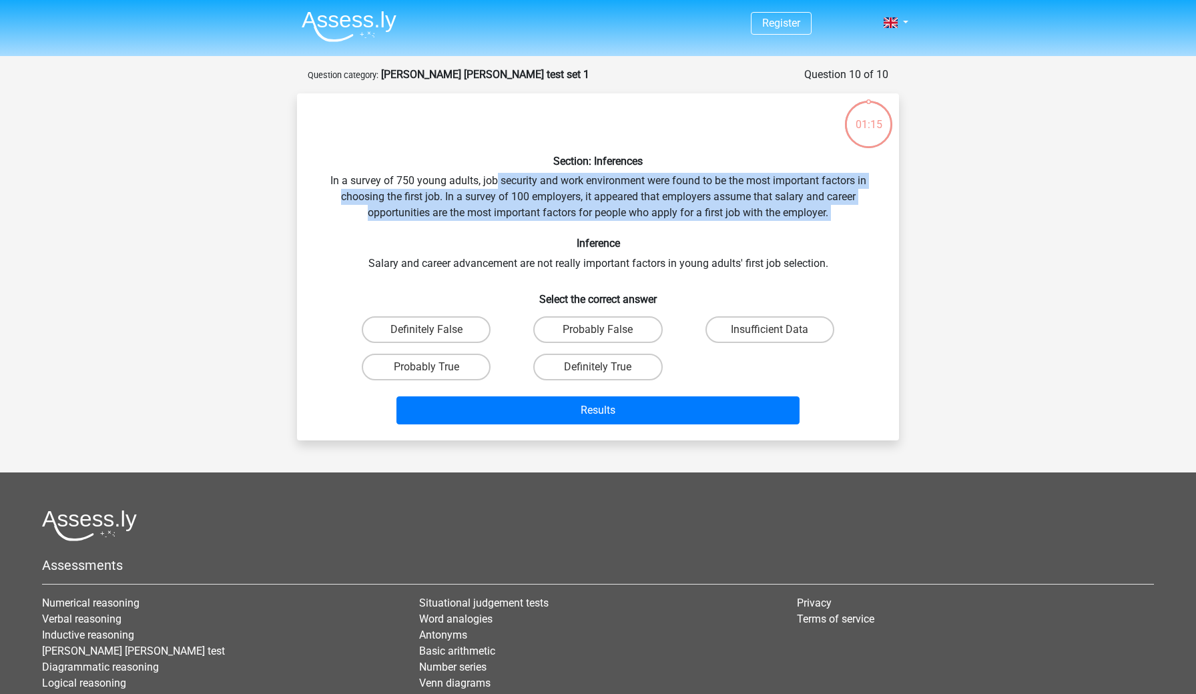
drag, startPoint x: 494, startPoint y: 176, endPoint x: 535, endPoint y: 231, distance: 68.7
click at [535, 231] on div "Section: Inferences In a survey of 750 young adults, job security and work envi…" at bounding box center [597, 267] width 591 height 326
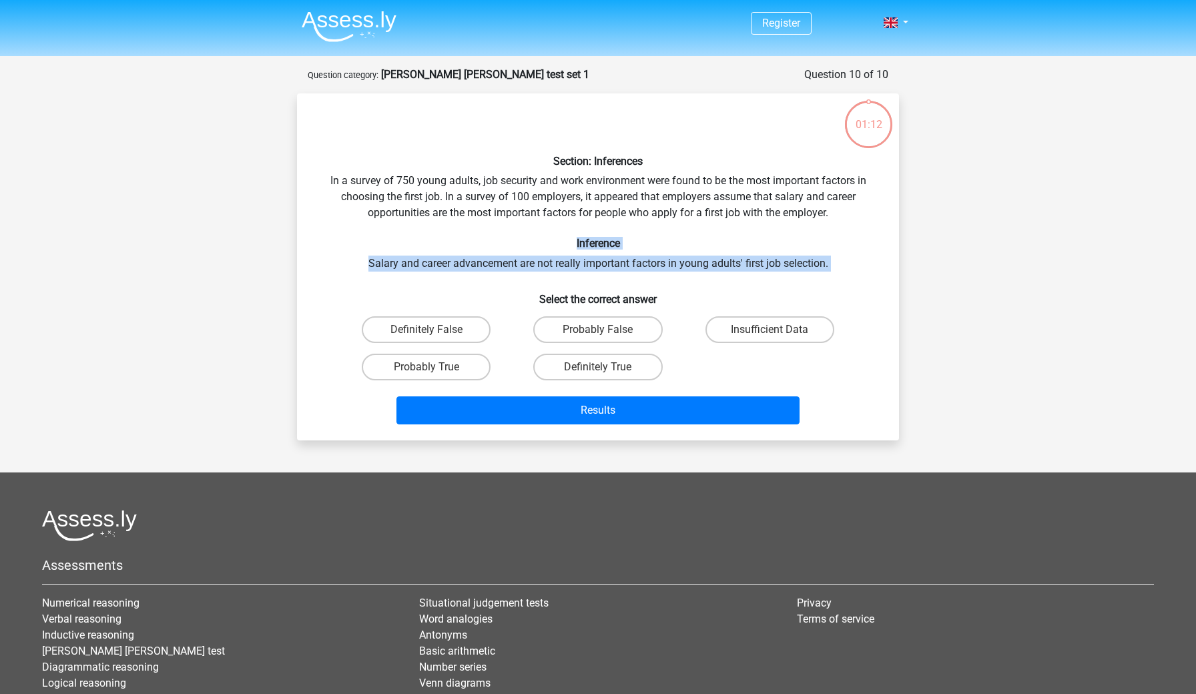
drag, startPoint x: 477, startPoint y: 244, endPoint x: 488, endPoint y: 273, distance: 30.9
click at [488, 273] on div "Section: Inferences In a survey of 750 young adults, job security and work envi…" at bounding box center [597, 267] width 591 height 326
drag, startPoint x: 460, startPoint y: 244, endPoint x: 468, endPoint y: 276, distance: 33.7
click at [468, 276] on div "Section: Inferences In a survey of 750 young adults, job security and work envi…" at bounding box center [597, 267] width 591 height 326
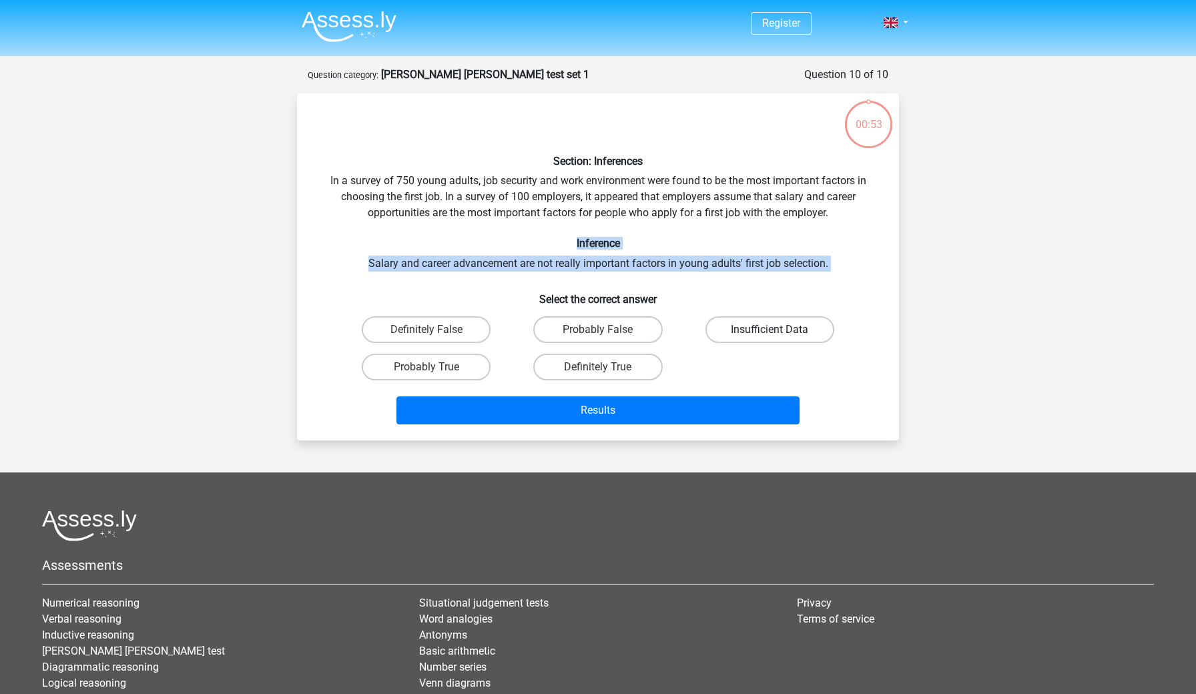
click at [782, 318] on label "Insufficient Data" at bounding box center [769, 329] width 129 height 27
click at [778, 330] on input "Insufficient Data" at bounding box center [773, 334] width 9 height 9
radio input "true"
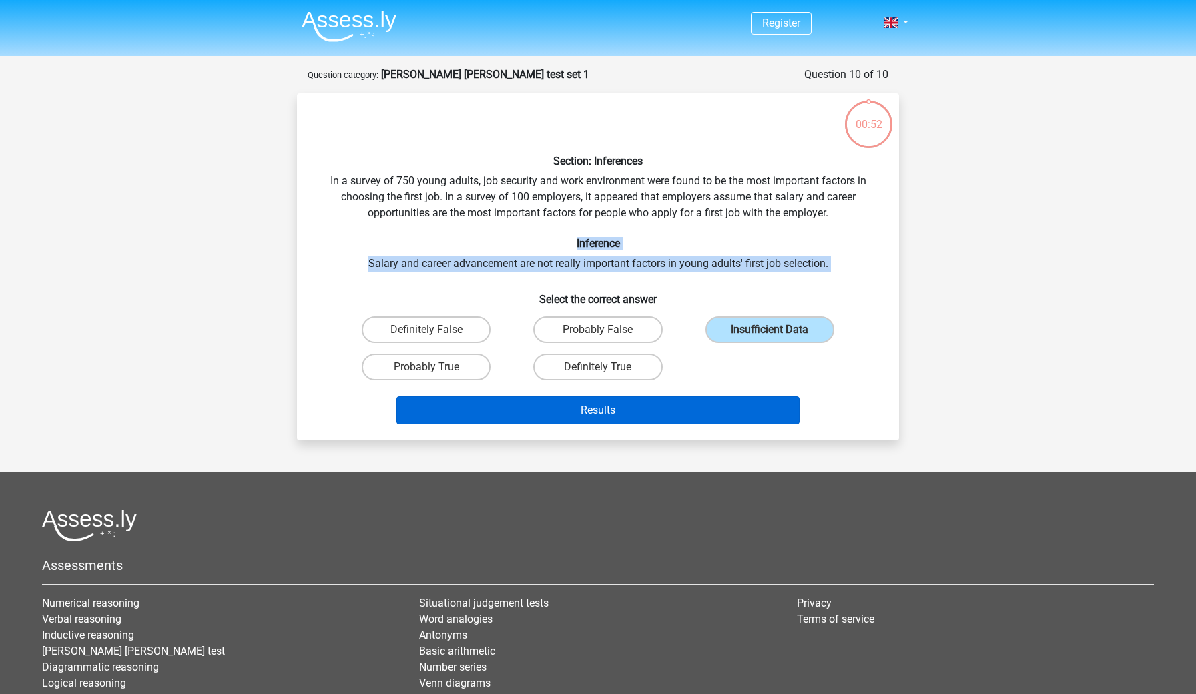
click at [647, 420] on button "Results" at bounding box center [598, 410] width 404 height 28
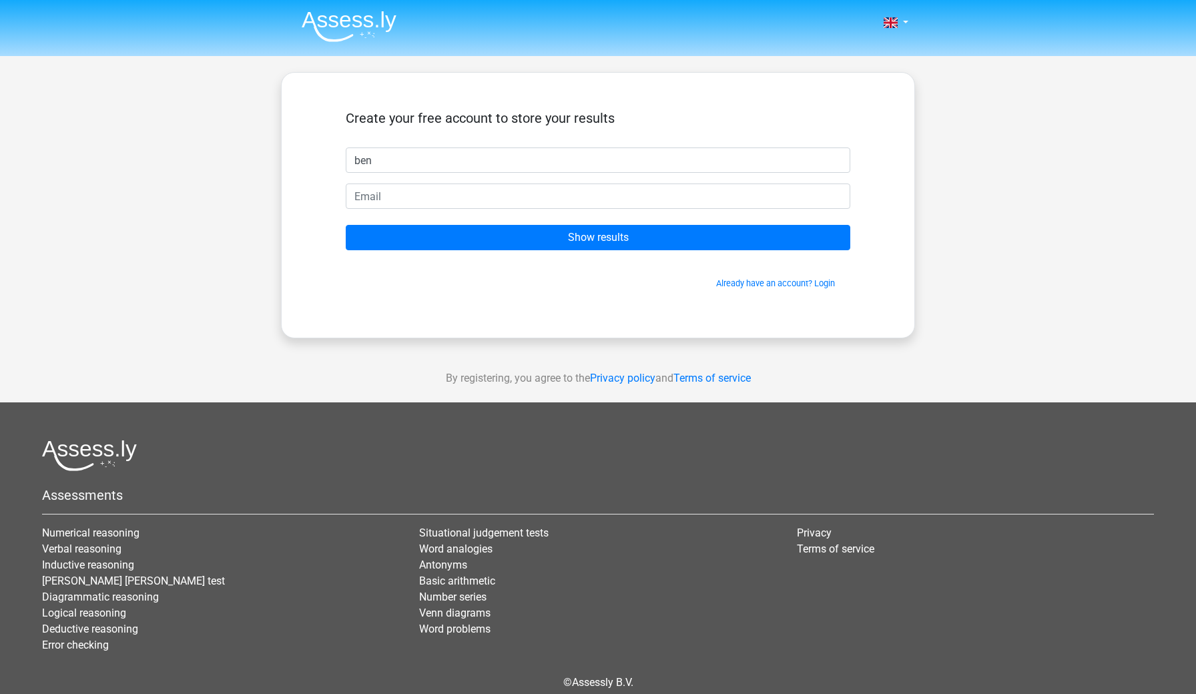
type input "ben"
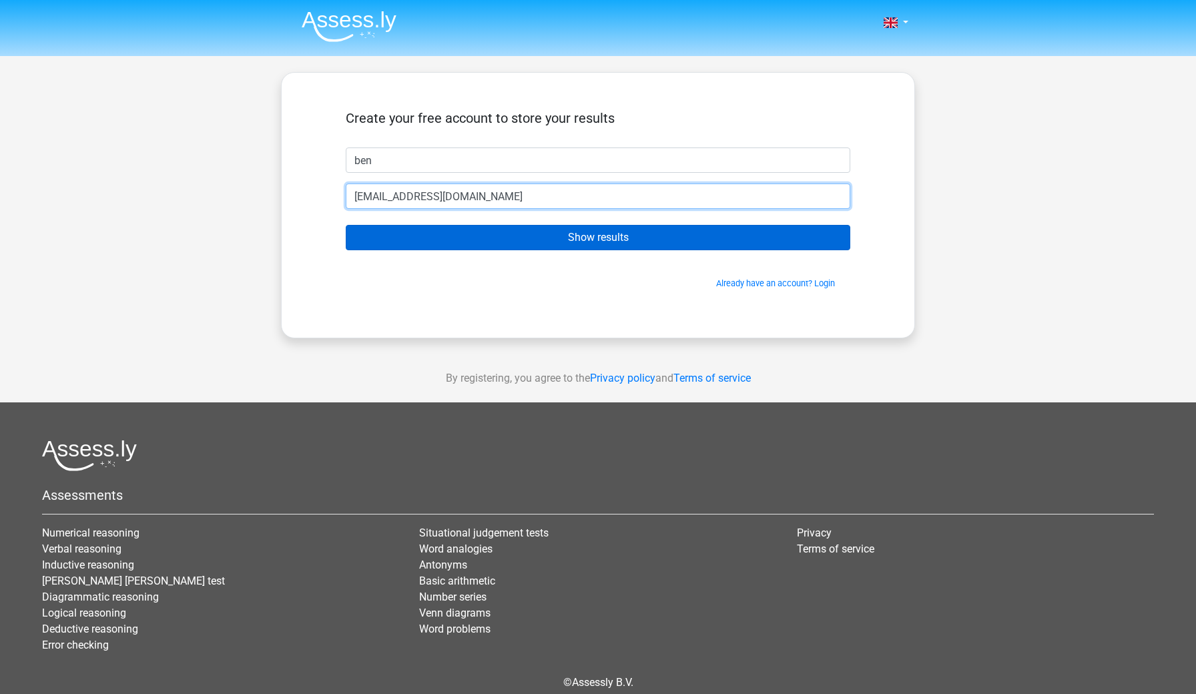
type input "[EMAIL_ADDRESS][DOMAIN_NAME]"
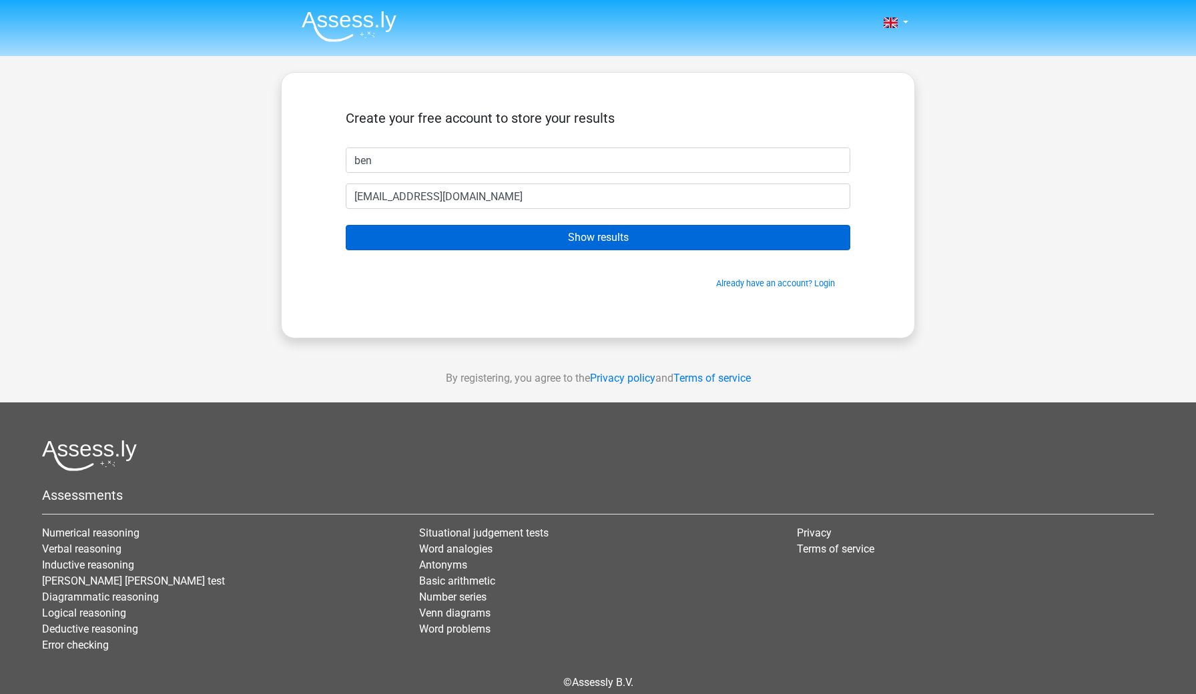
click at [584, 246] on input "Show results" at bounding box center [598, 237] width 505 height 25
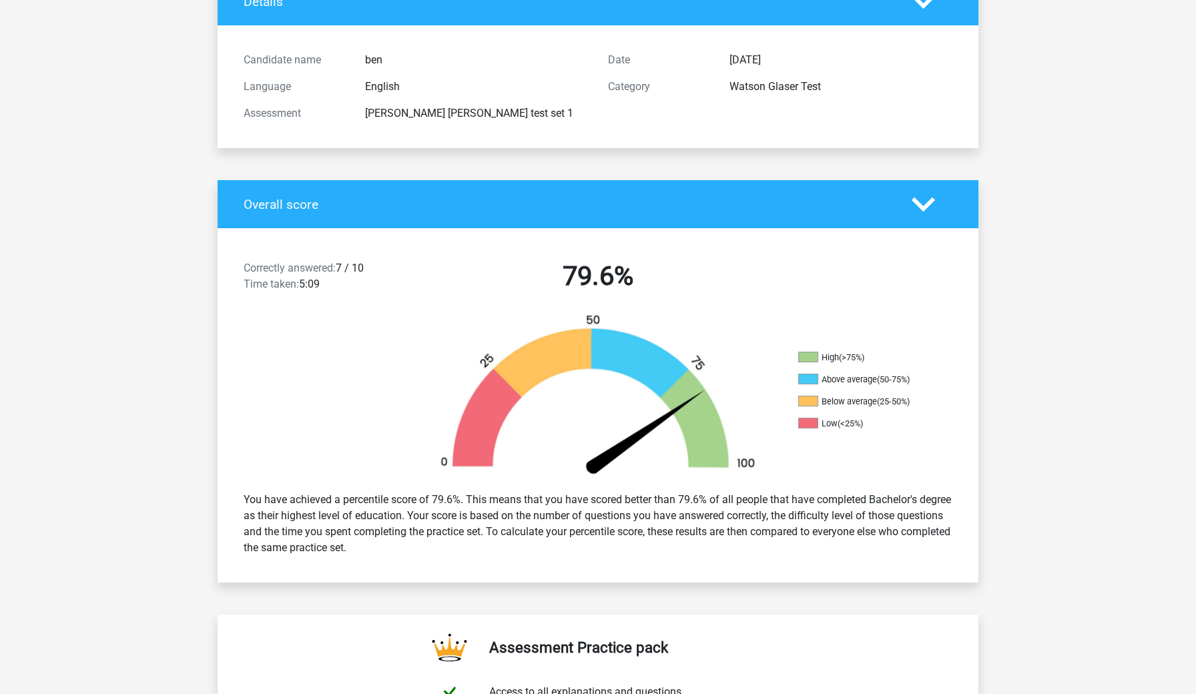
scroll to position [138, 0]
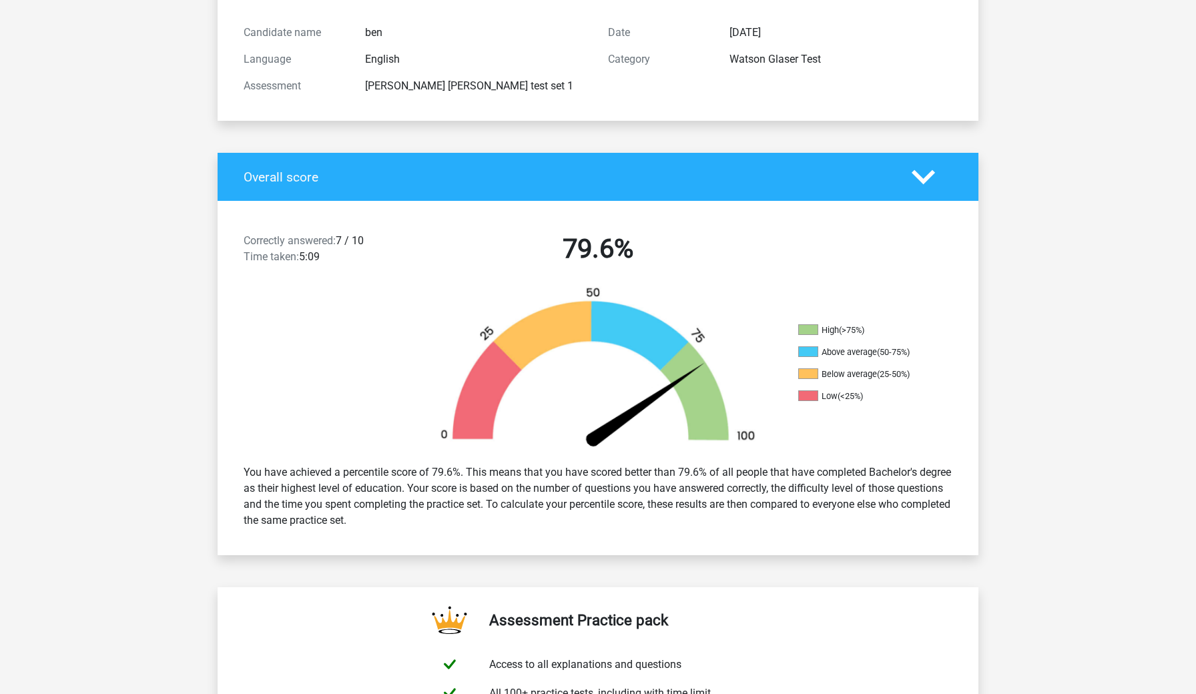
drag, startPoint x: 529, startPoint y: 483, endPoint x: 556, endPoint y: 517, distance: 42.7
click at [556, 517] on div "You have achieved a percentile score of 79.6%. This means that you have scored …" at bounding box center [598, 496] width 729 height 75
click at [434, 496] on div "You have achieved a percentile score of 79.6%. This means that you have scored …" at bounding box center [598, 496] width 729 height 75
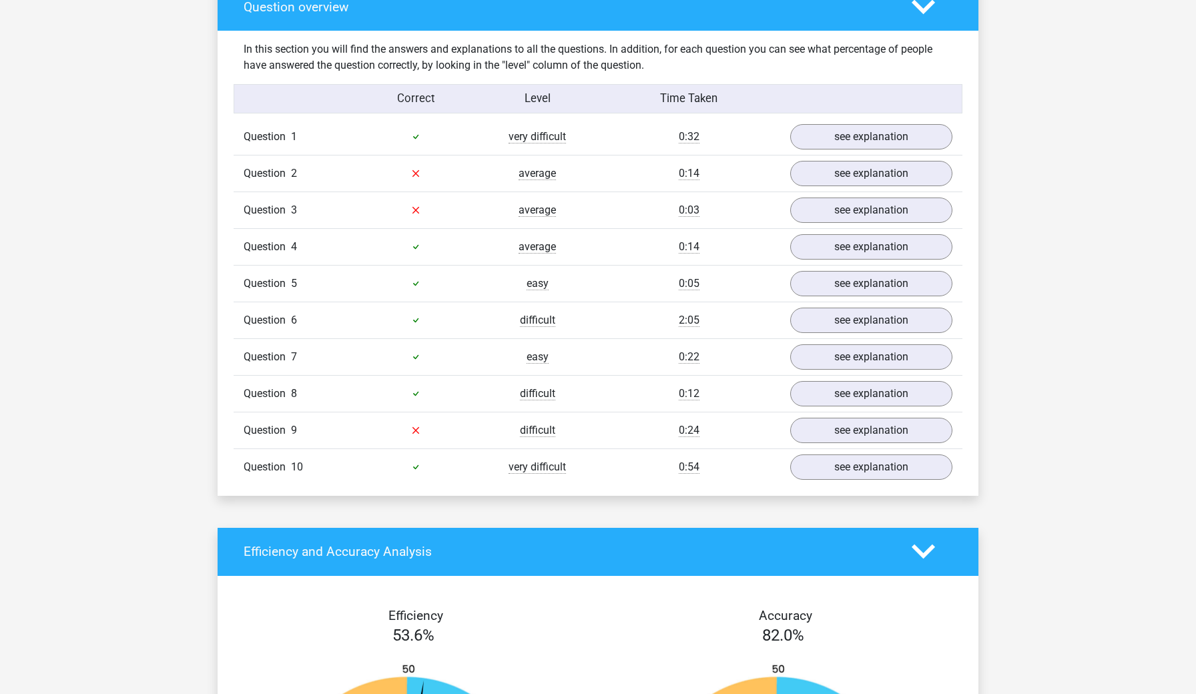
scroll to position [1004, 0]
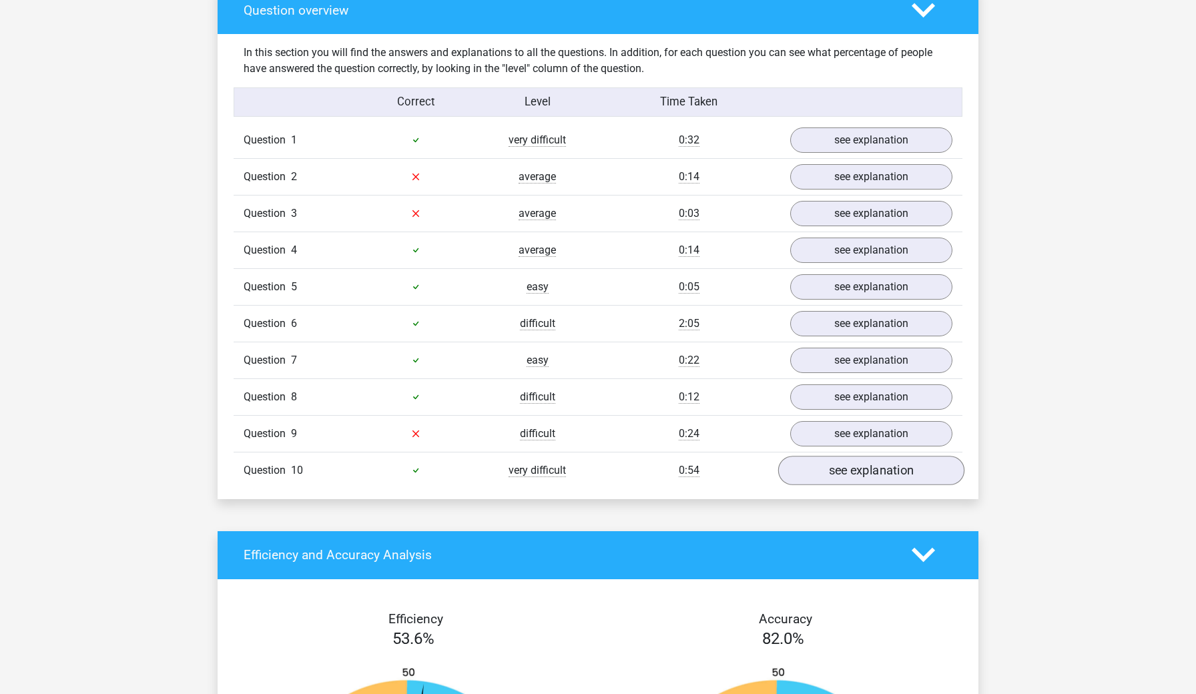
click at [859, 471] on link "see explanation" at bounding box center [871, 470] width 186 height 29
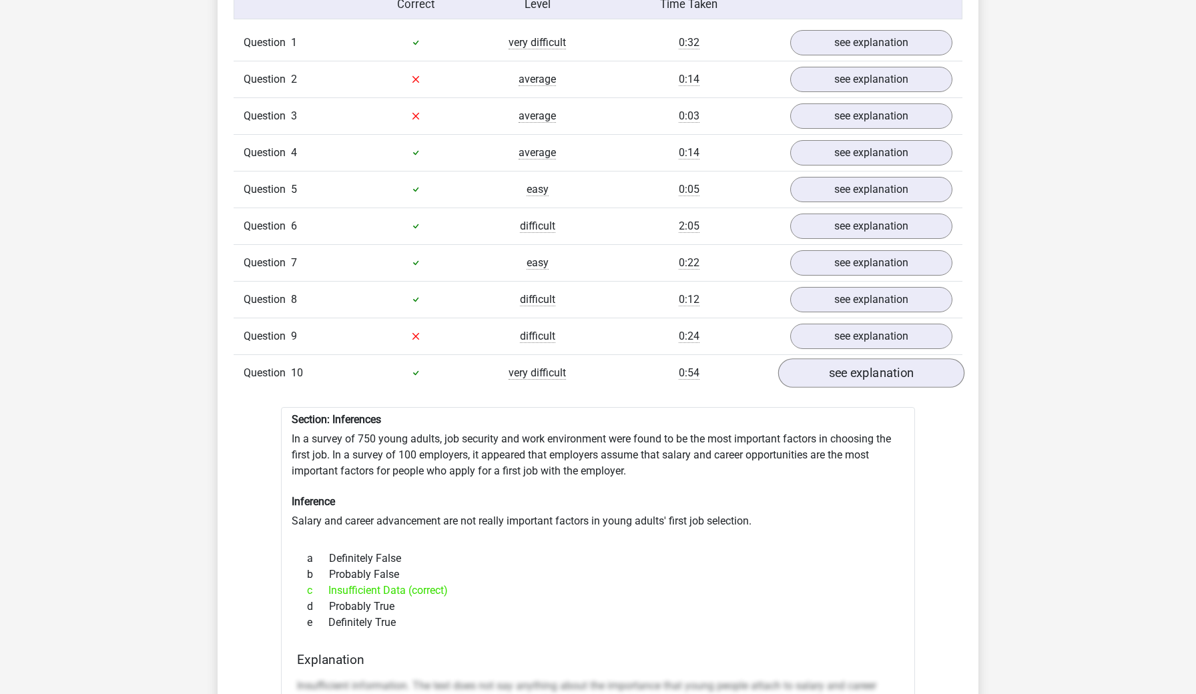
scroll to position [1098, 0]
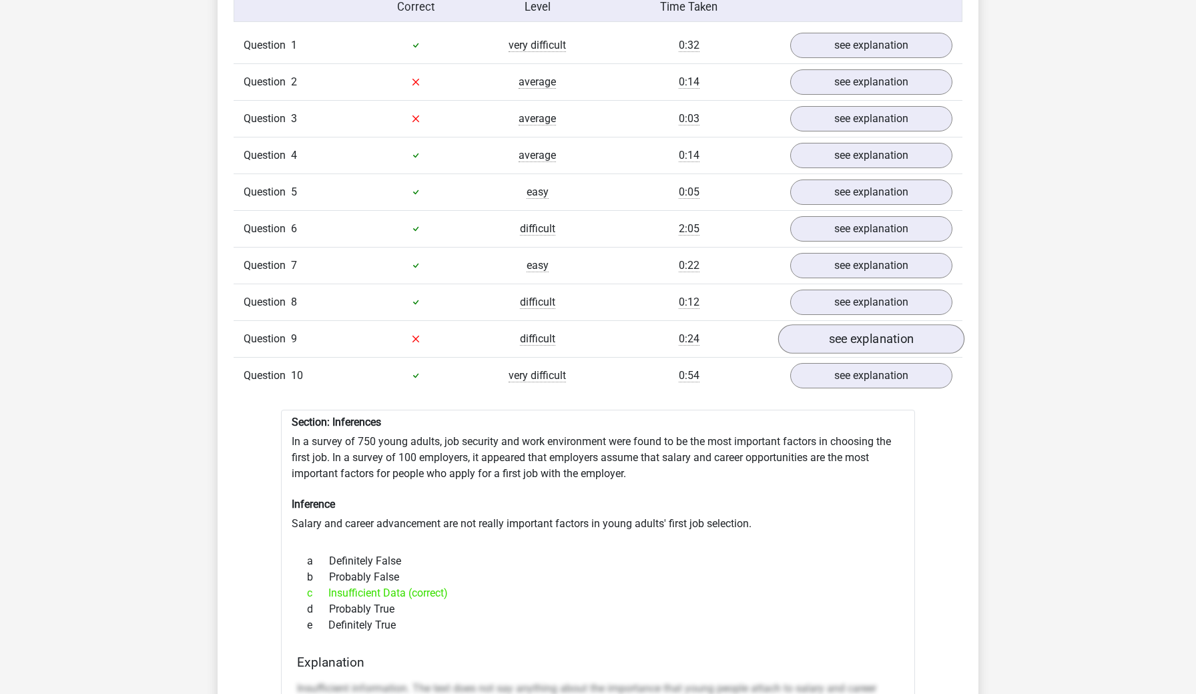
click at [886, 334] on link "see explanation" at bounding box center [871, 338] width 186 height 29
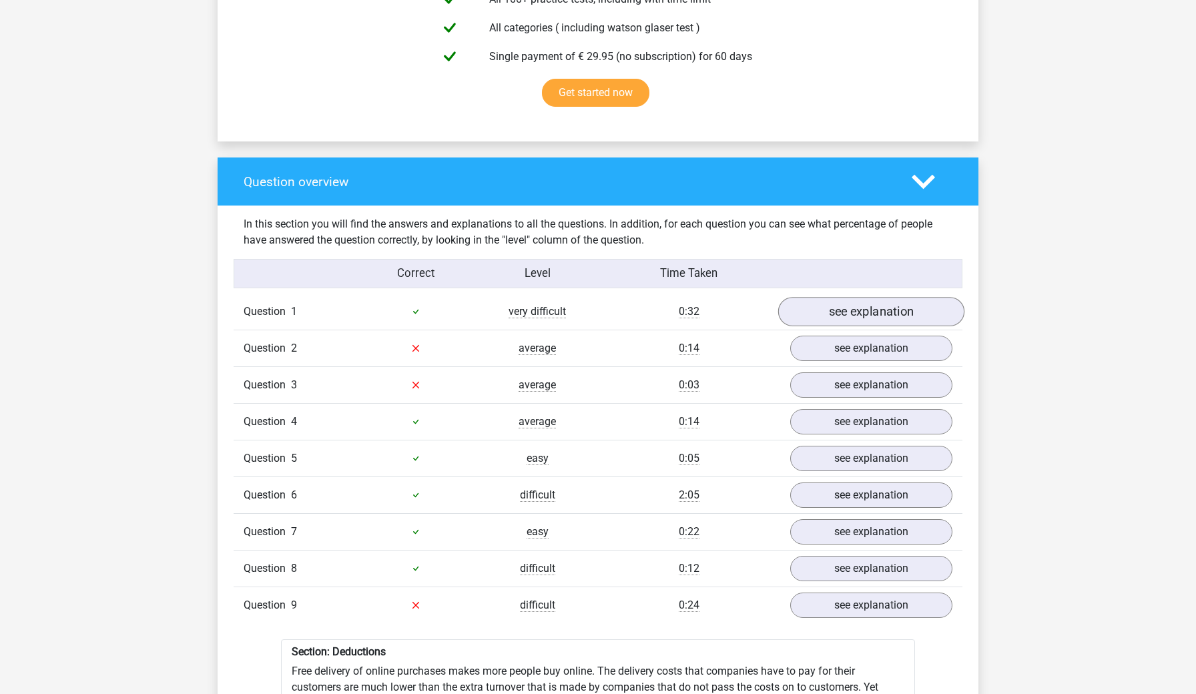
scroll to position [835, 0]
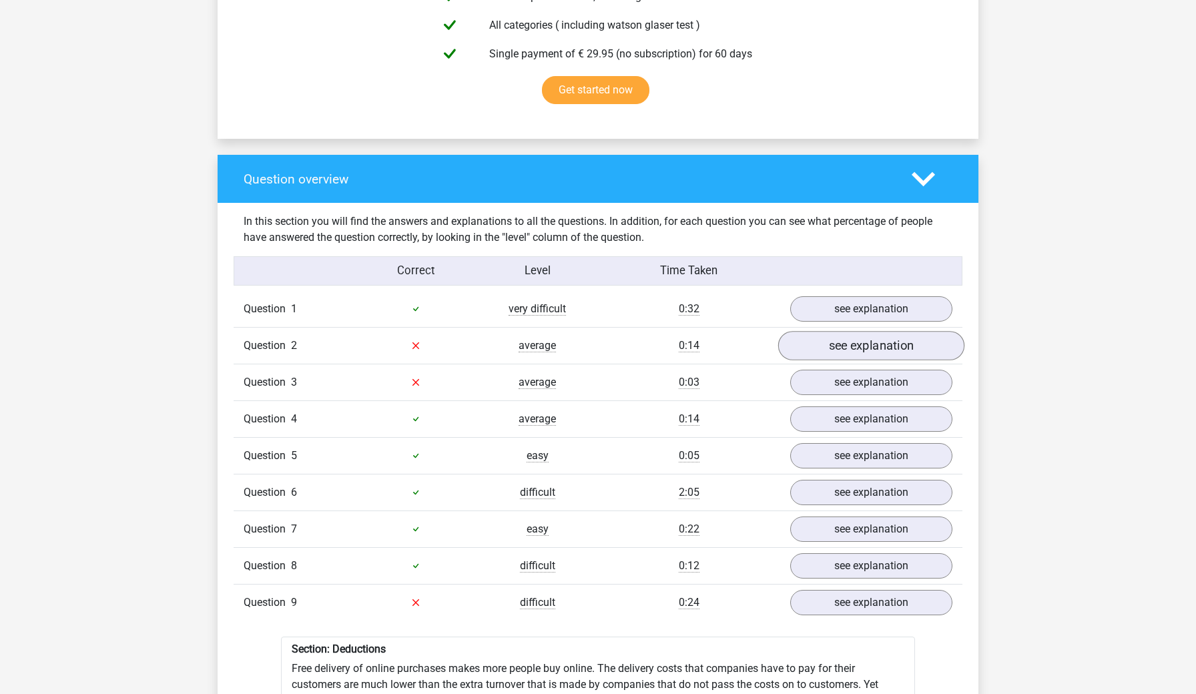
click at [862, 334] on link "see explanation" at bounding box center [871, 345] width 186 height 29
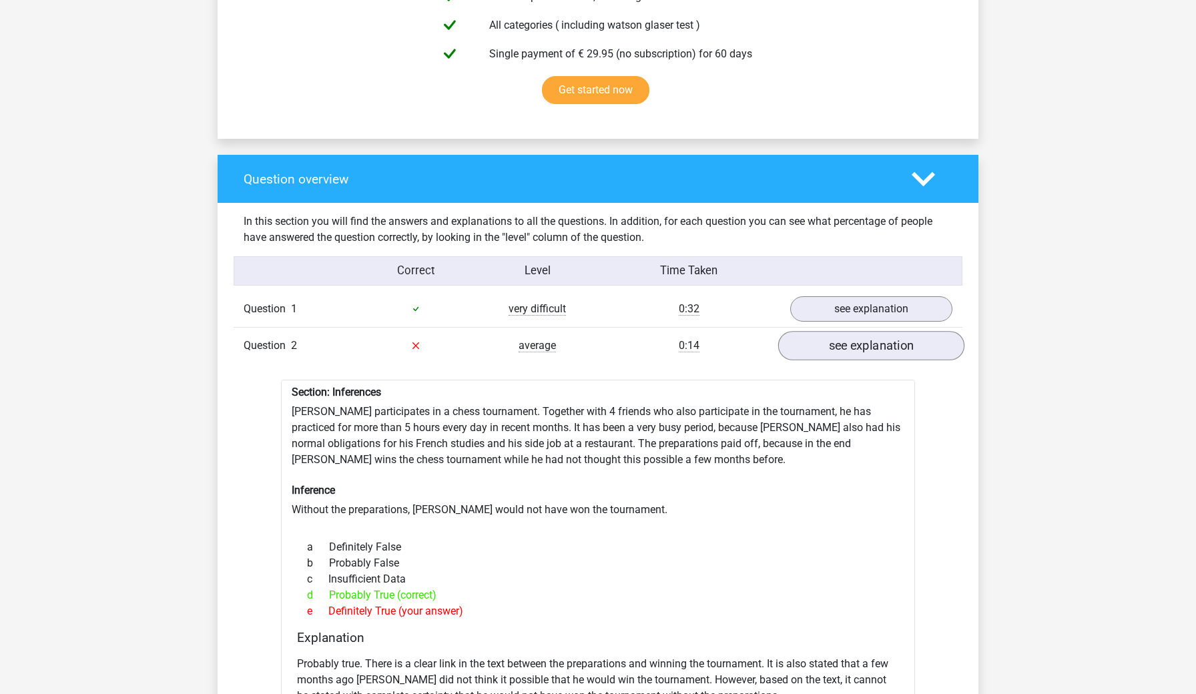
scroll to position [859, 0]
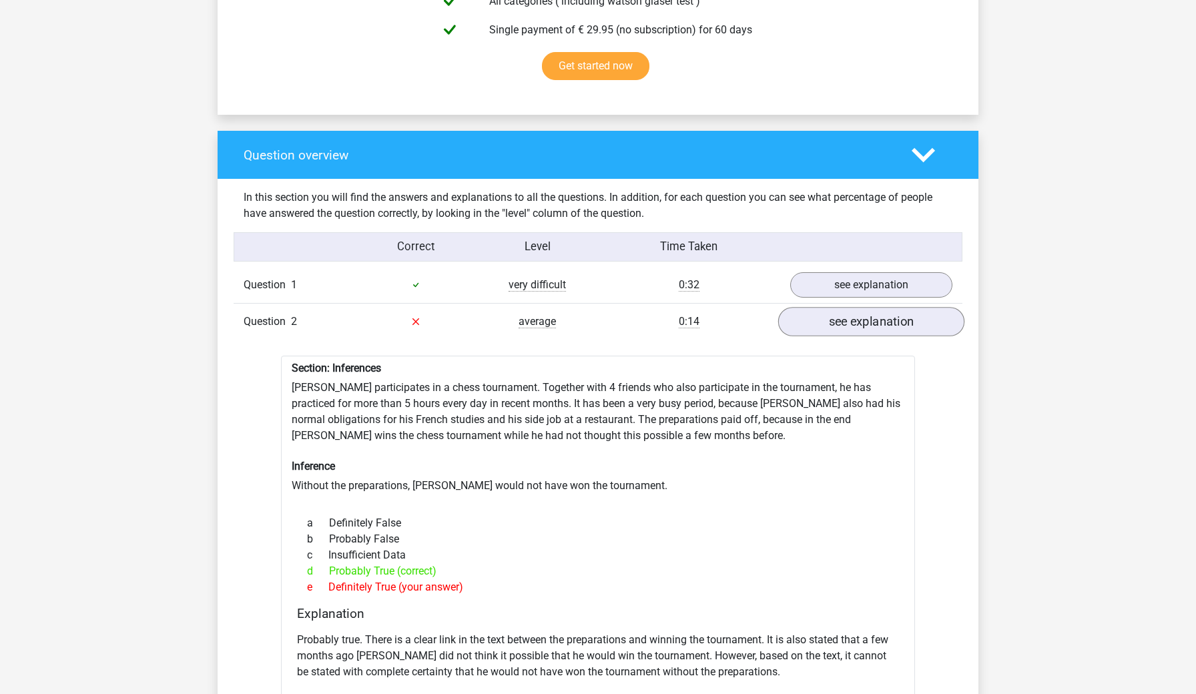
click at [871, 322] on link "see explanation" at bounding box center [871, 321] width 186 height 29
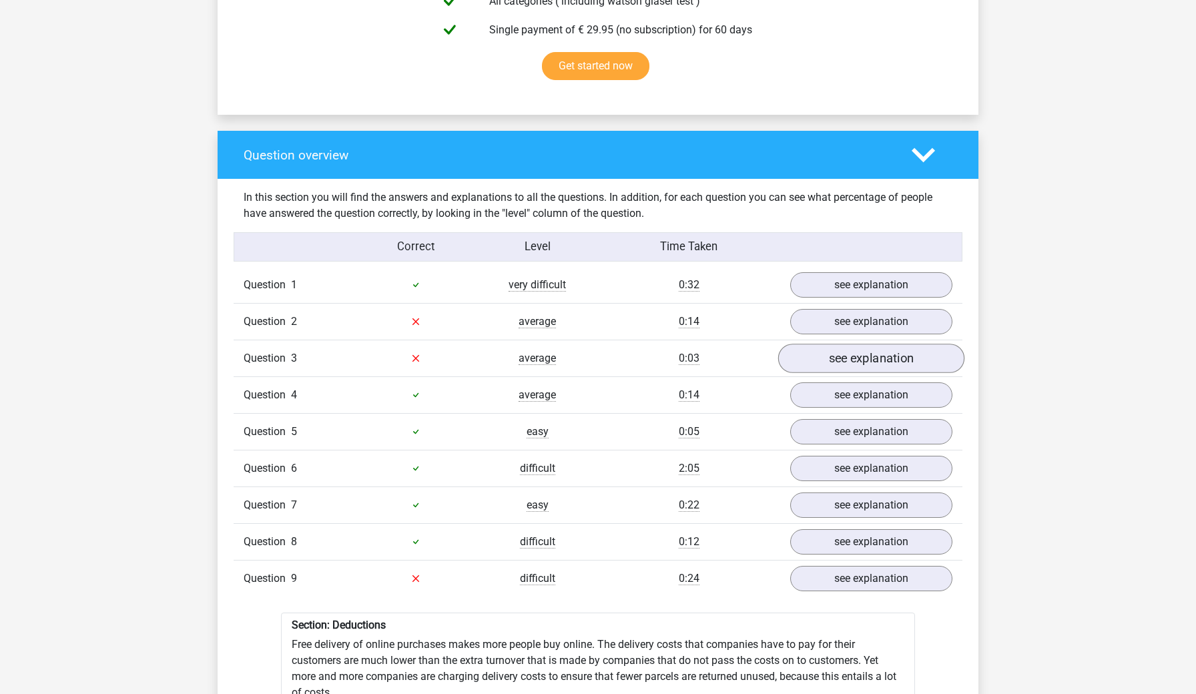
click at [889, 362] on link "see explanation" at bounding box center [871, 358] width 186 height 29
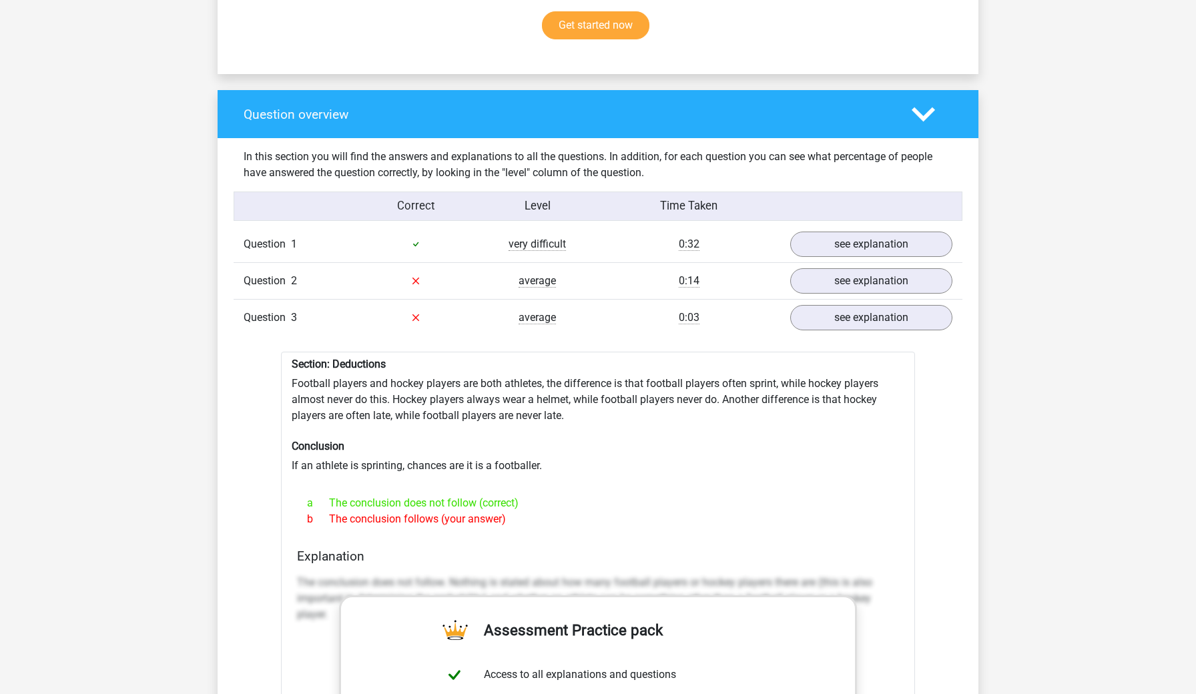
scroll to position [900, 0]
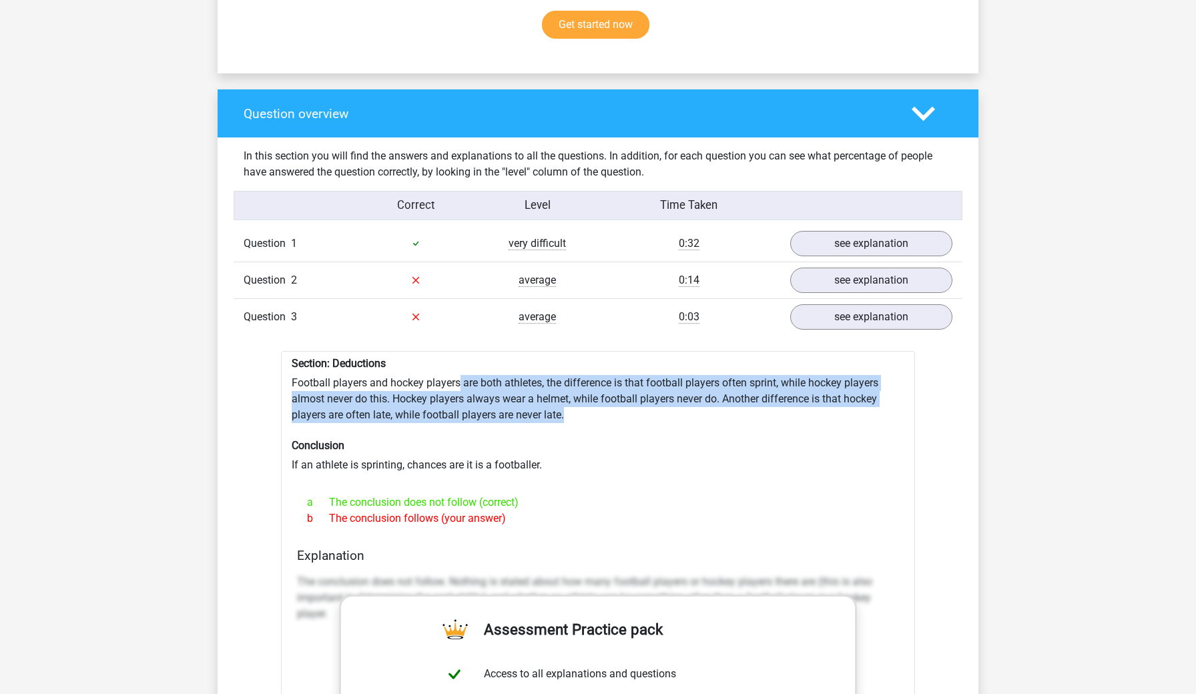
drag, startPoint x: 461, startPoint y: 378, endPoint x: 577, endPoint y: 406, distance: 119.6
click at [577, 406] on div "Section: Deductions Football players and hockey players are both athletes, the …" at bounding box center [598, 691] width 634 height 680
drag, startPoint x: 477, startPoint y: 368, endPoint x: 589, endPoint y: 417, distance: 122.2
click at [589, 417] on div "Section: Deductions Football players and hockey players are both athletes, the …" at bounding box center [598, 691] width 634 height 680
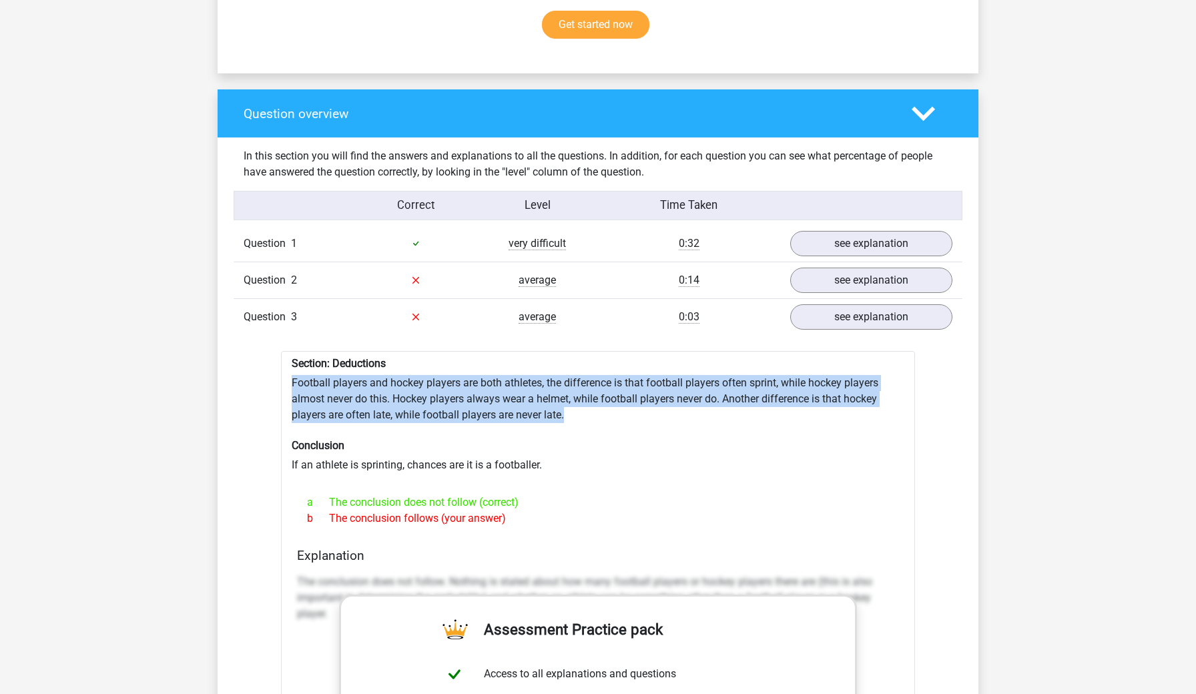
click at [589, 417] on div "Section: Deductions Football players and hockey players are both athletes, the …" at bounding box center [598, 691] width 634 height 680
drag, startPoint x: 491, startPoint y: 362, endPoint x: 568, endPoint y: 410, distance: 90.8
click at [568, 410] on div "Section: Deductions Football players and hockey players are both athletes, the …" at bounding box center [598, 691] width 634 height 680
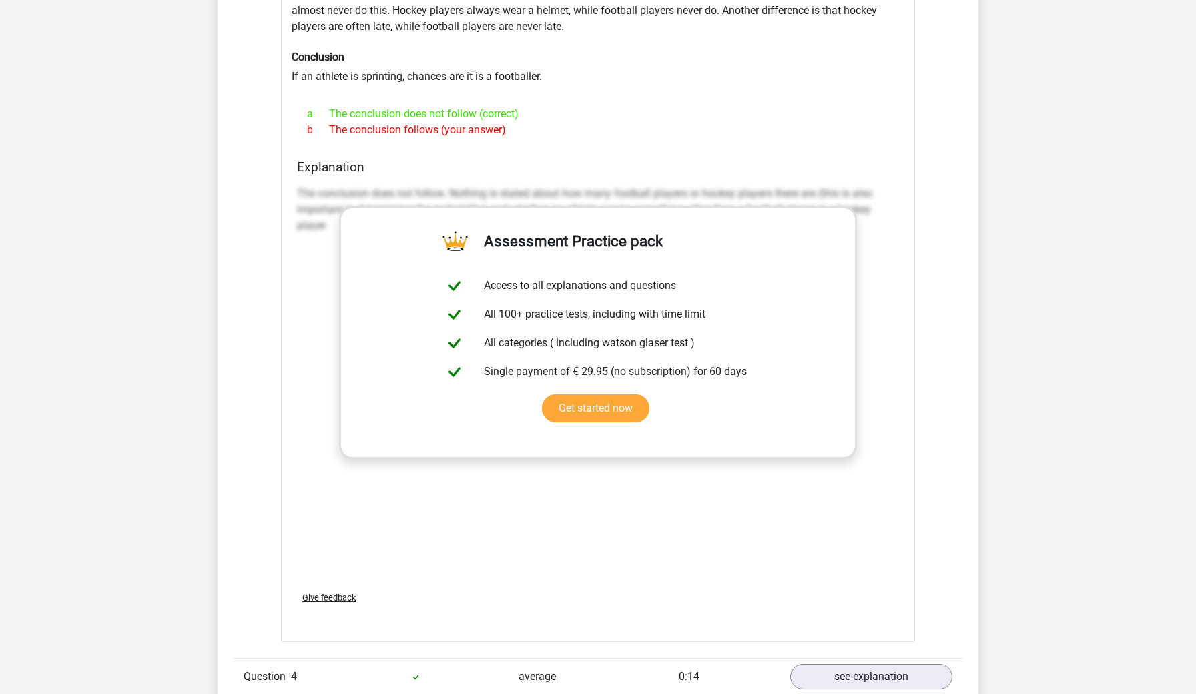
scroll to position [1553, 0]
